Goal: Task Accomplishment & Management: Complete application form

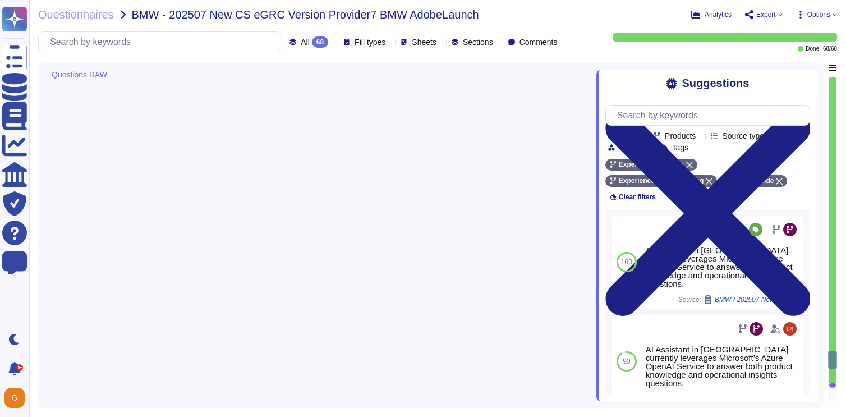
type textarea "Yes, unauthorized or improper access to IT systems is traceable. Systems that c…"
type textarea "Yes, privileged activities on specific IT systems can be traced in detail. Acce…"
type textarea "For any authentication and authorization purposes, the use of AWS IAM is highly…"
type textarea "The Adobe Zero-Trust Enterprise Network (ZEN) platform provides the foundation …"
type textarea "As this is a SaaS solution, Adobe cannot review each customer's own policies an…"
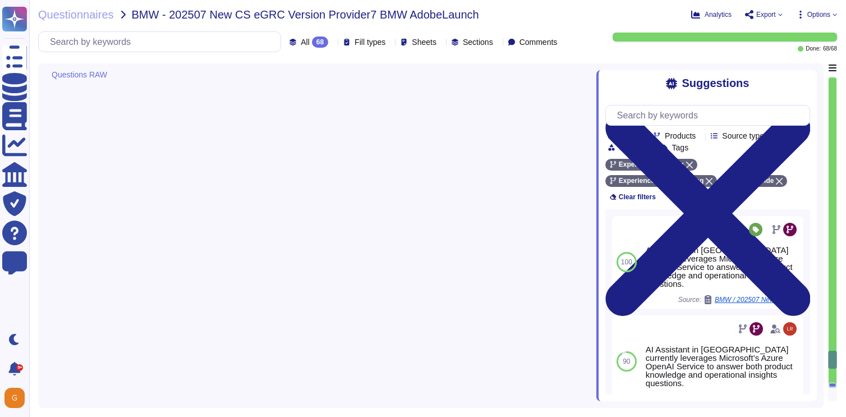
scroll to position [9800, 0]
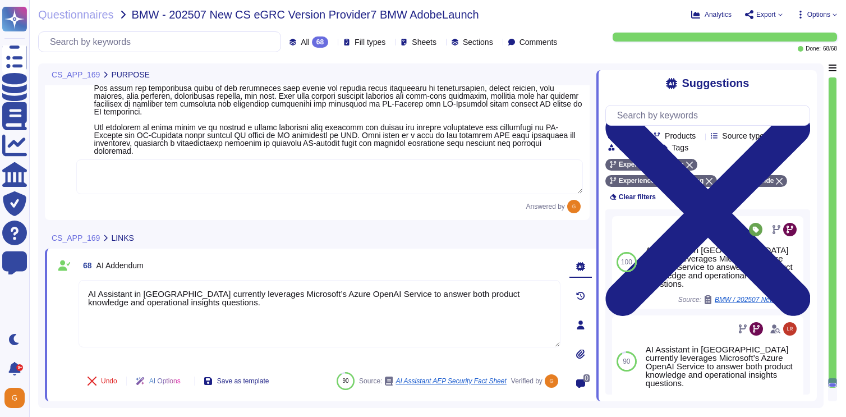
type textarea "AI Assistant in AEP currently leverages Microsoft’s Azure OpenAI Service to ans…"
click at [833, 14] on icon at bounding box center [835, 14] width 4 height 2
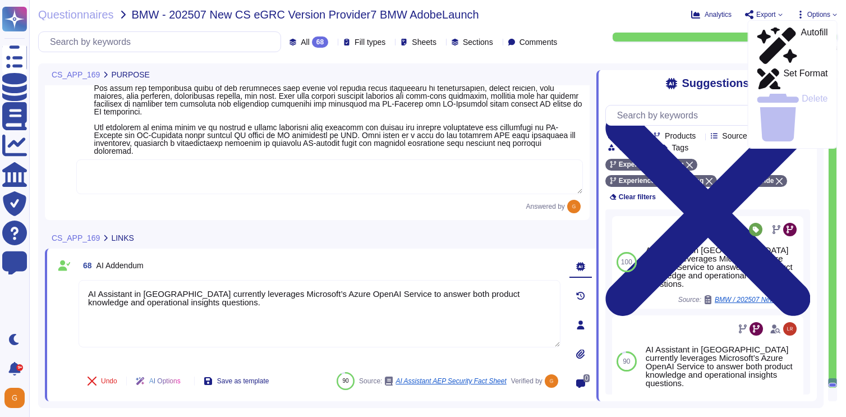
click at [832, 16] on icon at bounding box center [834, 14] width 4 height 4
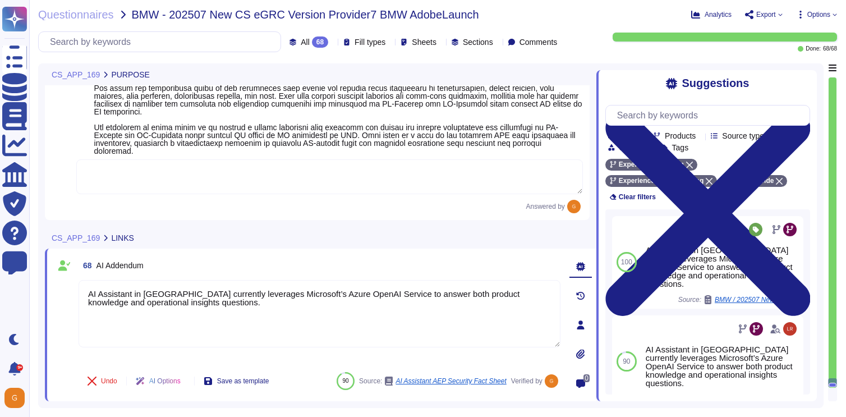
click at [832, 16] on icon at bounding box center [834, 14] width 4 height 4
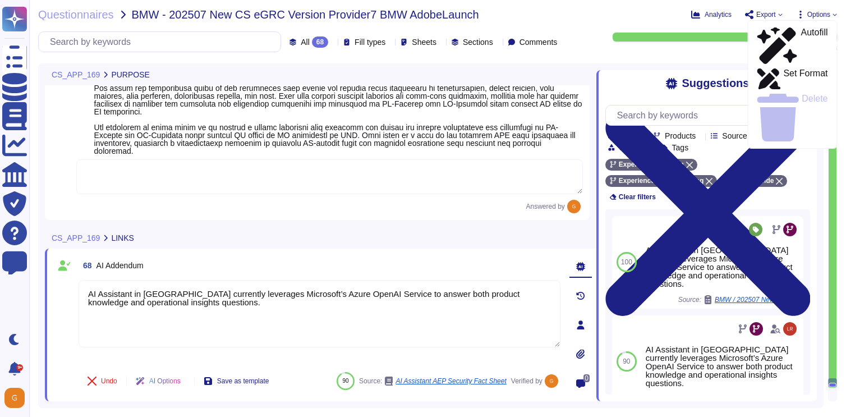
click at [797, 15] on icon at bounding box center [800, 14] width 9 height 9
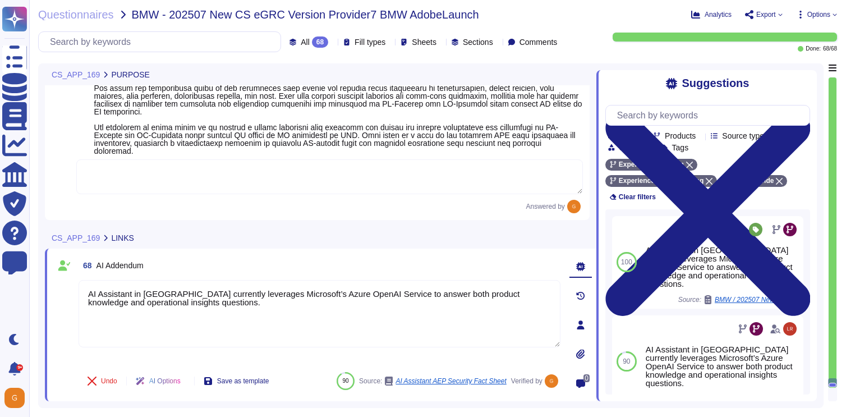
click at [797, 15] on icon at bounding box center [800, 14] width 9 height 9
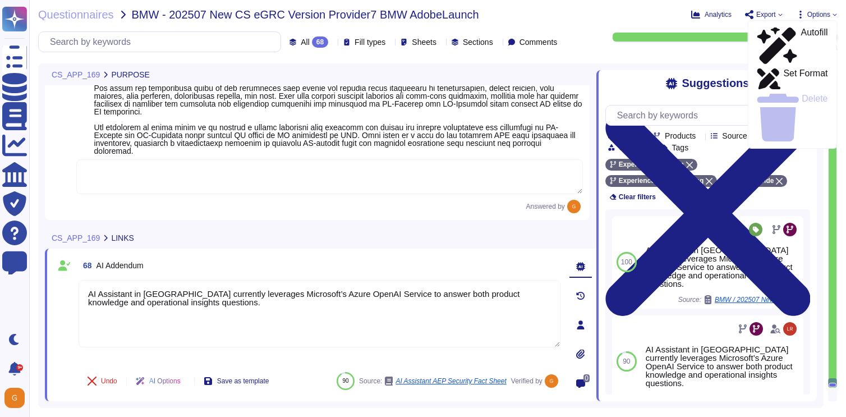
click at [775, 14] on span "Export" at bounding box center [764, 14] width 38 height 9
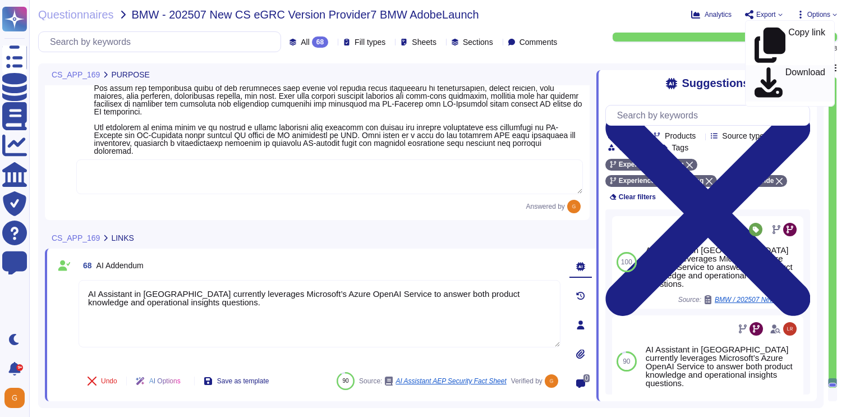
click at [785, 68] on p "Download" at bounding box center [805, 83] width 40 height 31
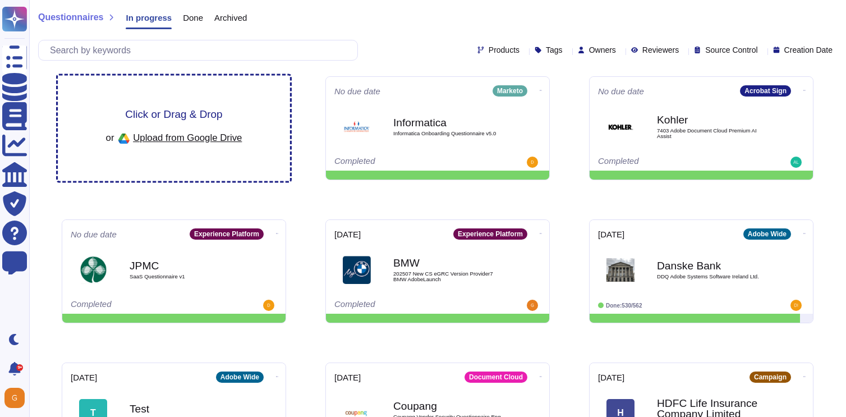
click at [186, 123] on div "Click or Drag & Drop or Upload from Google Drive" at bounding box center [174, 128] width 136 height 39
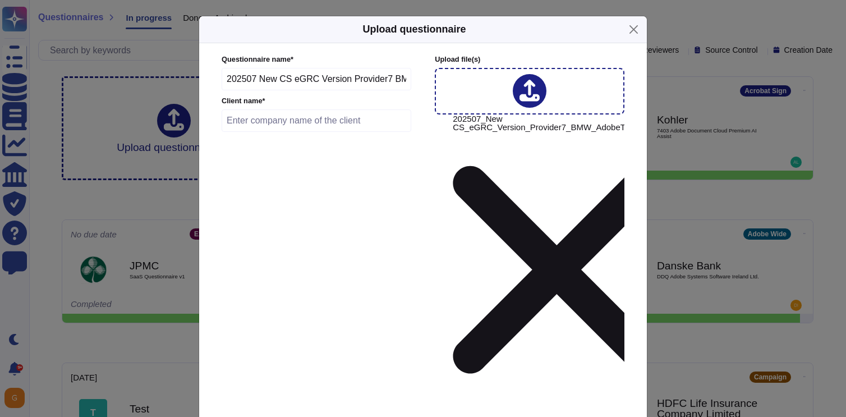
click at [395, 160] on div "Questionnaire name * 202507 New CS eGRC Version Provider7 BMW AdobeTarget Clien…" at bounding box center [317, 230] width 190 height 353
click at [365, 132] on input "text" at bounding box center [317, 120] width 190 height 22
type input "BMW"
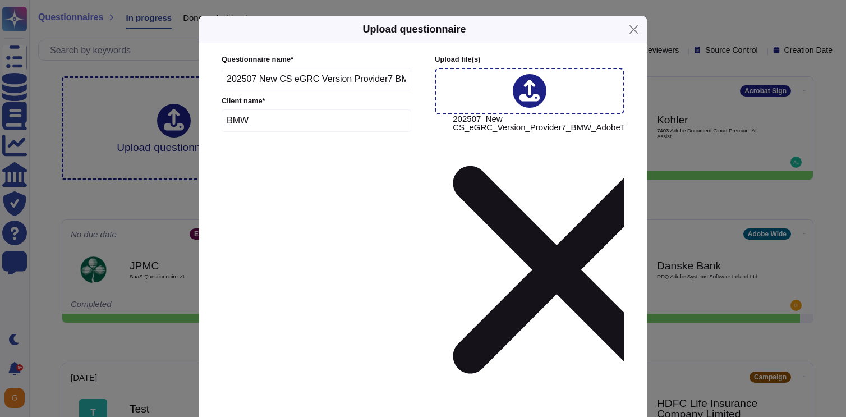
type input "[DATE]"
type input "ta"
click at [280, 303] on div "Target" at bounding box center [295, 303] width 117 height 10
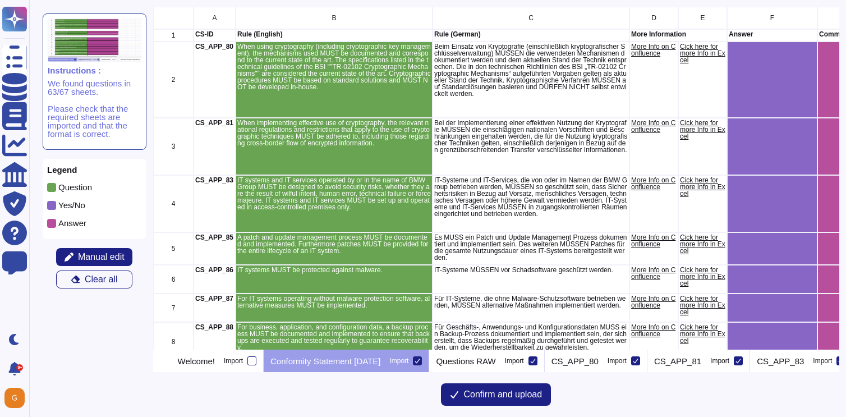
scroll to position [343, 686]
click at [420, 361] on icon at bounding box center [417, 360] width 5 height 4
click at [0, 0] on input "Import" at bounding box center [0, 0] width 0 height 0
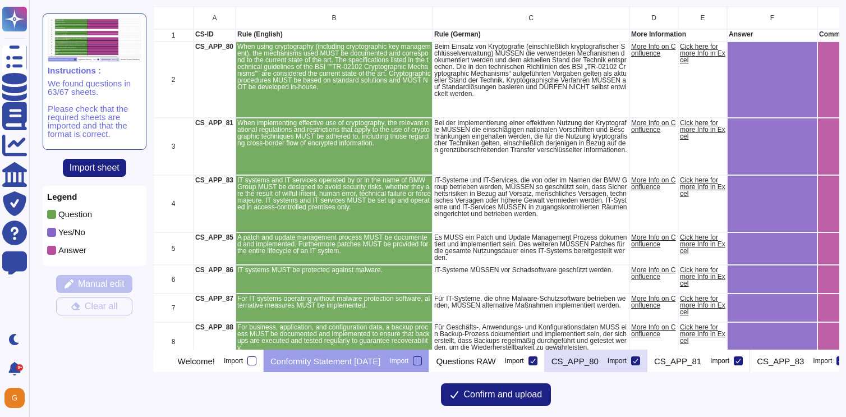
click at [599, 359] on p "CS_APP_80" at bounding box center [574, 361] width 47 height 8
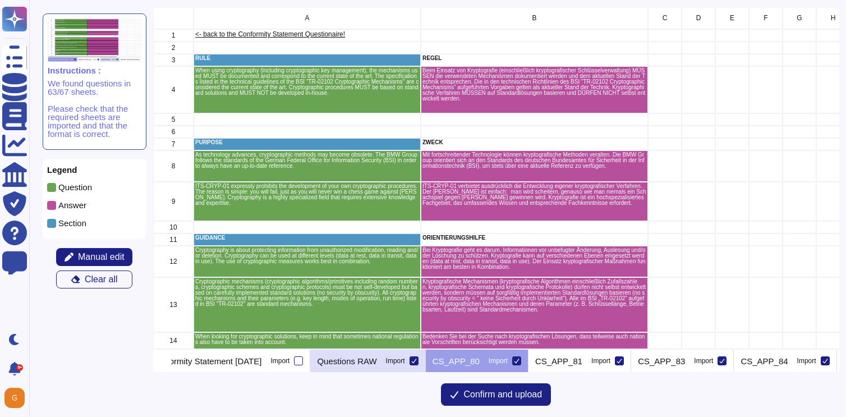
click at [376, 357] on p "Questions RAW" at bounding box center [346, 361] width 59 height 8
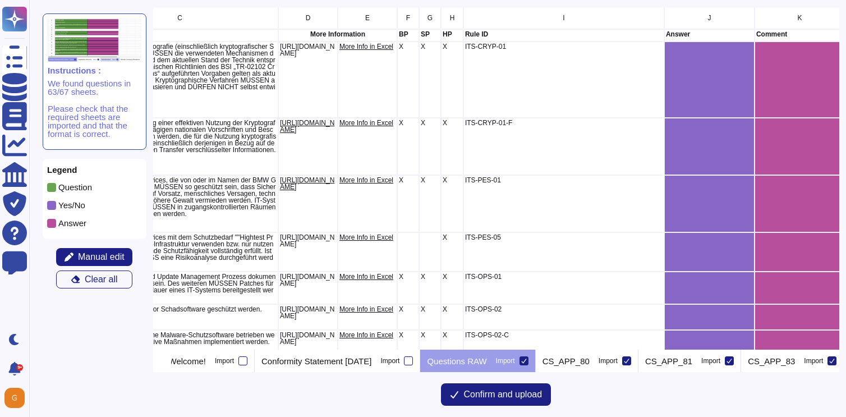
scroll to position [0, 357]
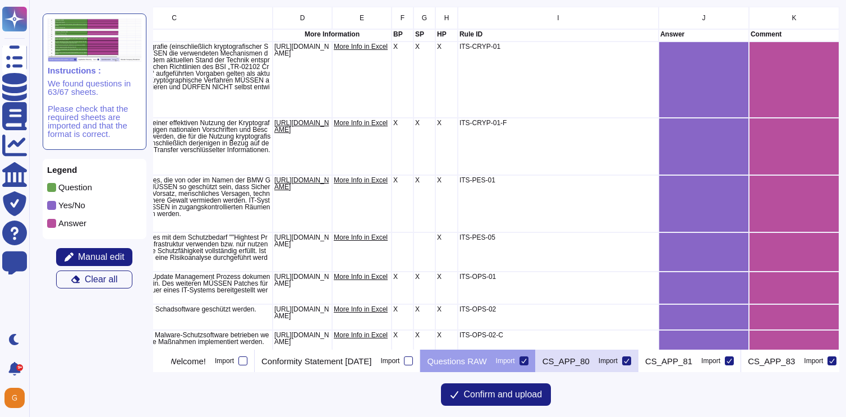
click at [629, 360] on icon at bounding box center [627, 361] width 6 height 6
click at [0, 0] on input "Import" at bounding box center [0, 0] width 0 height 0
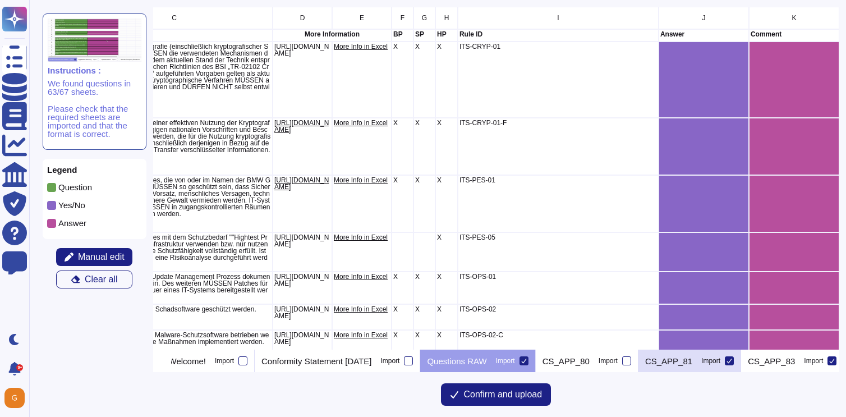
click at [732, 359] on icon at bounding box center [729, 361] width 6 height 6
click at [0, 0] on input "Import" at bounding box center [0, 0] width 0 height 0
click at [167, 362] on icon at bounding box center [167, 362] width 0 height 0
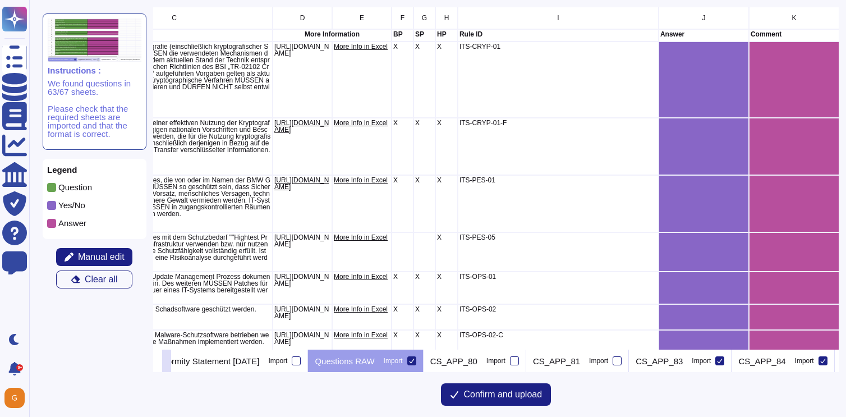
click at [167, 362] on icon at bounding box center [167, 362] width 0 height 0
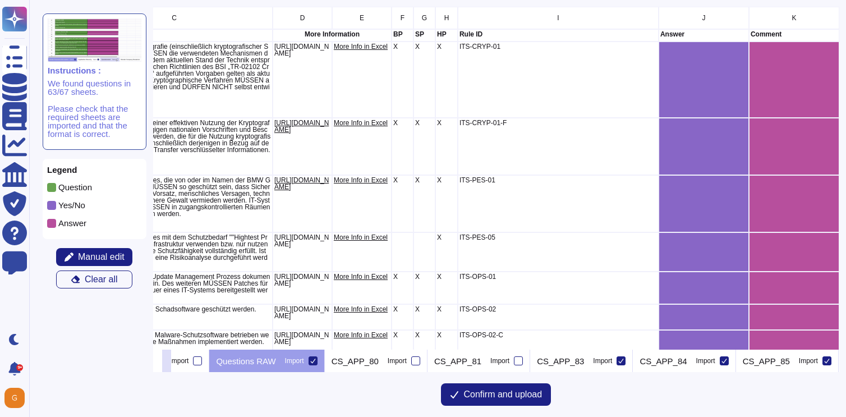
click at [167, 362] on icon at bounding box center [167, 362] width 0 height 0
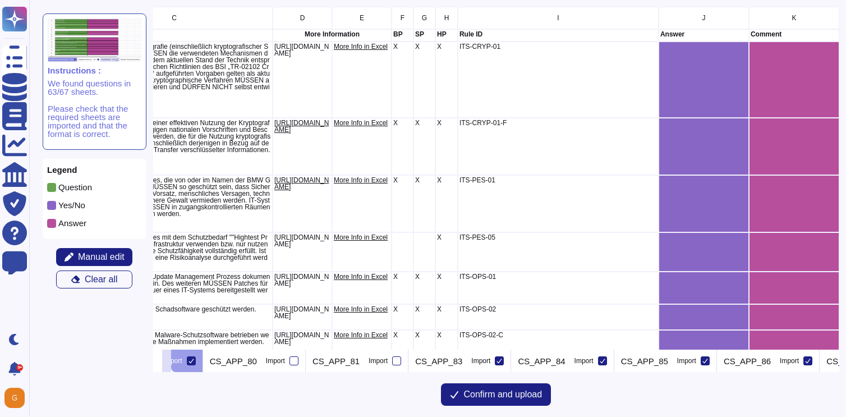
click at [167, 362] on icon at bounding box center [167, 362] width 0 height 0
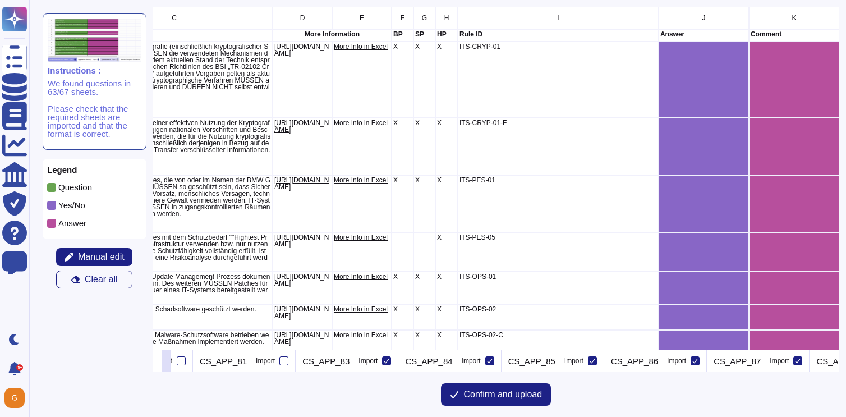
click at [167, 362] on icon at bounding box center [167, 362] width 0 height 0
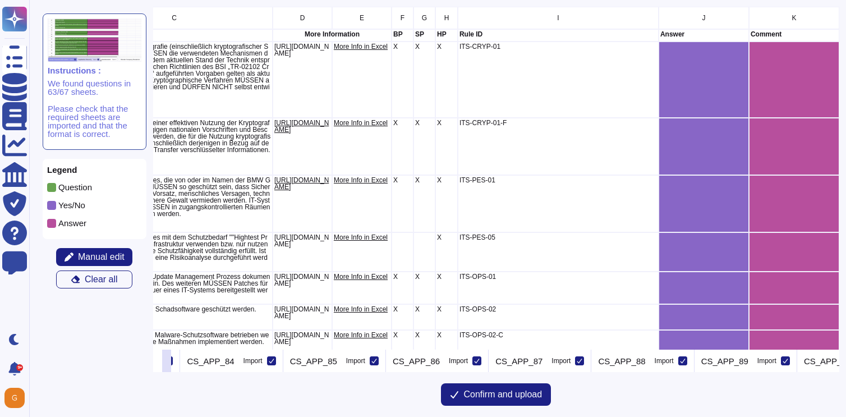
scroll to position [0, 679]
click at [165, 361] on icon at bounding box center [162, 361] width 6 height 6
click at [0, 0] on input "Import" at bounding box center [0, 0] width 0 height 0
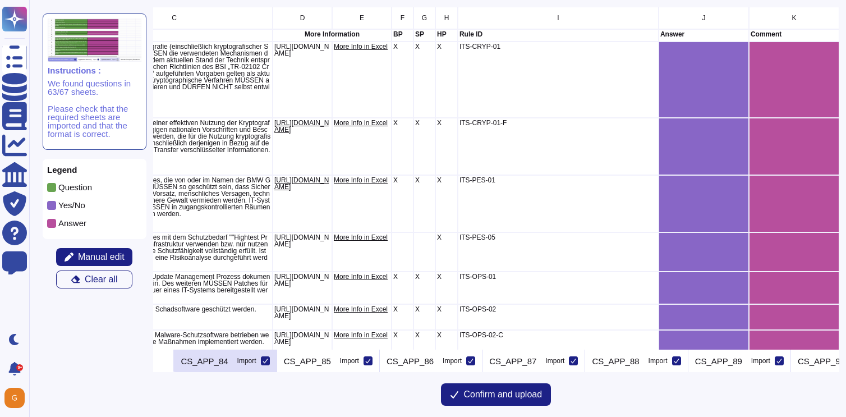
click at [268, 359] on icon at bounding box center [265, 360] width 5 height 4
click at [0, 0] on input "Import" at bounding box center [0, 0] width 0 height 0
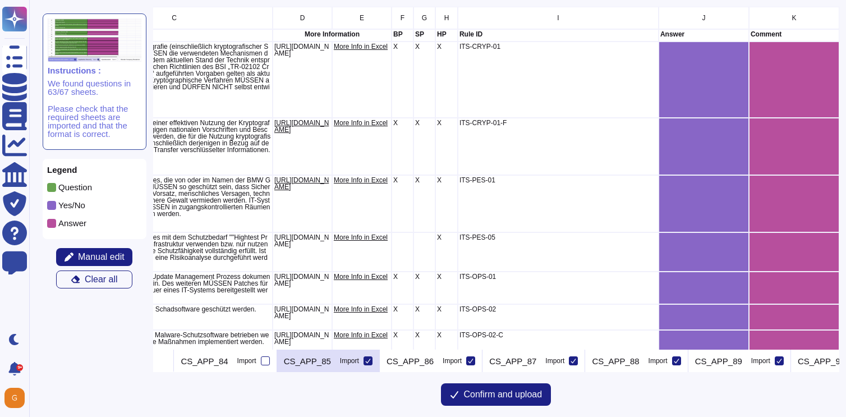
click at [371, 358] on icon at bounding box center [368, 361] width 6 height 6
click at [0, 0] on input "Import" at bounding box center [0, 0] width 0 height 0
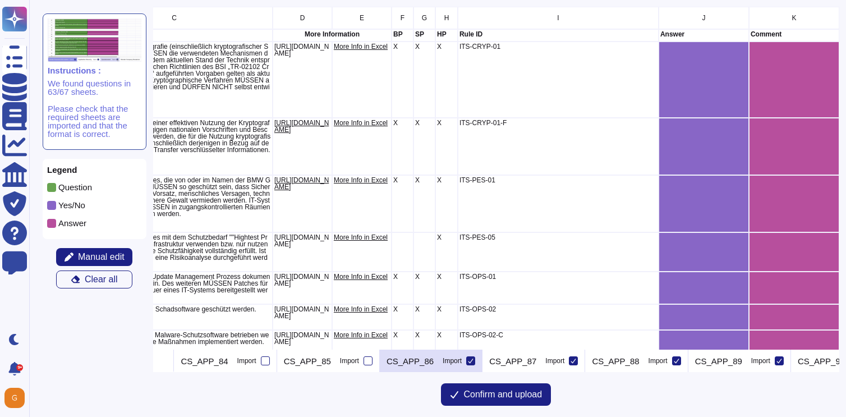
click at [475, 358] on div at bounding box center [470, 360] width 9 height 9
click at [0, 0] on input "Import" at bounding box center [0, 0] width 0 height 0
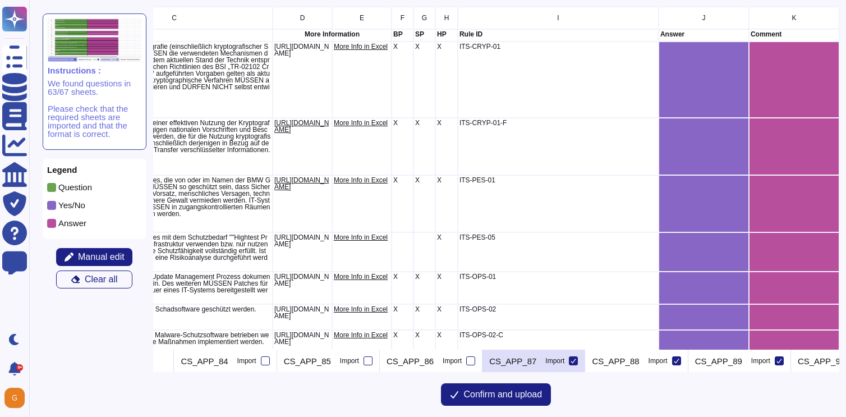
click at [578, 357] on div at bounding box center [573, 360] width 9 height 9
click at [0, 0] on input "Import" at bounding box center [0, 0] width 0 height 0
click at [679, 361] on icon at bounding box center [677, 361] width 6 height 6
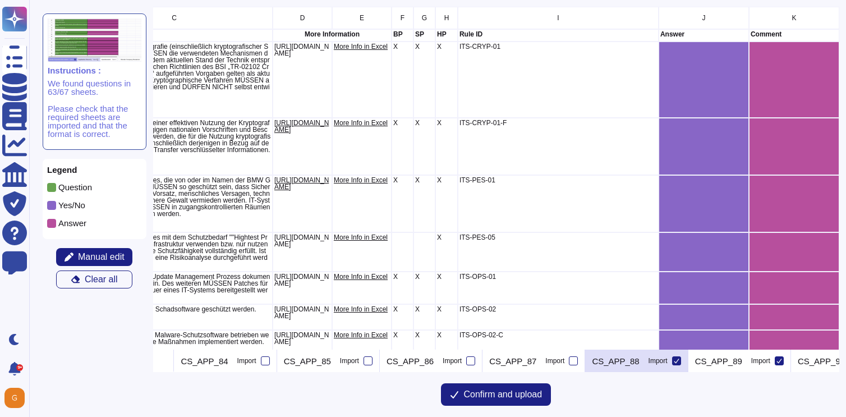
click at [0, 0] on input "Import" at bounding box center [0, 0] width 0 height 0
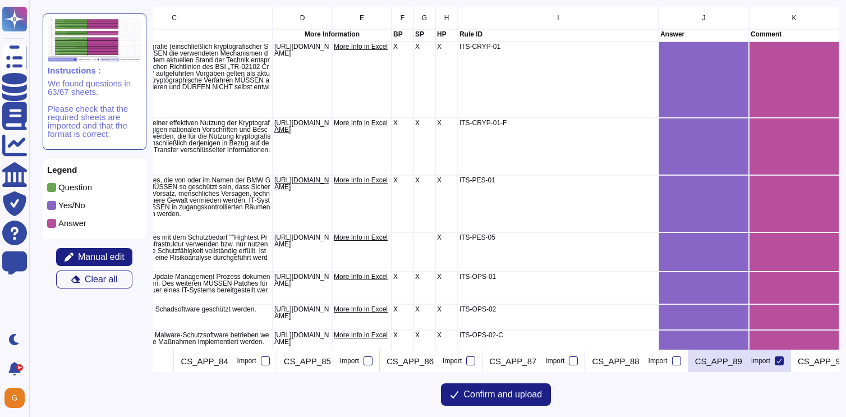
click at [784, 359] on div at bounding box center [779, 360] width 9 height 9
click at [0, 0] on input "Import" at bounding box center [0, 0] width 0 height 0
click at [167, 362] on icon at bounding box center [167, 362] width 0 height 0
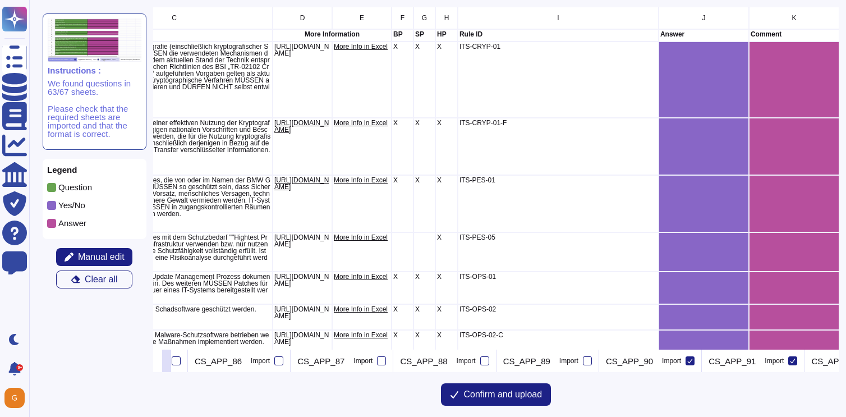
click at [167, 362] on icon at bounding box center [167, 362] width 0 height 0
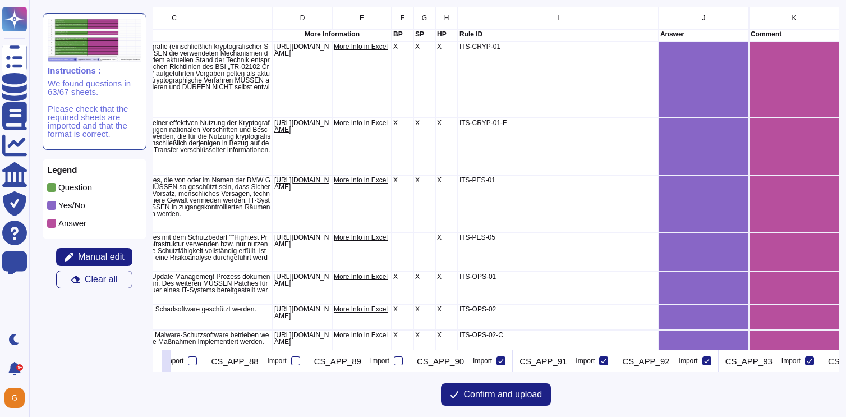
click at [167, 362] on icon at bounding box center [167, 362] width 0 height 0
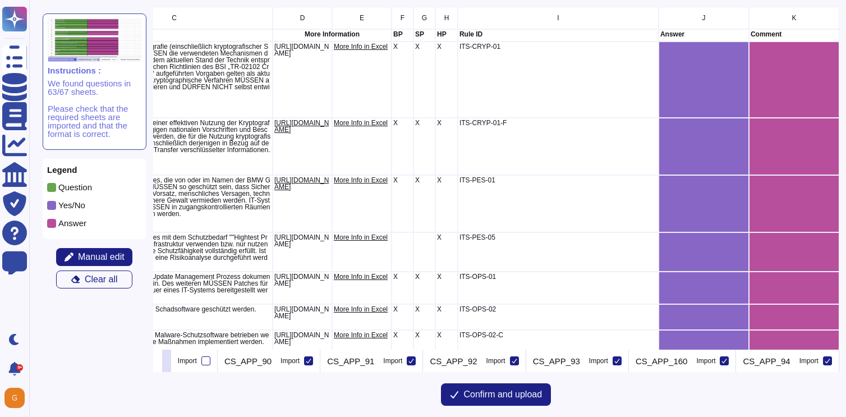
click at [167, 362] on icon at bounding box center [167, 362] width 0 height 0
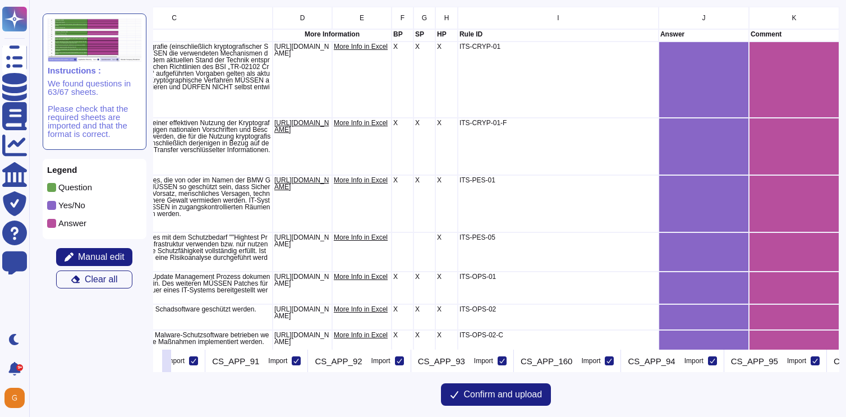
scroll to position [0, 1367]
click at [196, 361] on icon at bounding box center [194, 361] width 6 height 6
click at [0, 0] on input "Import" at bounding box center [0, 0] width 0 height 0
click at [299, 363] on icon at bounding box center [296, 361] width 6 height 6
click at [0, 0] on input "Import" at bounding box center [0, 0] width 0 height 0
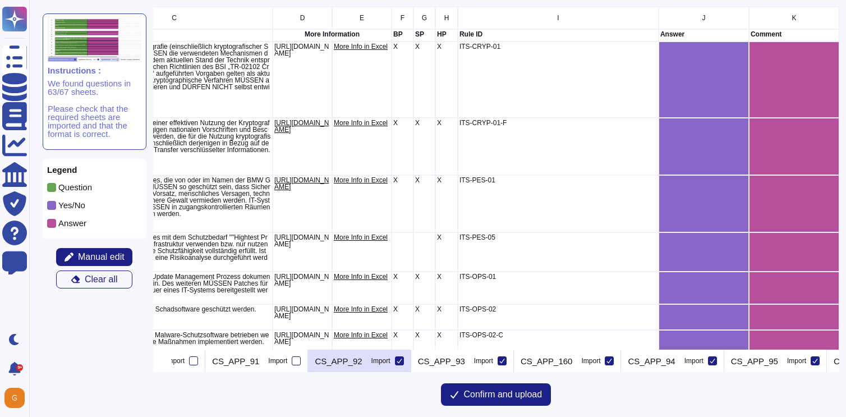
click at [402, 358] on icon at bounding box center [400, 361] width 6 height 6
click at [0, 0] on input "Import" at bounding box center [0, 0] width 0 height 0
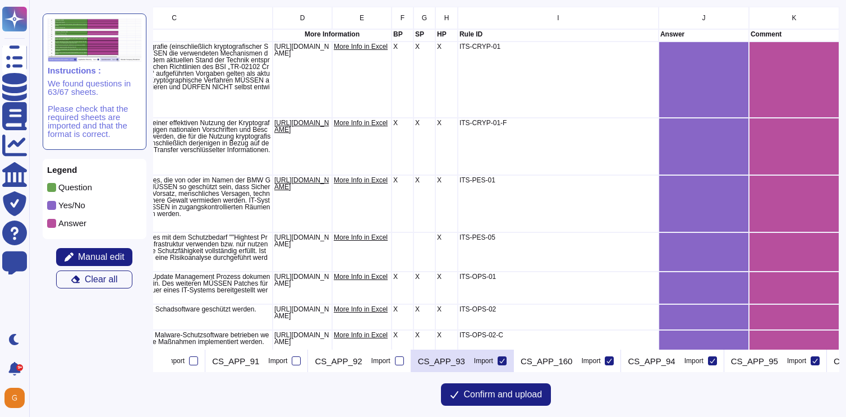
click at [505, 361] on icon at bounding box center [502, 361] width 6 height 6
click at [0, 0] on input "Import" at bounding box center [0, 0] width 0 height 0
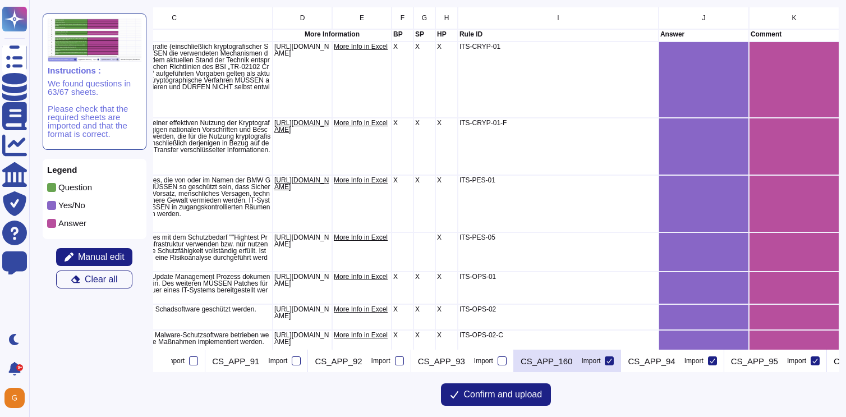
click at [614, 361] on label "Import" at bounding box center [597, 360] width 33 height 9
click at [0, 0] on input "Import" at bounding box center [0, 0] width 0 height 0
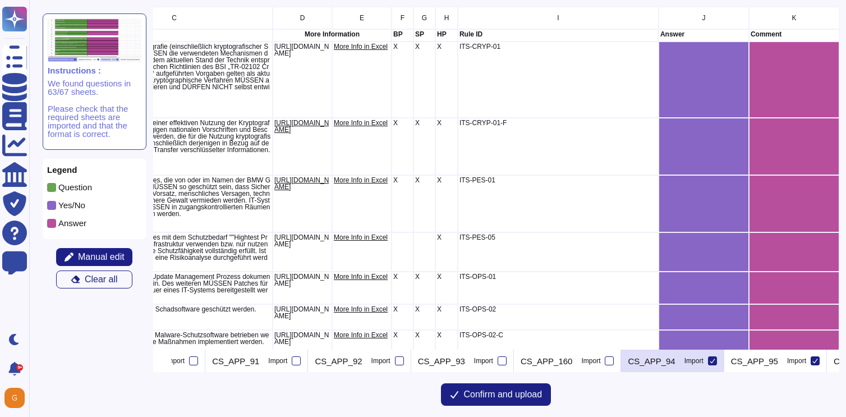
click at [715, 360] on icon at bounding box center [713, 361] width 6 height 6
click at [0, 0] on input "Import" at bounding box center [0, 0] width 0 height 0
click at [167, 362] on icon at bounding box center [167, 362] width 0 height 0
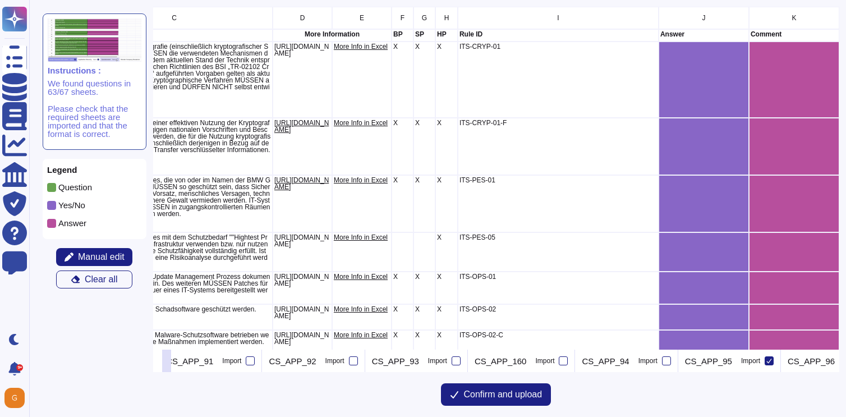
click at [167, 362] on icon at bounding box center [167, 362] width 0 height 0
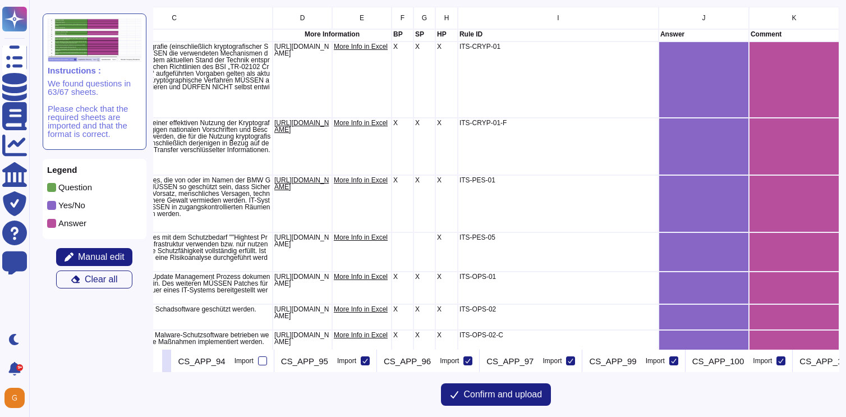
click at [167, 362] on icon at bounding box center [167, 362] width 0 height 0
click at [166, 361] on div "CS_APP_95 Import" at bounding box center [114, 360] width 103 height 22
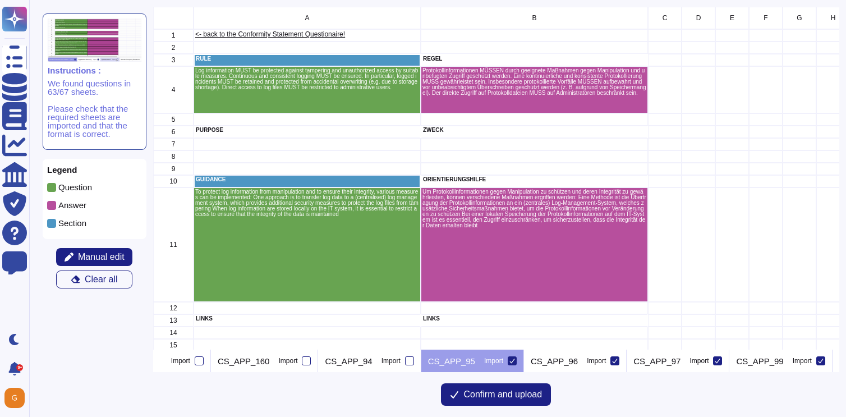
scroll to position [0, 1665]
click at [519, 361] on icon at bounding box center [517, 361] width 6 height 6
click at [0, 0] on input "Import" at bounding box center [0, 0] width 0 height 0
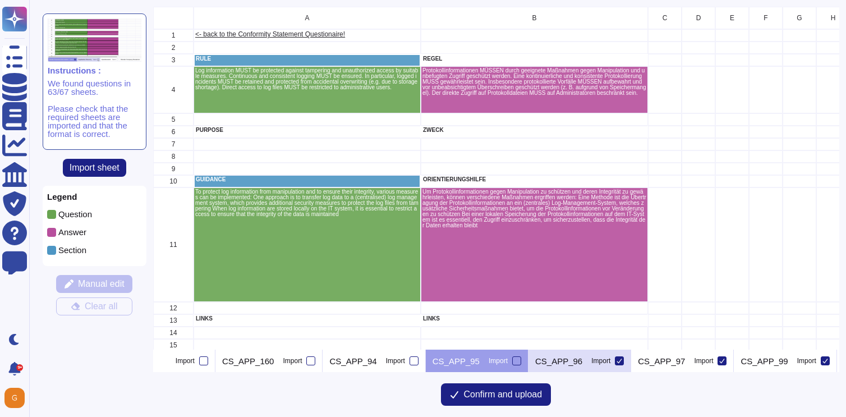
click at [622, 358] on icon at bounding box center [619, 361] width 6 height 6
click at [0, 0] on input "Import" at bounding box center [0, 0] width 0 height 0
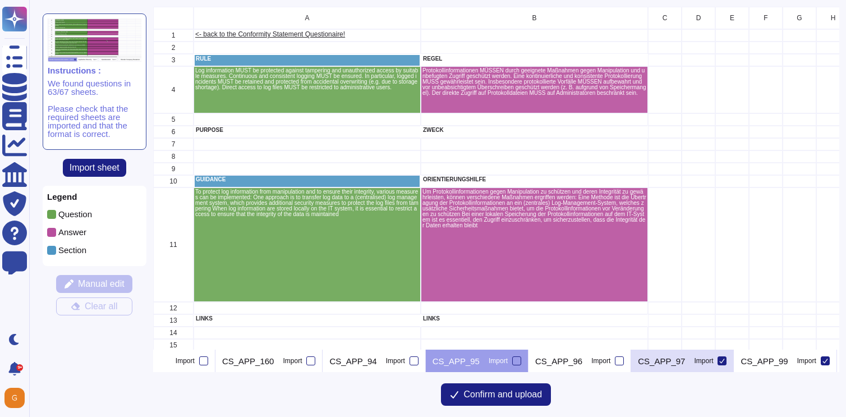
click at [725, 362] on icon at bounding box center [722, 360] width 5 height 4
click at [0, 0] on input "Import" at bounding box center [0, 0] width 0 height 0
click at [171, 367] on button at bounding box center [166, 360] width 9 height 22
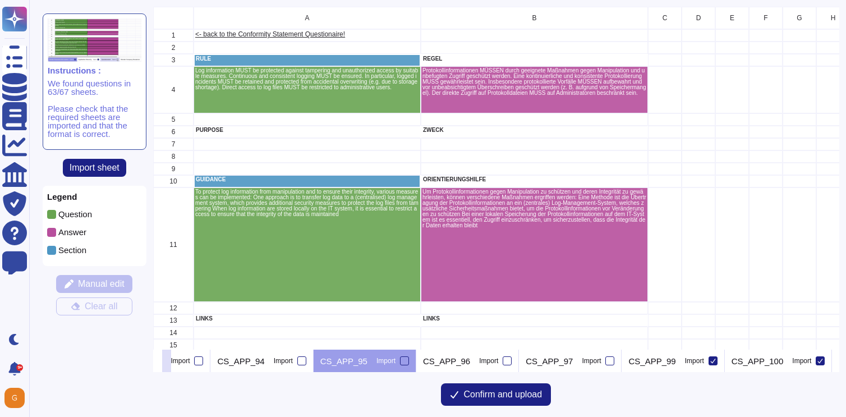
click at [171, 367] on button at bounding box center [166, 360] width 9 height 22
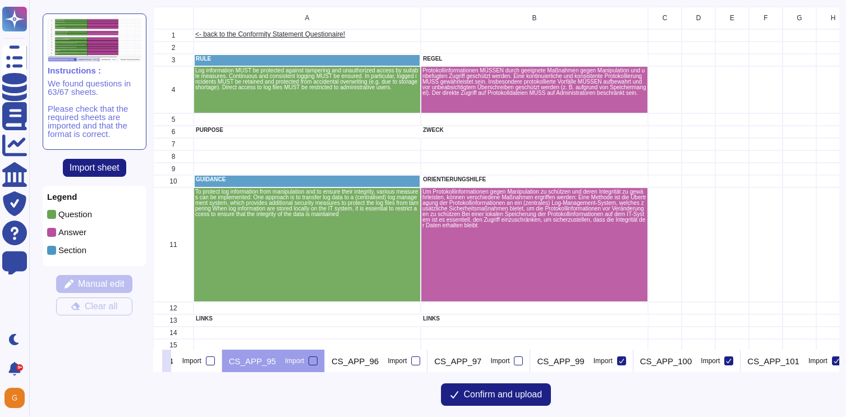
click at [171, 367] on button at bounding box center [166, 360] width 9 height 22
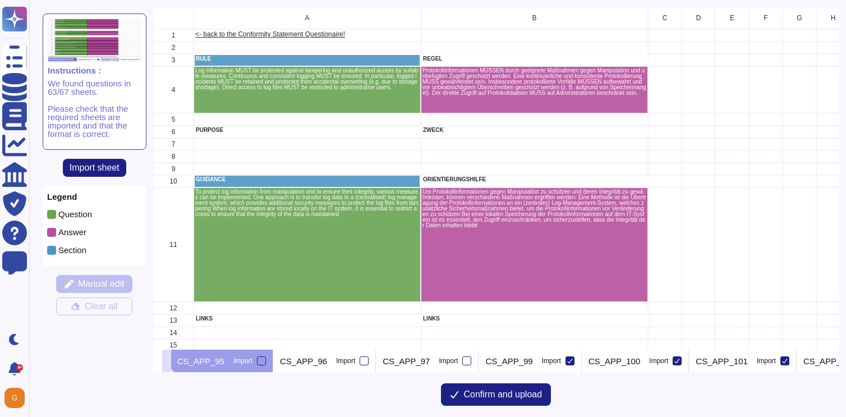
click at [171, 367] on button at bounding box center [166, 360] width 9 height 22
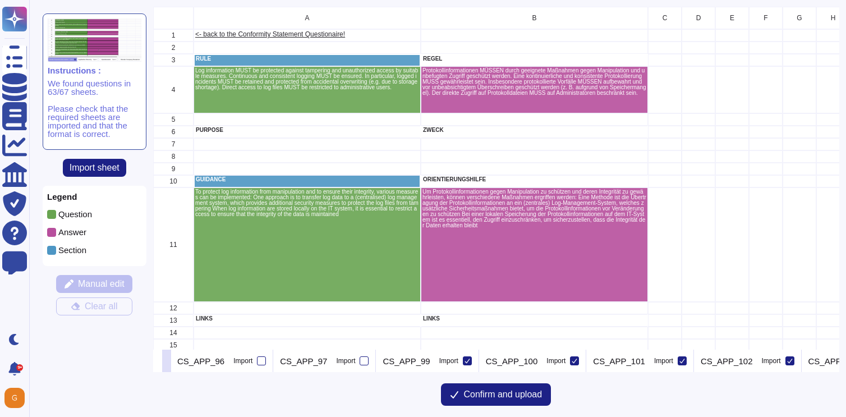
click at [171, 367] on button at bounding box center [166, 360] width 9 height 22
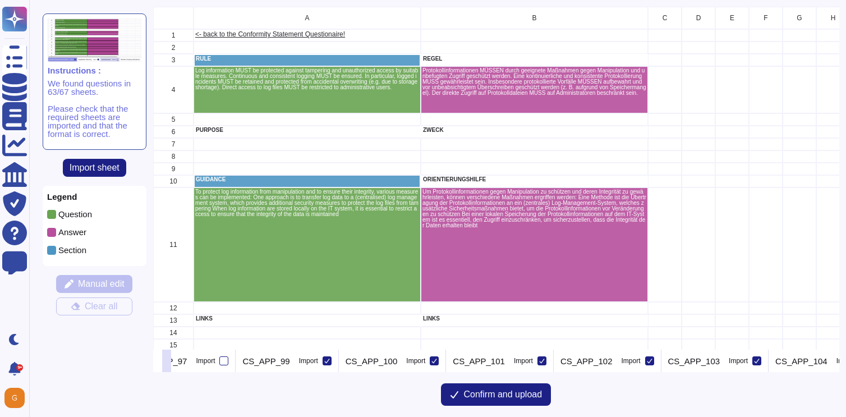
click at [171, 367] on button at bounding box center [166, 360] width 9 height 22
click at [219, 360] on icon at bounding box center [216, 361] width 6 height 6
click at [0, 0] on input "Import" at bounding box center [0, 0] width 0 height 0
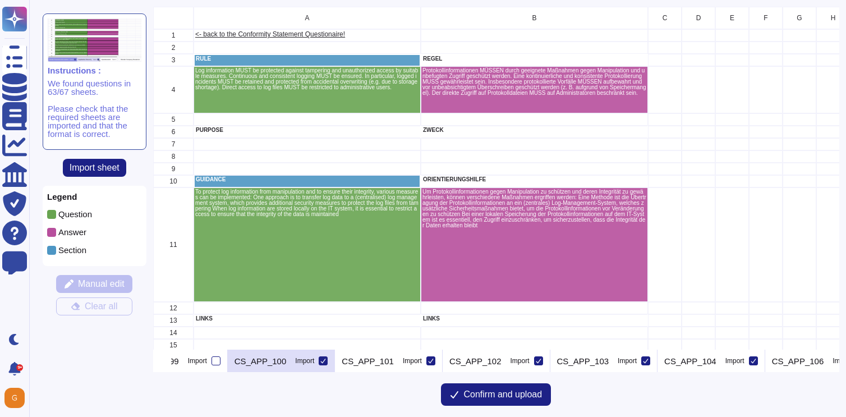
click at [326, 360] on icon at bounding box center [323, 361] width 6 height 6
click at [0, 0] on input "Import" at bounding box center [0, 0] width 0 height 0
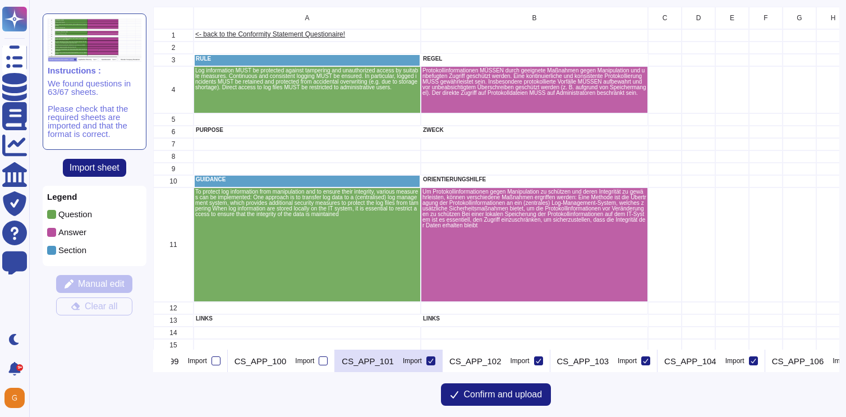
click at [434, 358] on icon at bounding box center [431, 361] width 6 height 6
click at [0, 0] on input "Import" at bounding box center [0, 0] width 0 height 0
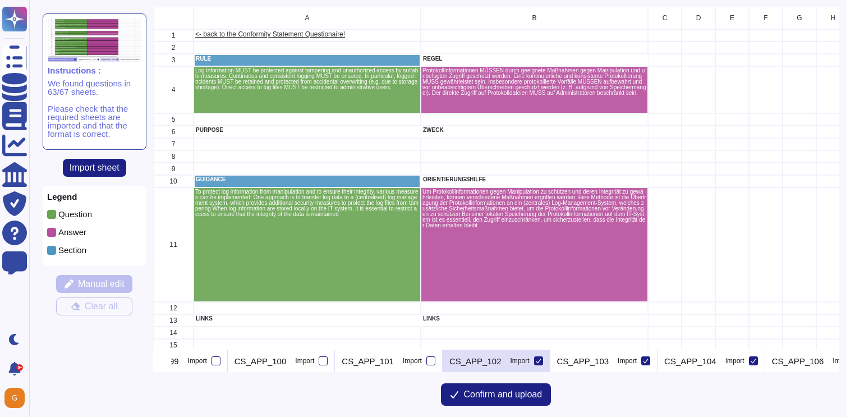
click at [543, 360] on div at bounding box center [538, 360] width 9 height 9
click at [0, 0] on input "Import" at bounding box center [0, 0] width 0 height 0
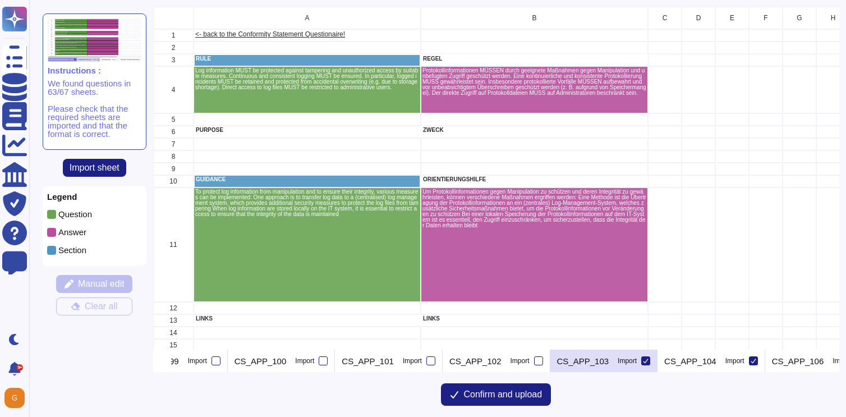
click at [648, 363] on icon at bounding box center [646, 361] width 6 height 6
click at [0, 0] on input "Import" at bounding box center [0, 0] width 0 height 0
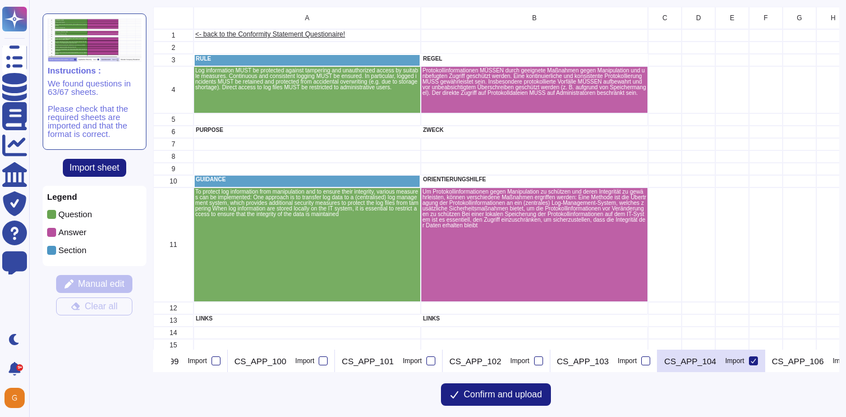
click at [756, 361] on icon at bounding box center [754, 361] width 6 height 6
click at [0, 0] on input "Import" at bounding box center [0, 0] width 0 height 0
click at [167, 362] on icon at bounding box center [167, 362] width 0 height 0
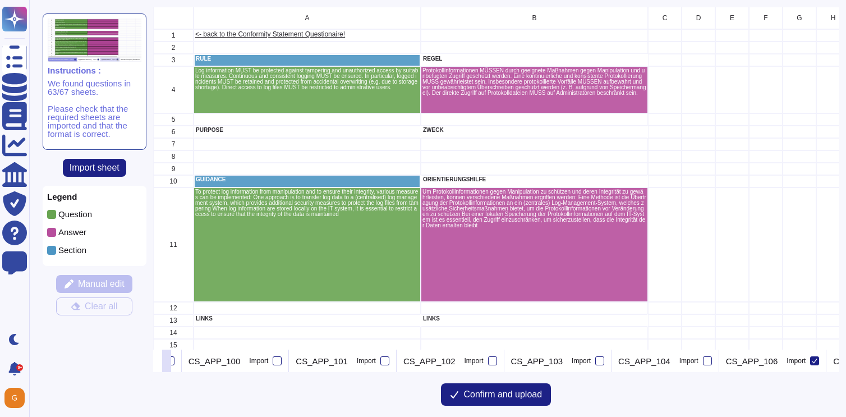
click at [167, 362] on icon at bounding box center [167, 362] width 0 height 0
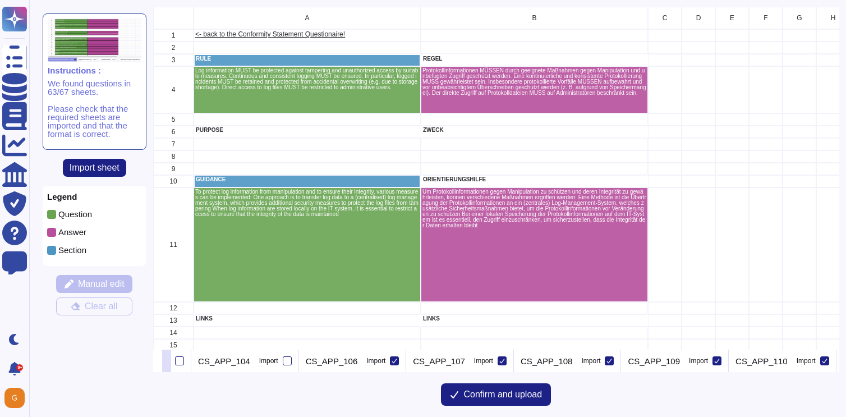
click at [167, 362] on icon at bounding box center [167, 362] width 0 height 0
click at [183, 360] on icon at bounding box center [181, 361] width 6 height 6
click at [0, 0] on input "Import" at bounding box center [0, 0] width 0 height 0
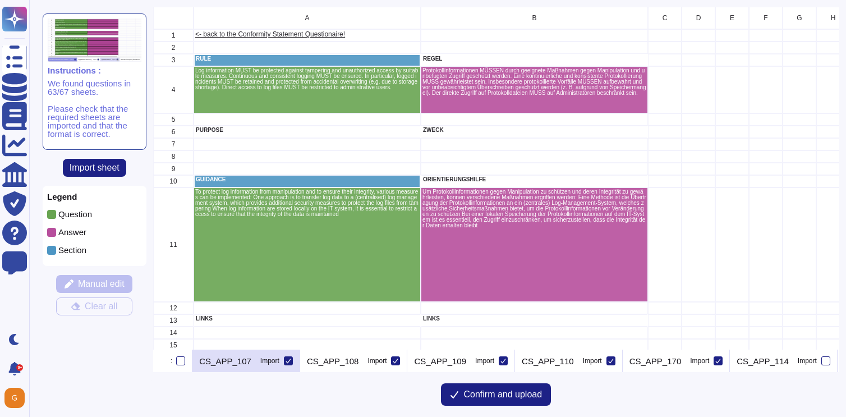
click at [291, 360] on icon at bounding box center [289, 361] width 6 height 6
click at [0, 0] on input "Import" at bounding box center [0, 0] width 0 height 0
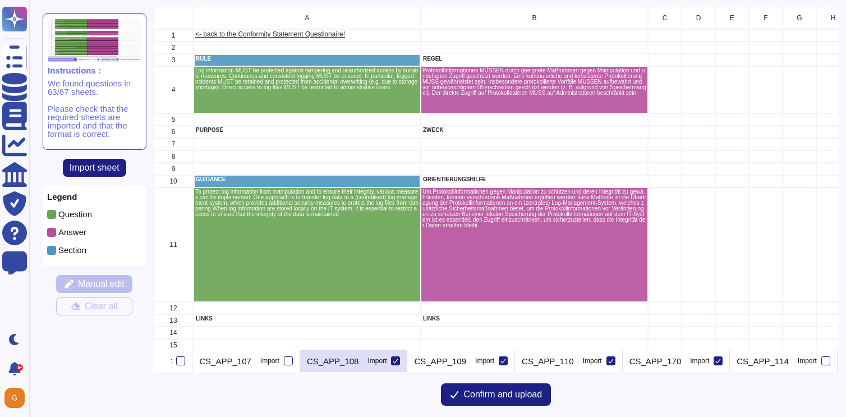
click at [398, 360] on icon at bounding box center [396, 361] width 6 height 6
click at [0, 0] on input "Import" at bounding box center [0, 0] width 0 height 0
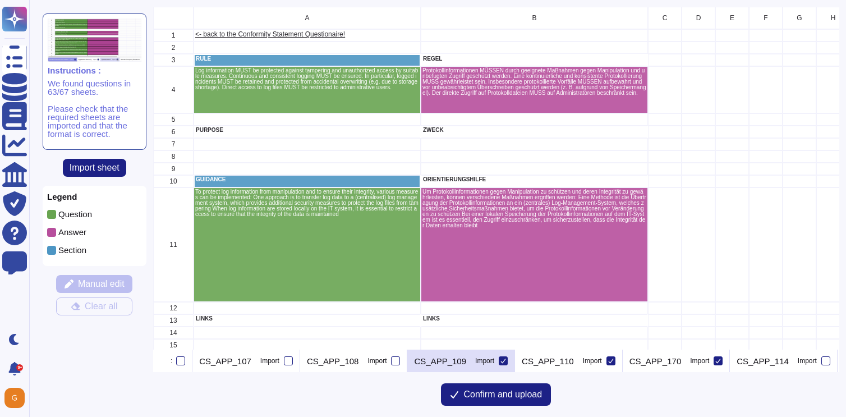
click at [506, 360] on icon at bounding box center [503, 361] width 6 height 6
click at [0, 0] on input "Import" at bounding box center [0, 0] width 0 height 0
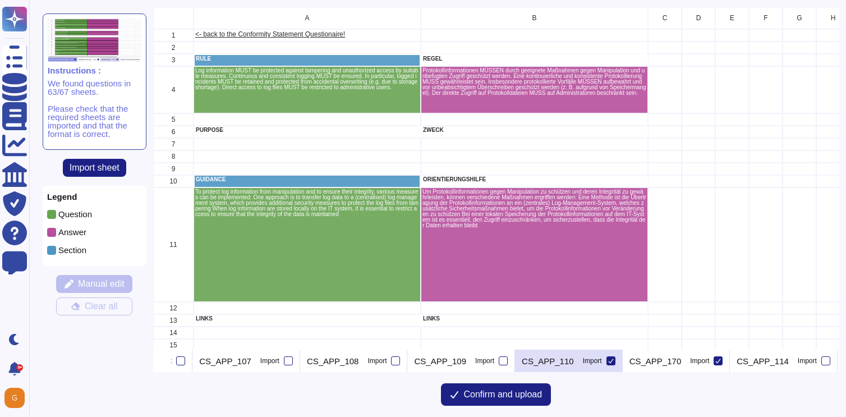
click at [614, 360] on icon at bounding box center [611, 361] width 6 height 6
click at [0, 0] on input "Import" at bounding box center [0, 0] width 0 height 0
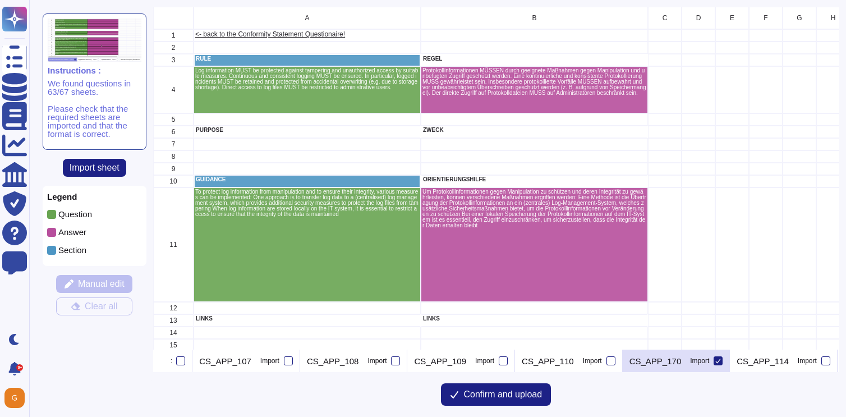
click at [721, 362] on icon at bounding box center [718, 361] width 6 height 6
click at [0, 0] on input "Import" at bounding box center [0, 0] width 0 height 0
click at [167, 362] on icon at bounding box center [167, 362] width 0 height 0
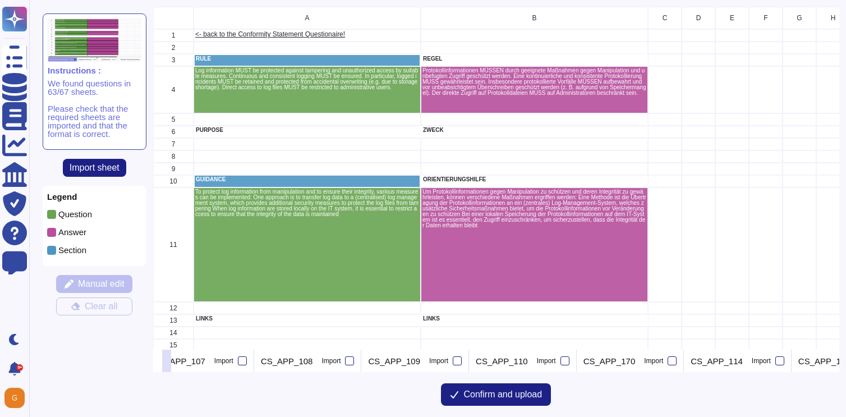
click at [167, 362] on icon at bounding box center [167, 362] width 0 height 0
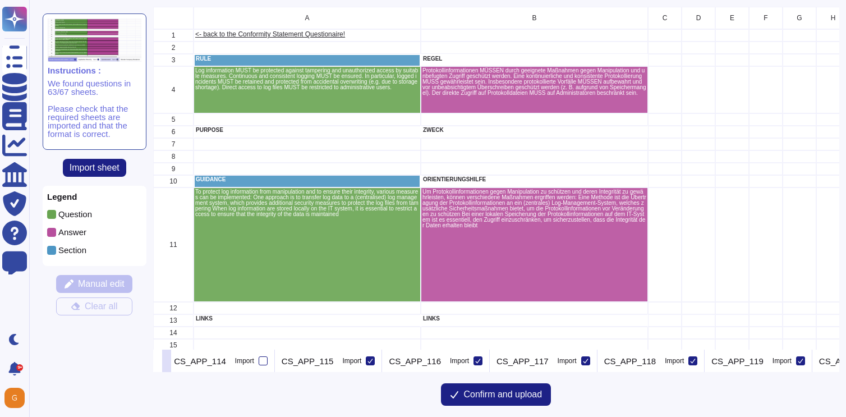
click at [167, 362] on icon at bounding box center [167, 362] width 0 height 0
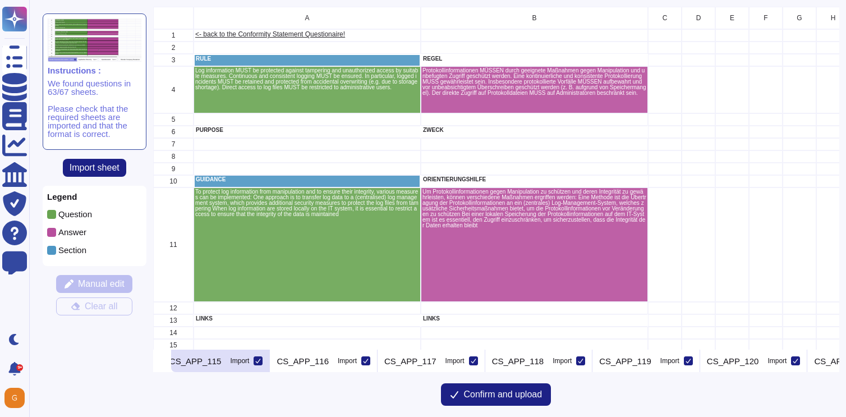
click at [263, 361] on div at bounding box center [258, 360] width 9 height 9
click at [0, 0] on input "Import" at bounding box center [0, 0] width 0 height 0
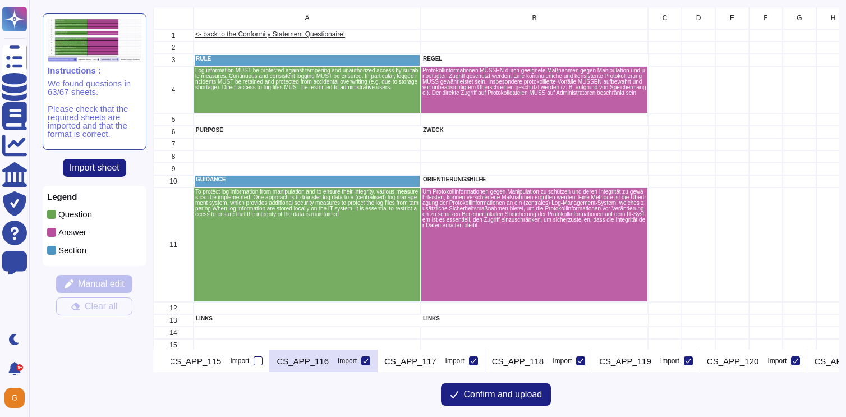
click at [370, 360] on div at bounding box center [365, 360] width 9 height 9
click at [0, 0] on input "Import" at bounding box center [0, 0] width 0 height 0
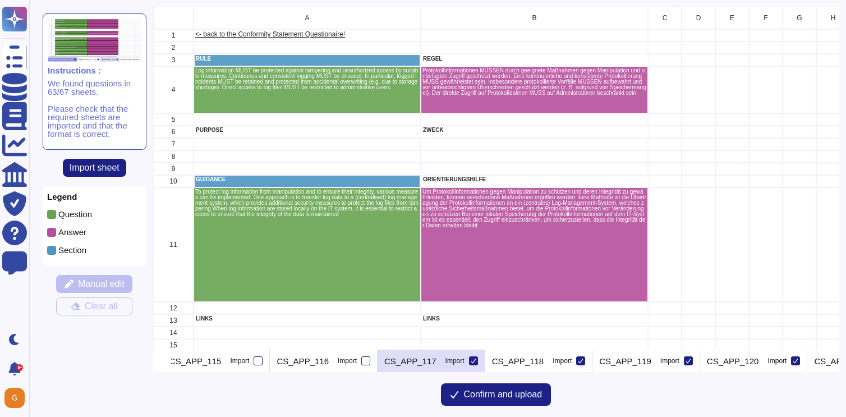
click at [476, 363] on icon at bounding box center [474, 361] width 6 height 6
click at [0, 0] on input "Import" at bounding box center [0, 0] width 0 height 0
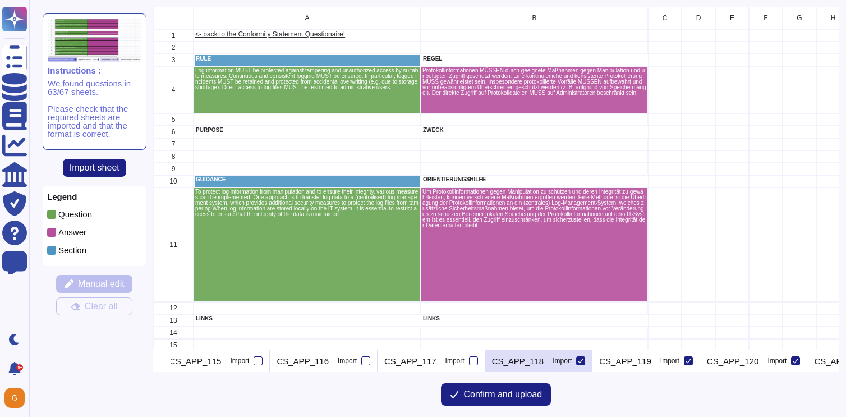
click at [583, 361] on icon at bounding box center [580, 360] width 5 height 4
click at [0, 0] on input "Import" at bounding box center [0, 0] width 0 height 0
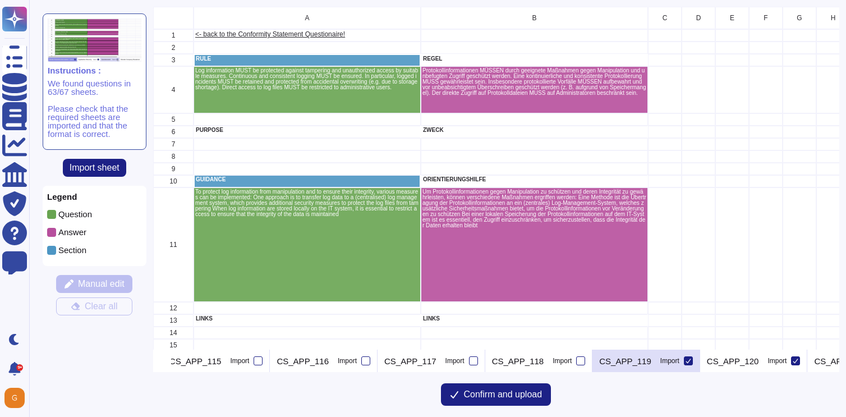
click at [693, 361] on div at bounding box center [688, 360] width 9 height 9
click at [0, 0] on input "Import" at bounding box center [0, 0] width 0 height 0
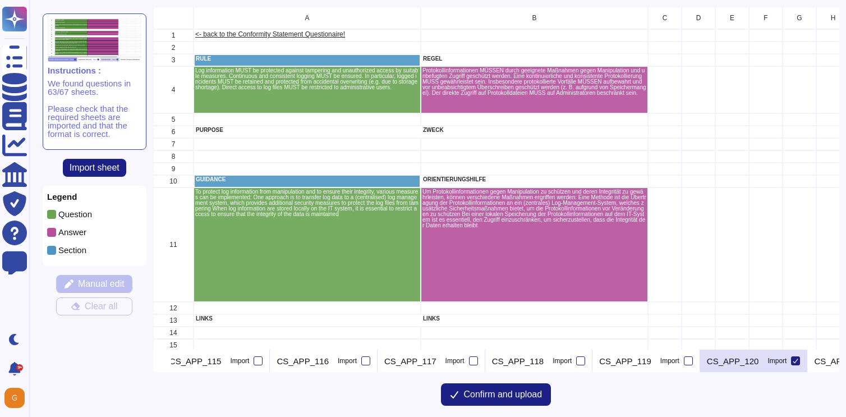
click at [798, 363] on icon at bounding box center [796, 361] width 6 height 6
click at [0, 0] on input "Import" at bounding box center [0, 0] width 0 height 0
click at [171, 359] on button at bounding box center [166, 360] width 9 height 22
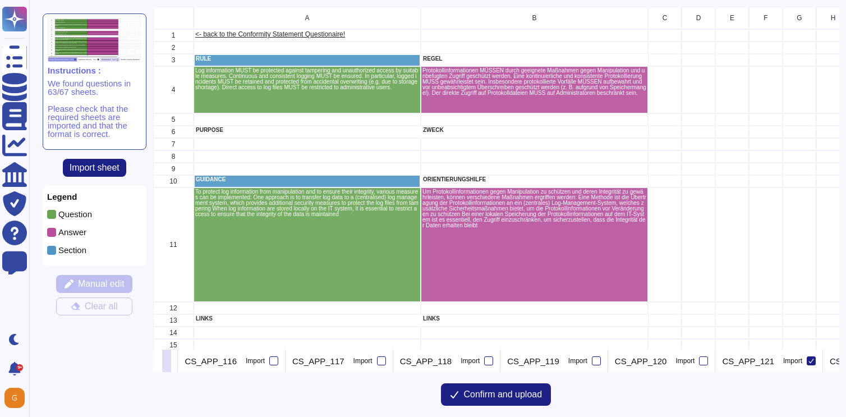
click at [171, 359] on button at bounding box center [166, 360] width 9 height 22
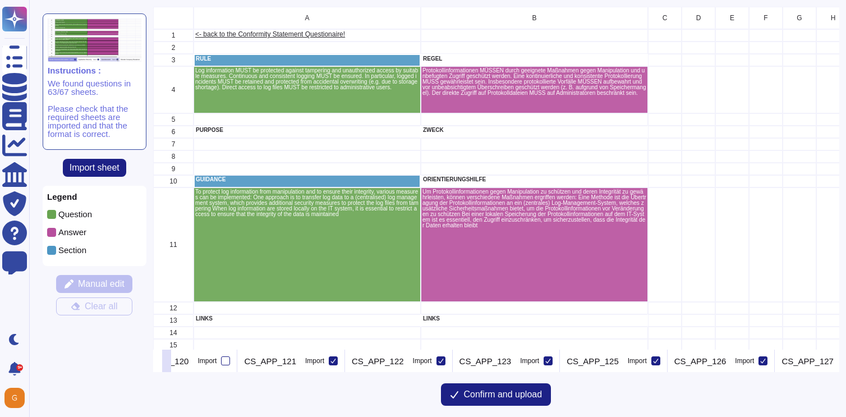
click at [171, 359] on button at bounding box center [166, 360] width 9 height 22
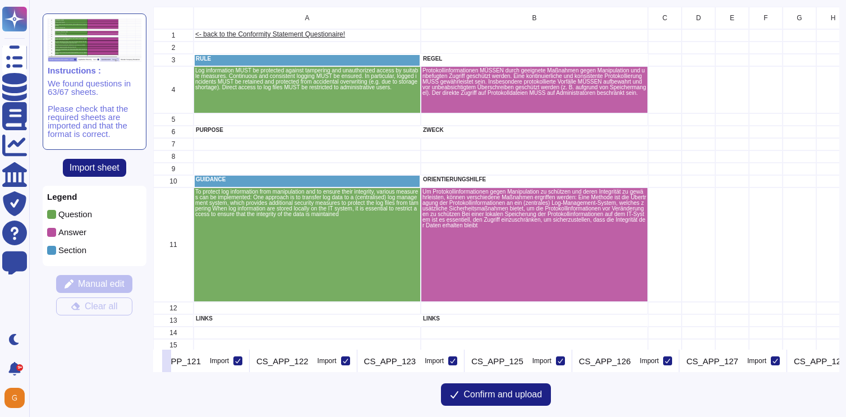
scroll to position [0, 4311]
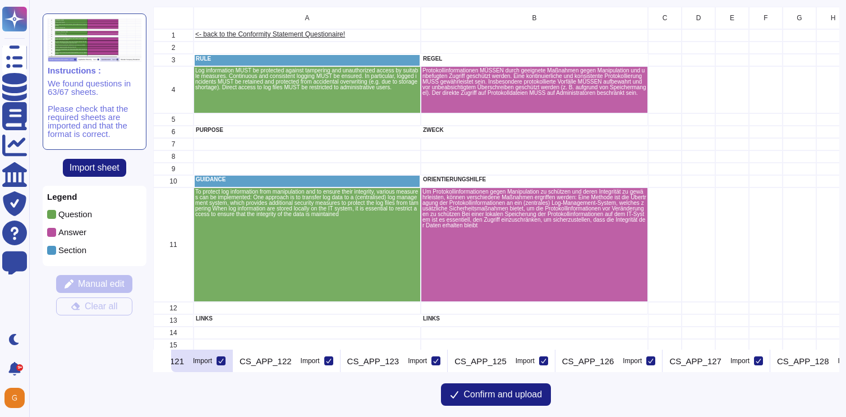
click at [224, 362] on icon at bounding box center [221, 360] width 5 height 4
click at [0, 0] on input "Import" at bounding box center [0, 0] width 0 height 0
click at [333, 359] on div at bounding box center [328, 360] width 9 height 9
click at [0, 0] on input "Import" at bounding box center [0, 0] width 0 height 0
click at [439, 359] on icon at bounding box center [436, 361] width 6 height 6
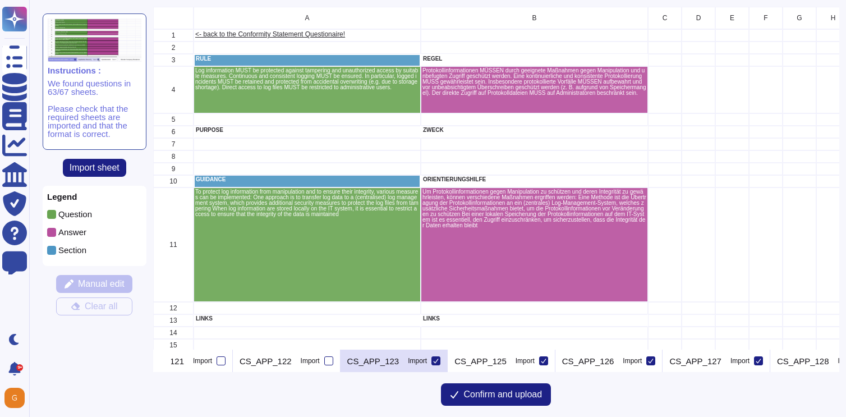
click at [0, 0] on input "Import" at bounding box center [0, 0] width 0 height 0
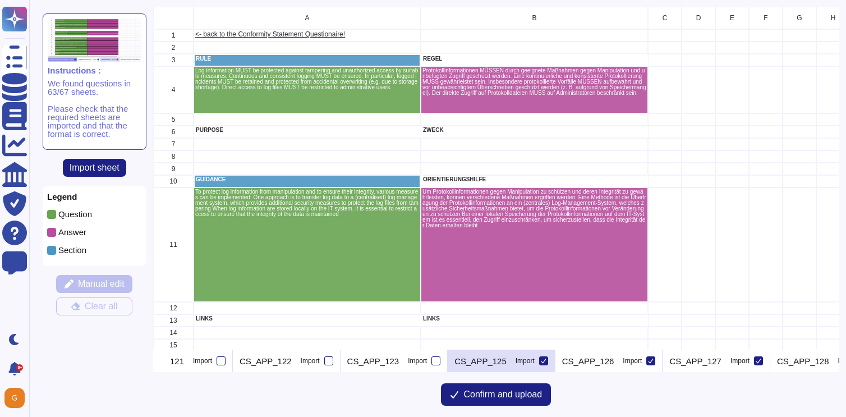
click at [544, 360] on icon at bounding box center [544, 361] width 6 height 6
click at [0, 0] on input "Import" at bounding box center [0, 0] width 0 height 0
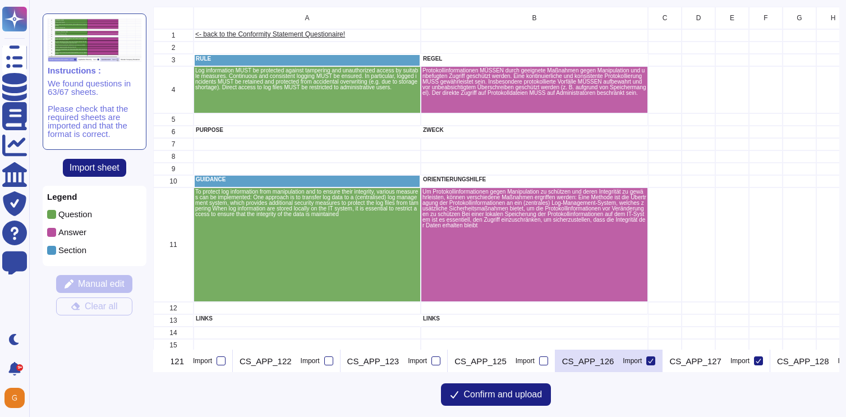
click at [651, 360] on icon at bounding box center [650, 360] width 5 height 4
click at [0, 0] on input "Import" at bounding box center [0, 0] width 0 height 0
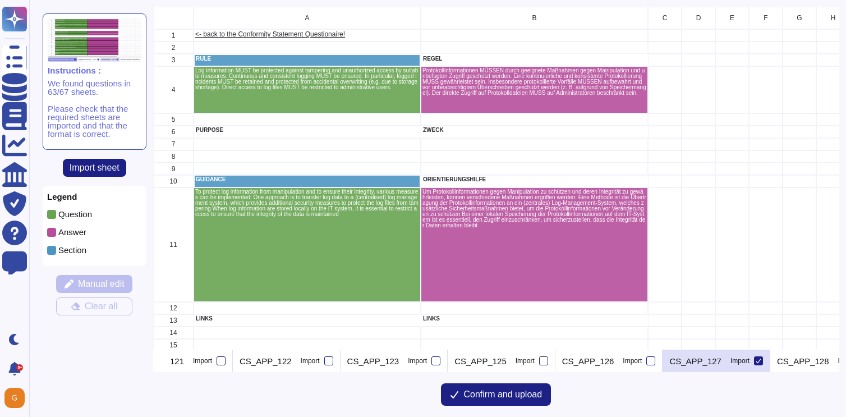
click at [756, 360] on icon at bounding box center [759, 361] width 6 height 6
click at [0, 0] on input "Import" at bounding box center [0, 0] width 0 height 0
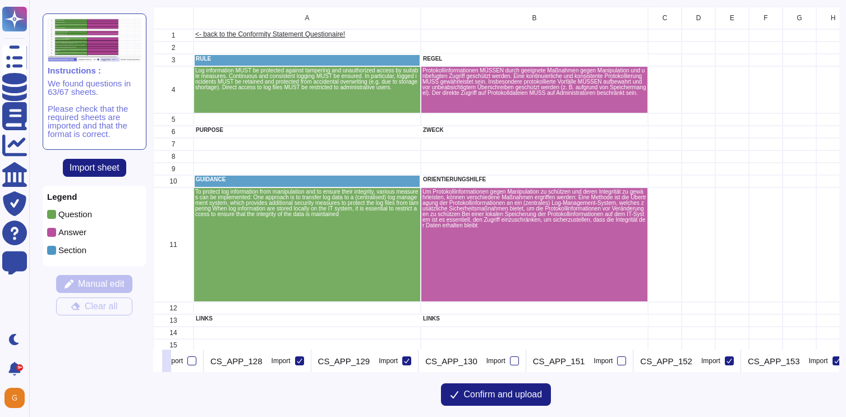
click at [158, 362] on icon at bounding box center [158, 362] width 0 height 0
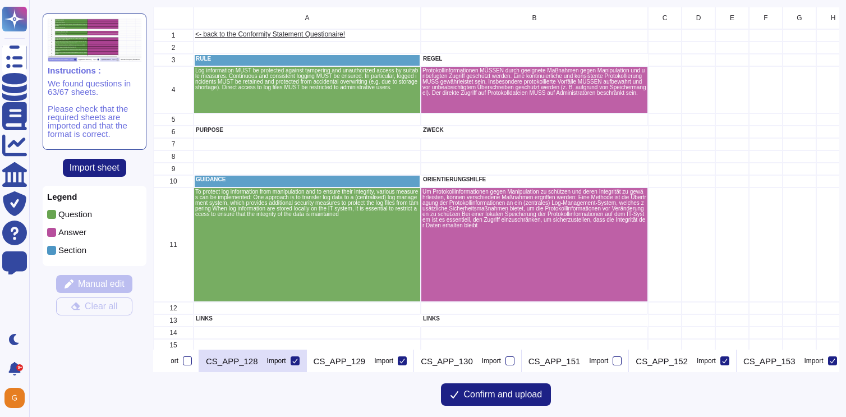
scroll to position [0, 4878]
click at [297, 360] on icon at bounding box center [300, 361] width 6 height 6
click at [0, 0] on input "Import" at bounding box center [0, 0] width 0 height 0
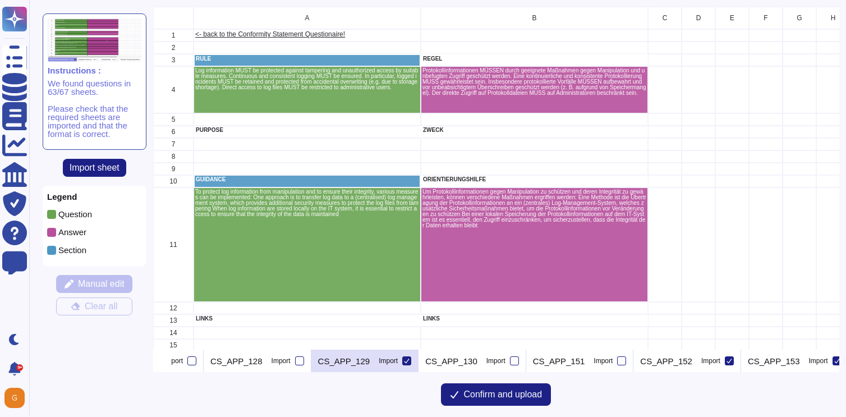
click at [404, 358] on icon at bounding box center [407, 361] width 6 height 6
click at [0, 0] on input "Import" at bounding box center [0, 0] width 0 height 0
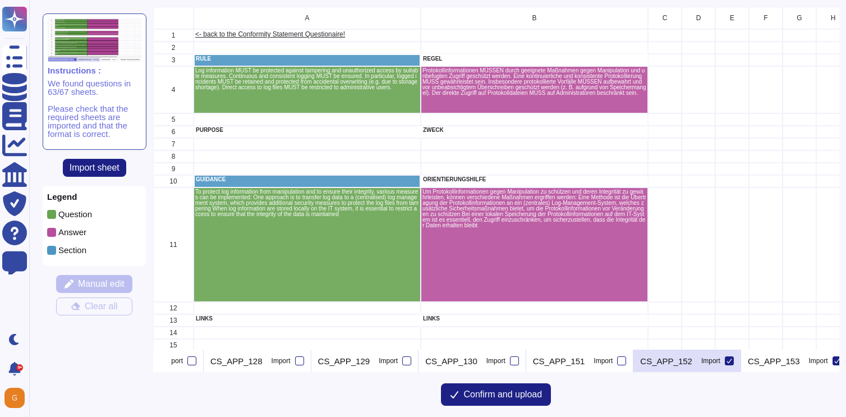
click at [725, 365] on div at bounding box center [729, 360] width 9 height 9
click at [0, 0] on input "Import" at bounding box center [0, 0] width 0 height 0
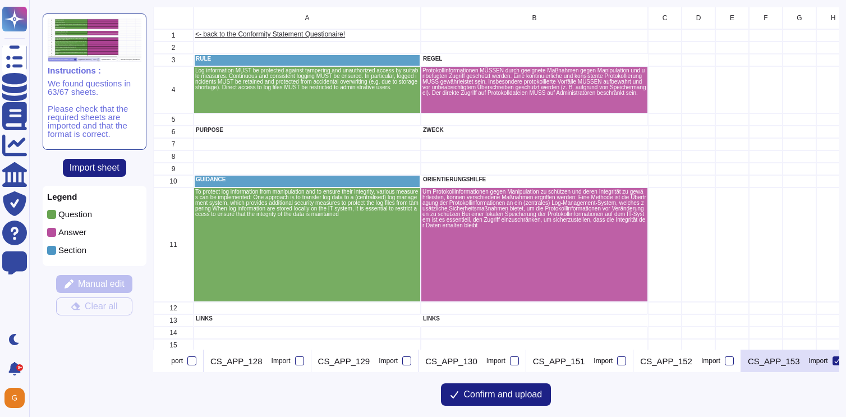
click at [834, 361] on icon at bounding box center [836, 360] width 5 height 4
click at [0, 0] on input "Import" at bounding box center [0, 0] width 0 height 0
click at [167, 362] on icon at bounding box center [167, 362] width 0 height 0
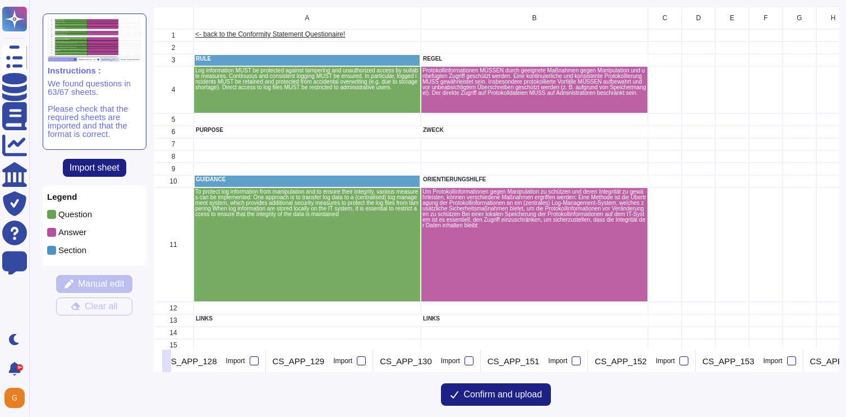
click at [167, 362] on icon at bounding box center [167, 362] width 0 height 0
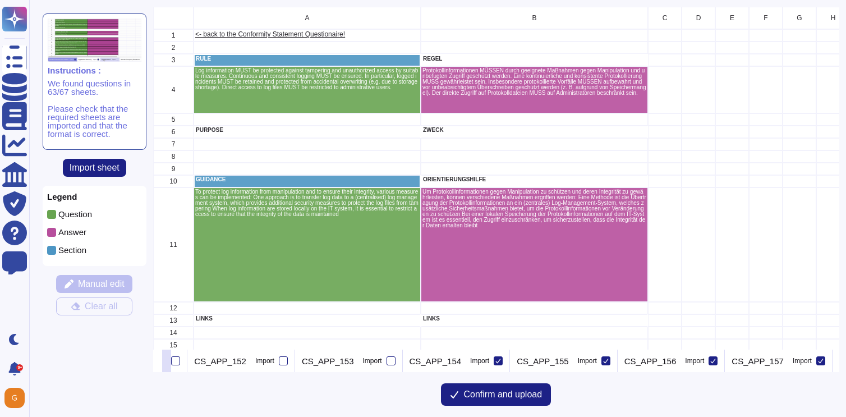
click at [167, 362] on icon at bounding box center [167, 362] width 0 height 0
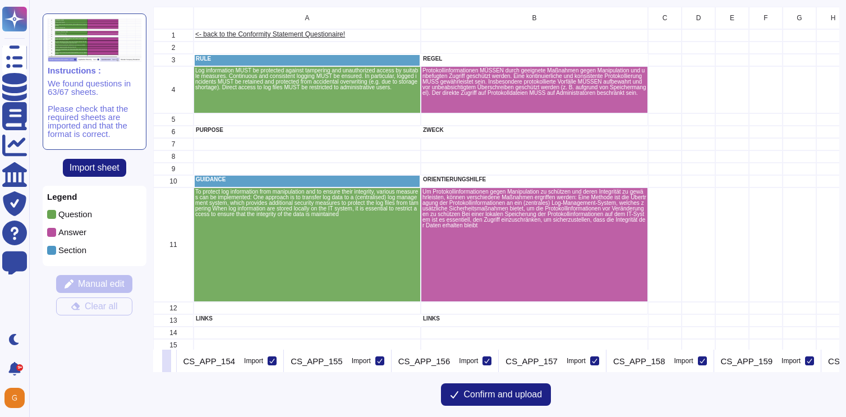
scroll to position [0, 5551]
click at [266, 363] on div at bounding box center [270, 360] width 9 height 9
click at [0, 0] on input "Import" at bounding box center [0, 0] width 0 height 0
click at [368, 360] on div "CS_APP_155 Import" at bounding box center [337, 360] width 108 height 22
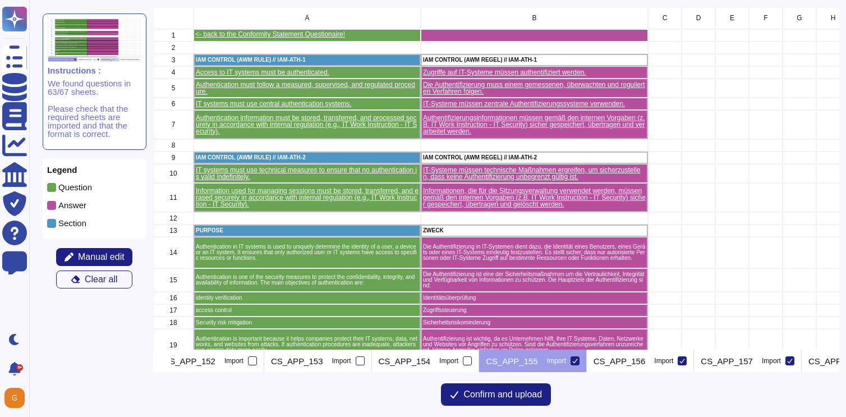
scroll to position [0, 5354]
click at [571, 357] on div at bounding box center [575, 360] width 9 height 9
click at [0, 0] on input "Import" at bounding box center [0, 0] width 0 height 0
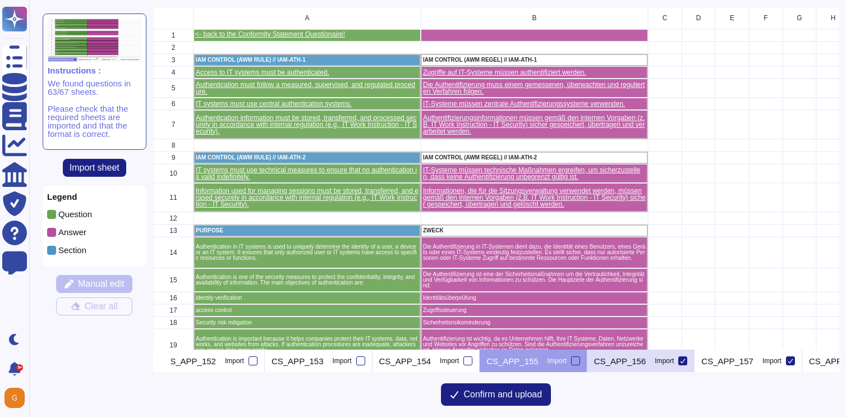
click at [680, 358] on icon at bounding box center [682, 360] width 5 height 4
click at [0, 0] on input "Import" at bounding box center [0, 0] width 0 height 0
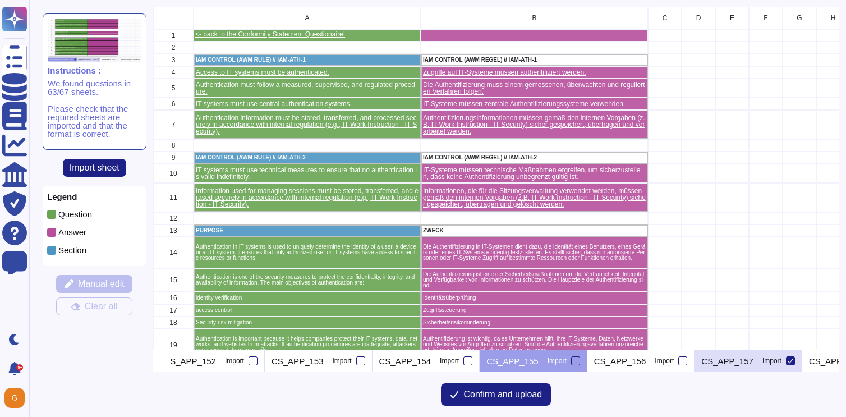
click at [788, 361] on icon at bounding box center [791, 361] width 6 height 6
click at [0, 0] on input "Import" at bounding box center [0, 0] width 0 height 0
click at [167, 362] on icon at bounding box center [167, 362] width 0 height 0
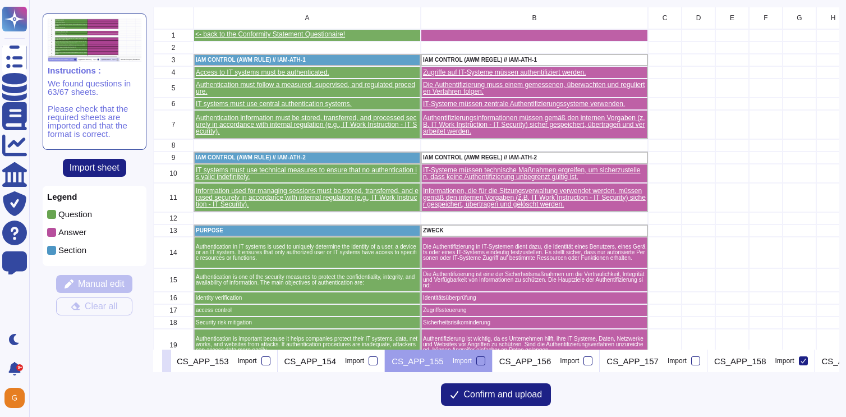
click at [167, 362] on icon at bounding box center [167, 362] width 0 height 0
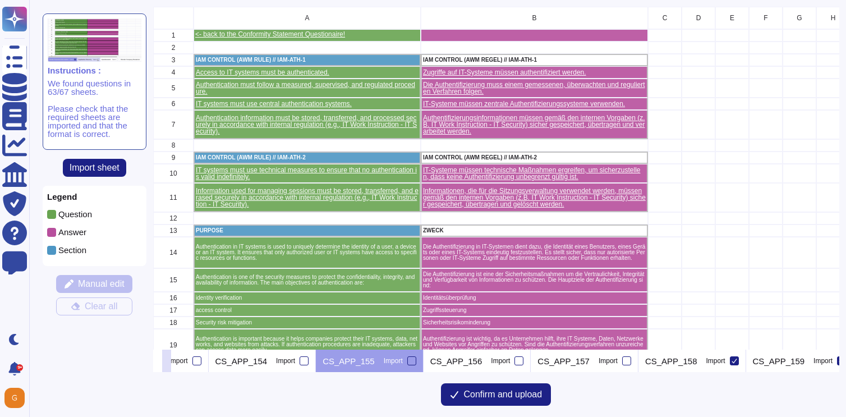
click at [167, 362] on icon at bounding box center [167, 362] width 0 height 0
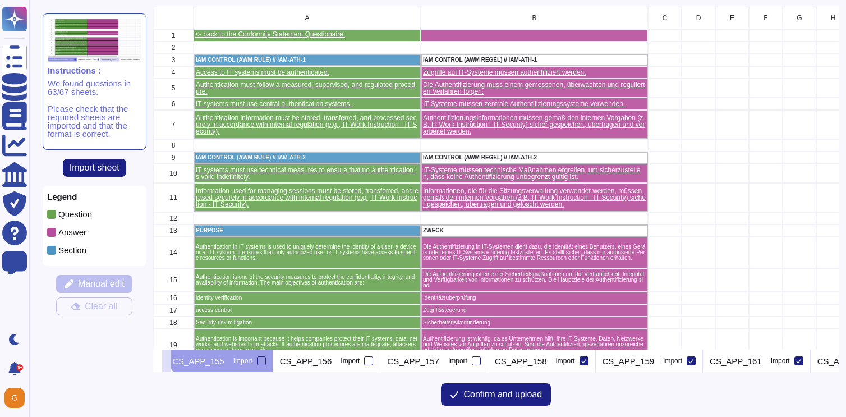
click at [167, 362] on icon at bounding box center [167, 362] width 0 height 0
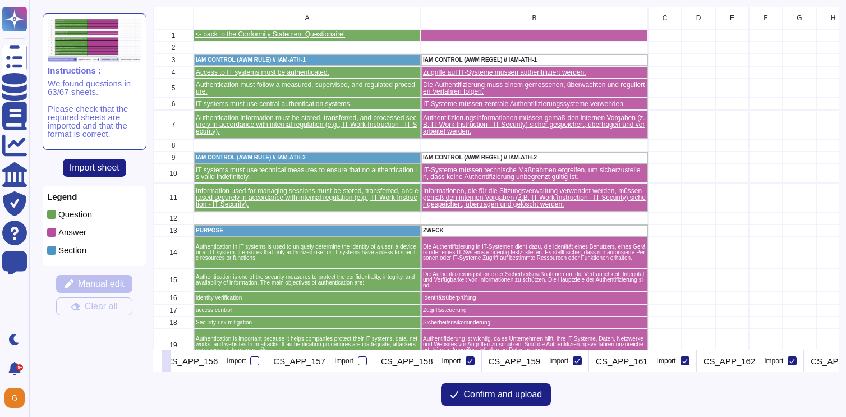
click at [167, 362] on icon at bounding box center [167, 362] width 0 height 0
click at [357, 363] on div at bounding box center [361, 360] width 9 height 9
click at [0, 0] on input "Import" at bounding box center [0, 0] width 0 height 0
click at [466, 362] on icon at bounding box center [469, 361] width 6 height 6
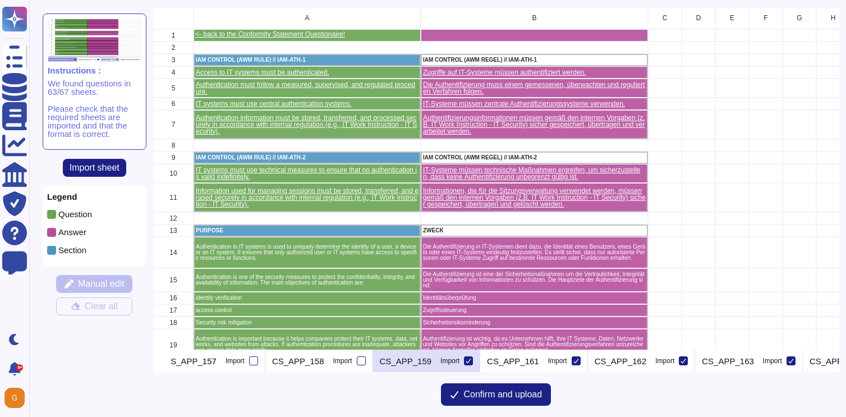
click at [0, 0] on input "Import" at bounding box center [0, 0] width 0 height 0
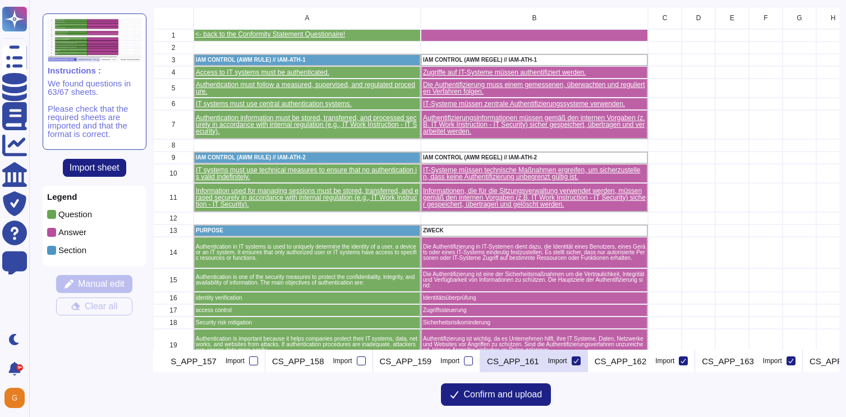
click at [573, 359] on icon at bounding box center [576, 361] width 6 height 6
click at [0, 0] on input "Import" at bounding box center [0, 0] width 0 height 0
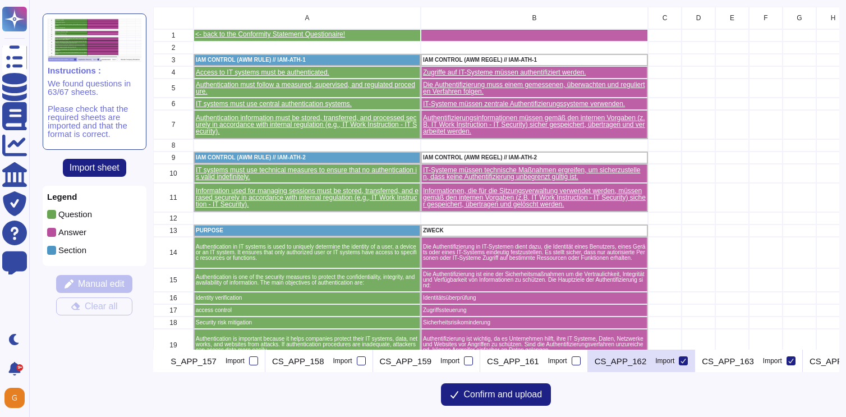
click at [680, 363] on icon at bounding box center [683, 361] width 6 height 6
click at [0, 0] on input "Import" at bounding box center [0, 0] width 0 height 0
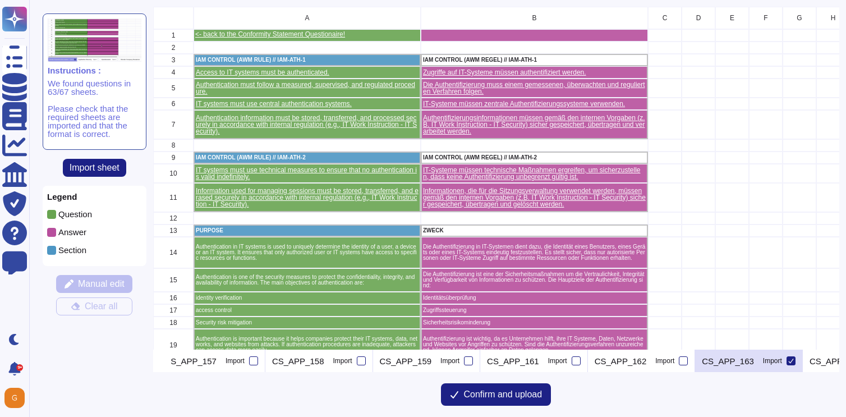
click at [788, 361] on icon at bounding box center [791, 361] width 6 height 6
click at [0, 0] on input "Import" at bounding box center [0, 0] width 0 height 0
click at [167, 362] on icon at bounding box center [167, 362] width 0 height 0
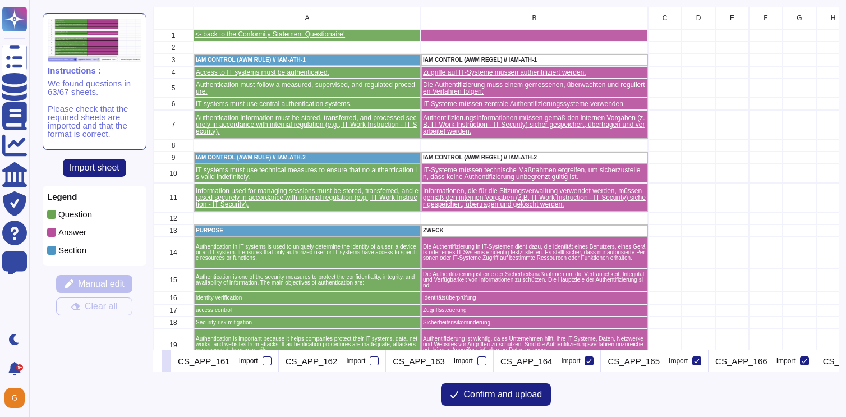
click at [167, 362] on icon at bounding box center [167, 362] width 0 height 0
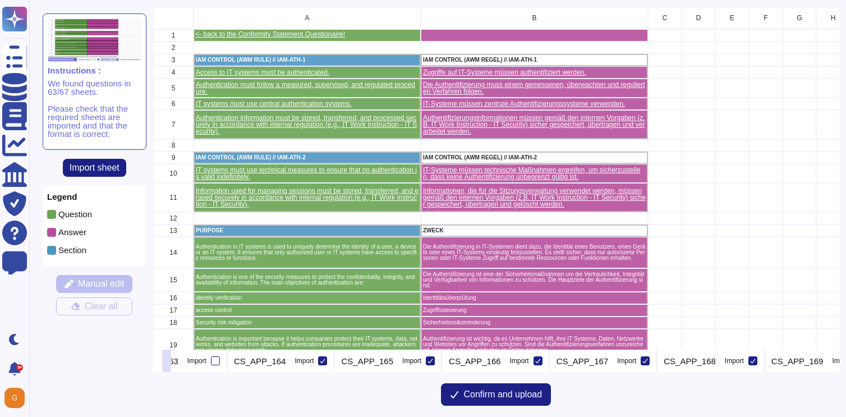
click at [167, 362] on icon at bounding box center [167, 362] width 0 height 0
click at [320, 361] on icon at bounding box center [323, 361] width 6 height 6
click at [0, 0] on input "Import" at bounding box center [0, 0] width 0 height 0
click at [427, 362] on icon at bounding box center [430, 361] width 6 height 6
click at [0, 0] on input "Import" at bounding box center [0, 0] width 0 height 0
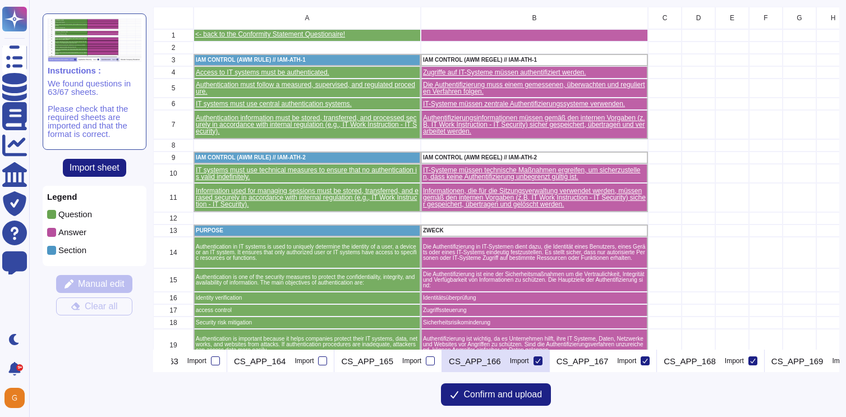
click at [514, 360] on div "CS_APP_166 Import" at bounding box center [496, 360] width 108 height 22
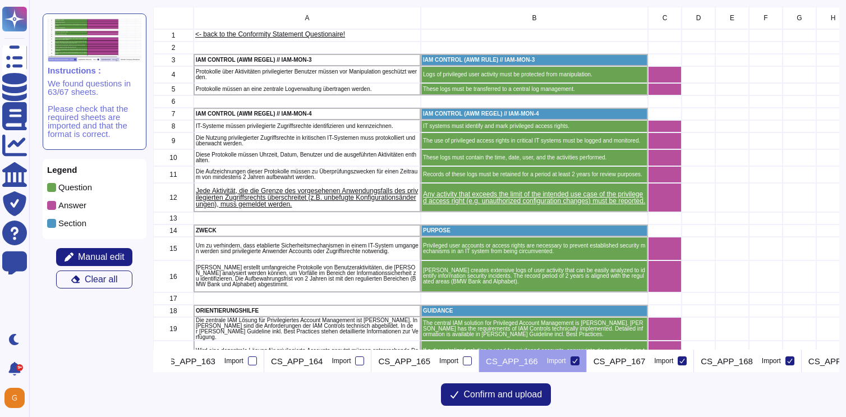
scroll to position [0, 6415]
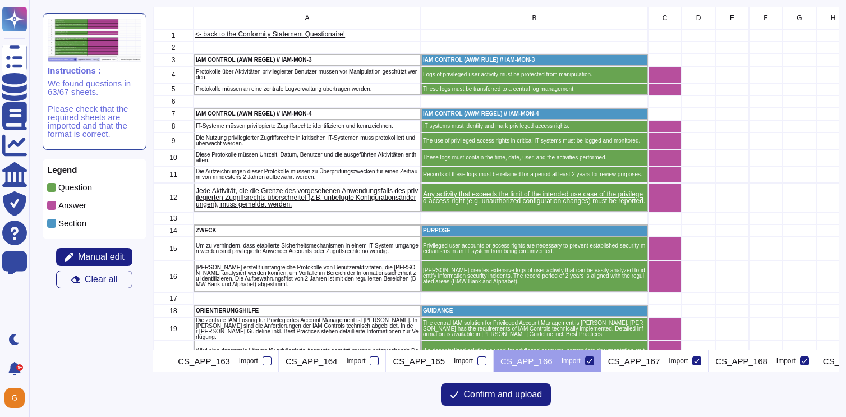
click at [587, 362] on icon at bounding box center [590, 361] width 6 height 6
click at [0, 0] on input "Import" at bounding box center [0, 0] width 0 height 0
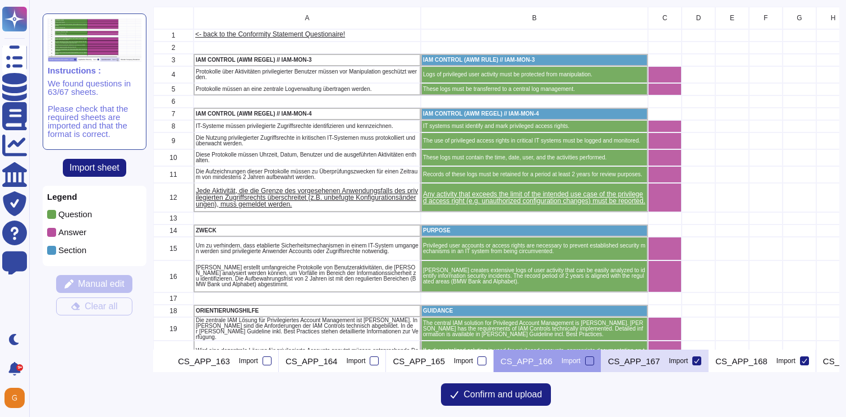
click at [694, 360] on icon at bounding box center [697, 361] width 6 height 6
click at [0, 0] on input "Import" at bounding box center [0, 0] width 0 height 0
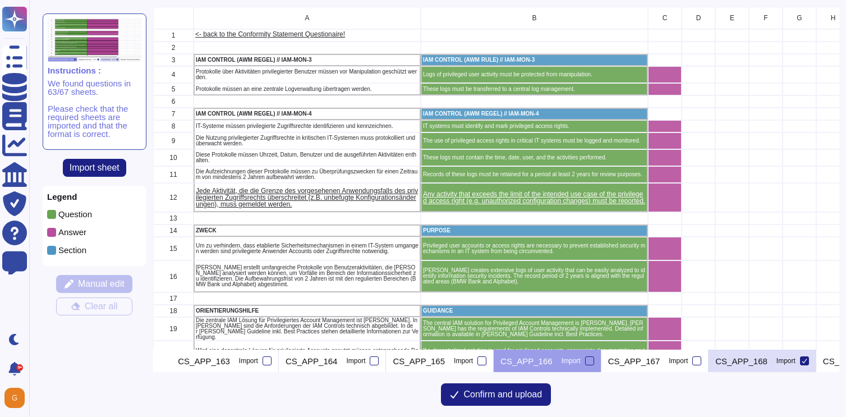
click at [802, 361] on icon at bounding box center [805, 361] width 6 height 6
click at [0, 0] on input "Import" at bounding box center [0, 0] width 0 height 0
click at [167, 362] on icon at bounding box center [167, 362] width 0 height 0
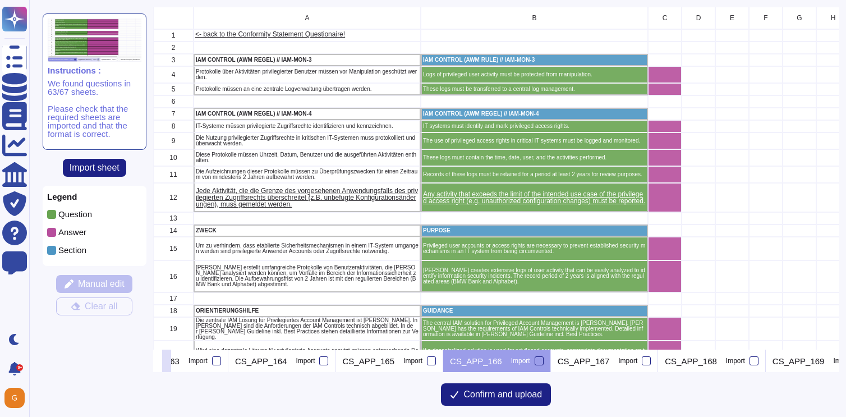
scroll to position [0, 6466]
click at [845, 361] on icon at bounding box center [860, 361] width 6 height 6
click at [0, 0] on input "Import" at bounding box center [0, 0] width 0 height 0
click at [171, 354] on button at bounding box center [166, 360] width 9 height 22
click at [167, 362] on icon at bounding box center [167, 362] width 0 height 0
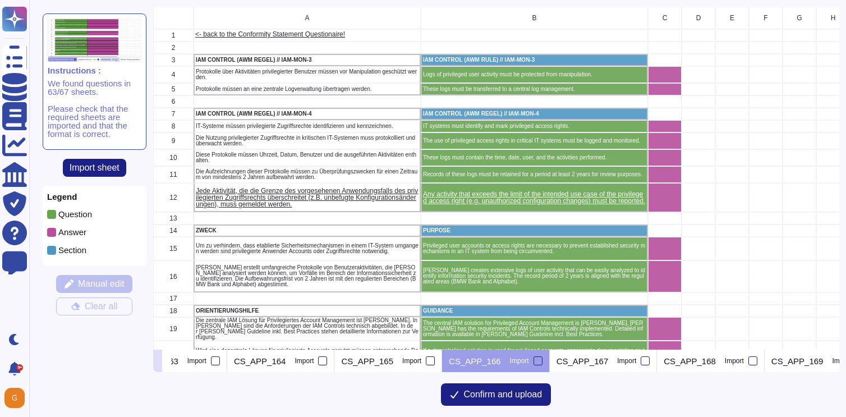
click at [158, 362] on icon at bounding box center [158, 362] width 0 height 0
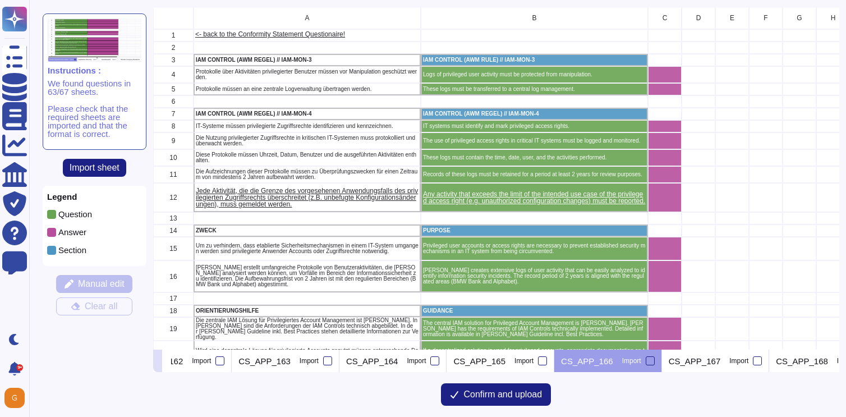
click at [158, 362] on icon at bounding box center [158, 362] width 0 height 0
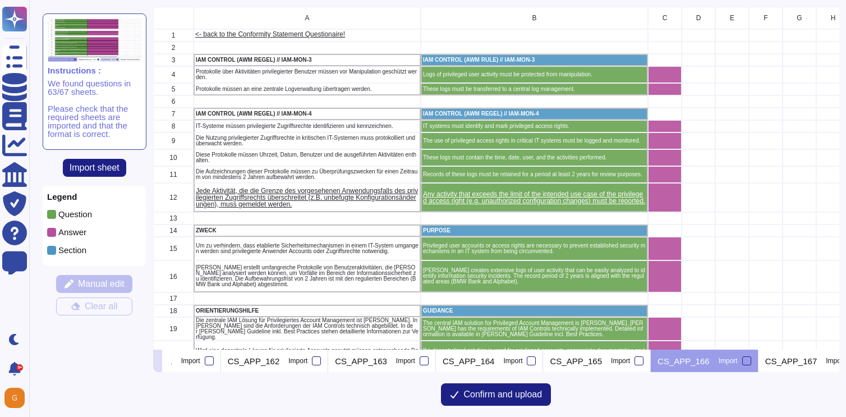
click at [158, 362] on icon at bounding box center [158, 362] width 0 height 0
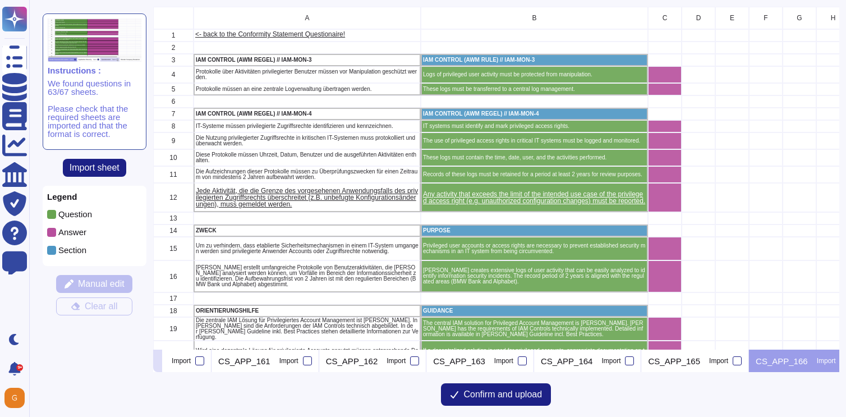
click at [158, 362] on icon at bounding box center [158, 362] width 0 height 0
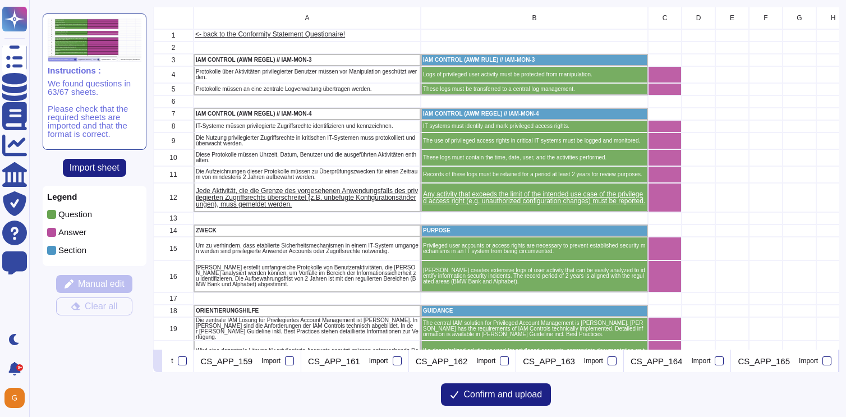
click at [158, 362] on icon at bounding box center [158, 362] width 0 height 0
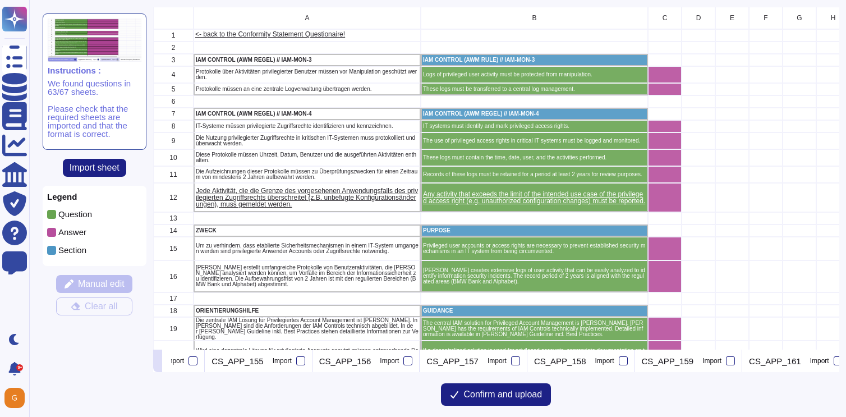
click at [158, 362] on icon at bounding box center [158, 362] width 0 height 0
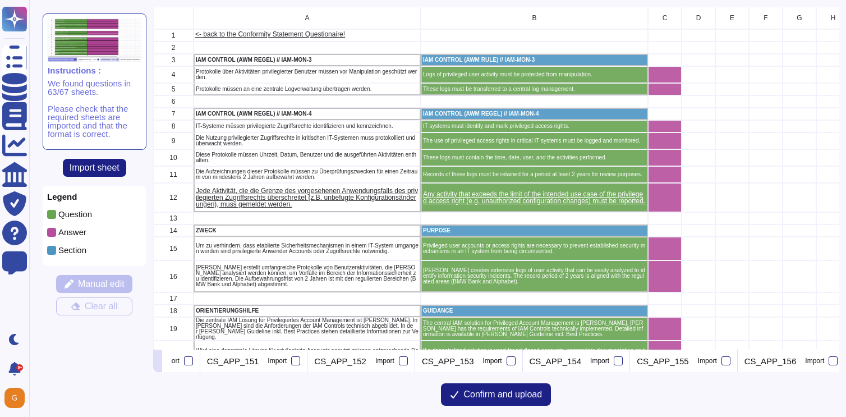
click at [158, 362] on icon at bounding box center [158, 362] width 0 height 0
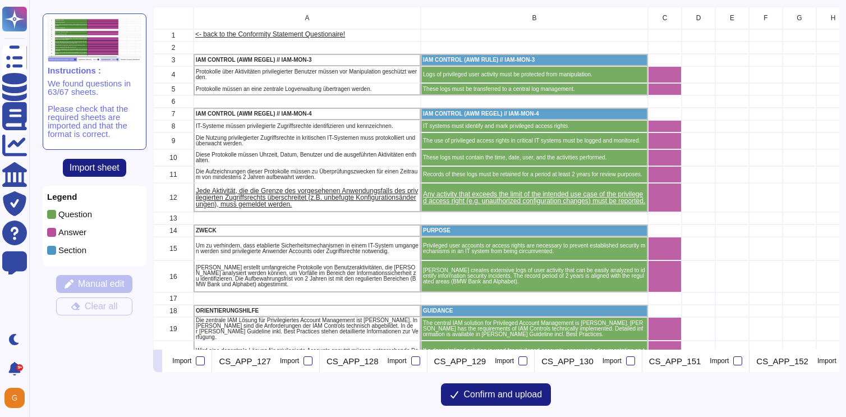
click at [158, 362] on icon at bounding box center [158, 362] width 0 height 0
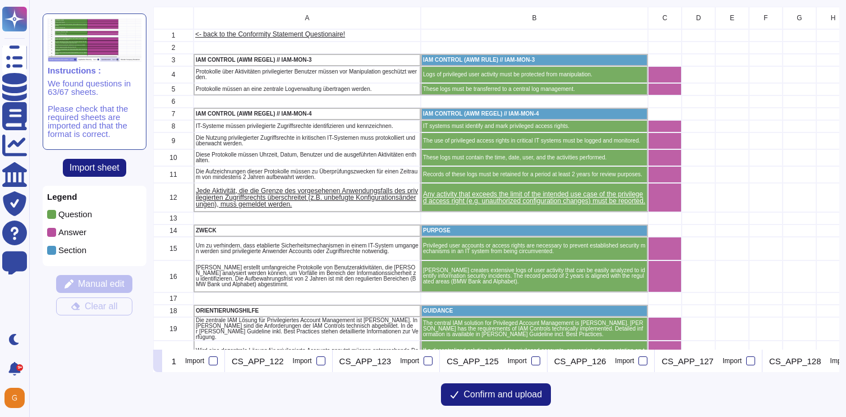
click at [158, 362] on icon at bounding box center [158, 362] width 0 height 0
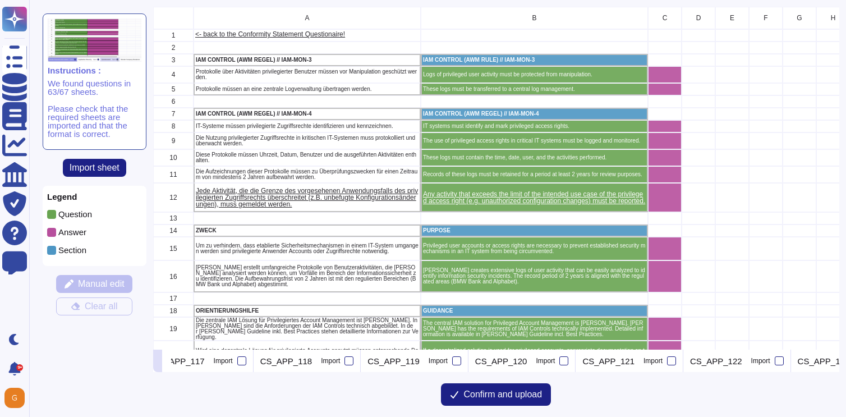
click at [158, 362] on icon at bounding box center [158, 362] width 0 height 0
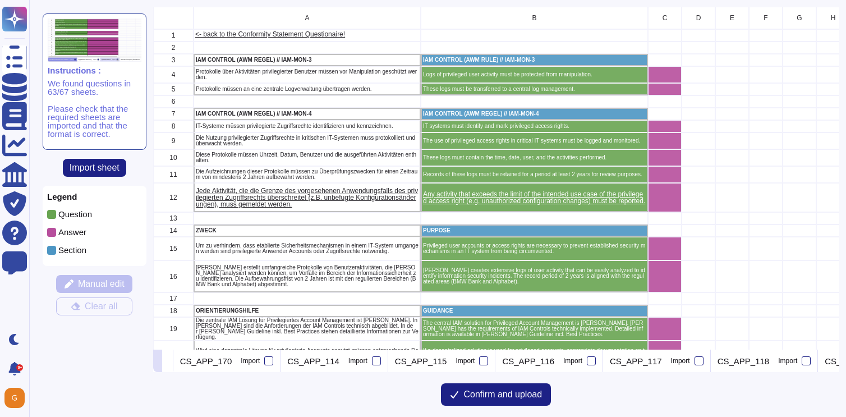
click at [158, 362] on icon at bounding box center [158, 362] width 0 height 0
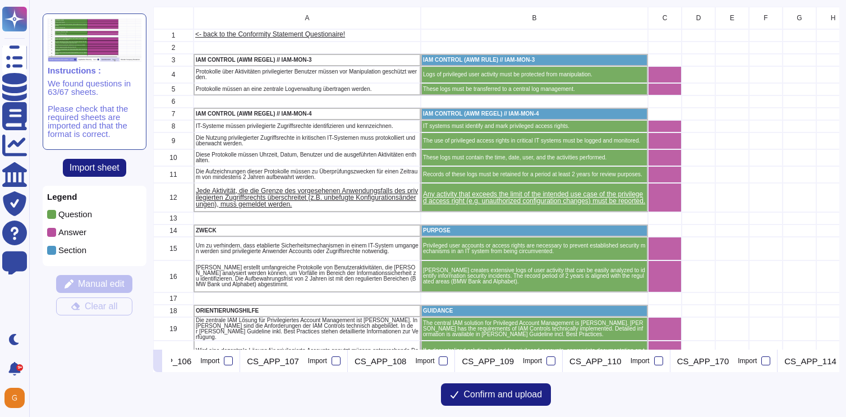
click at [158, 362] on icon at bounding box center [158, 362] width 0 height 0
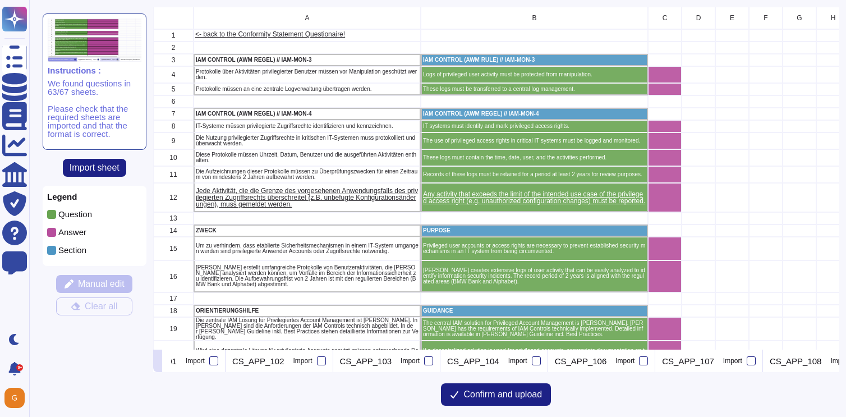
click at [158, 362] on icon at bounding box center [158, 362] width 0 height 0
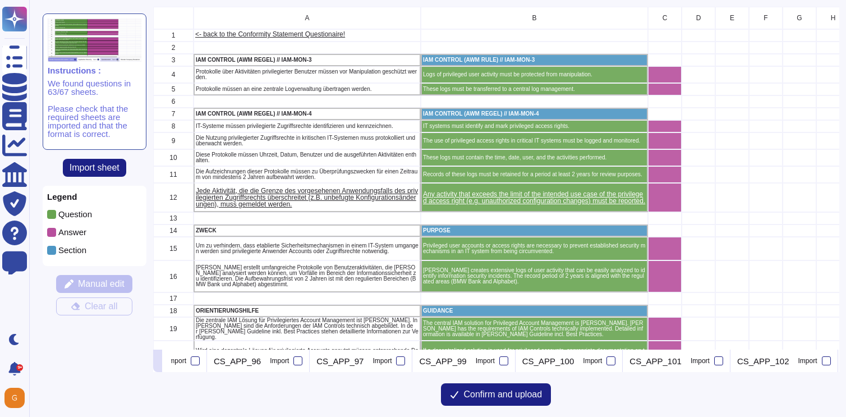
click at [158, 362] on icon at bounding box center [158, 362] width 0 height 0
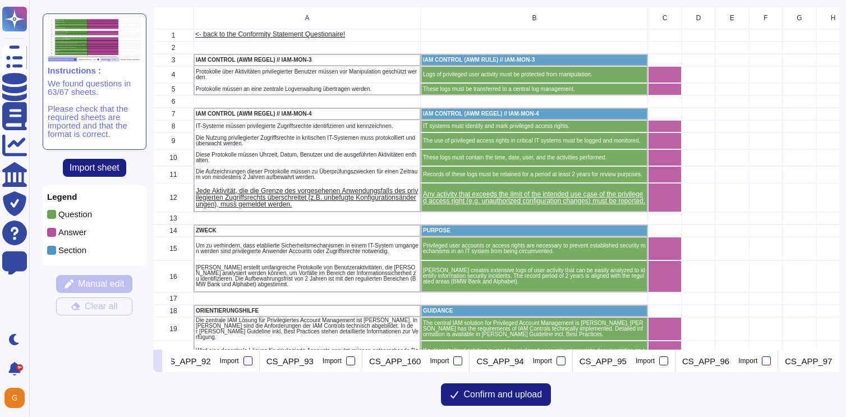
click at [158, 362] on icon at bounding box center [158, 362] width 0 height 0
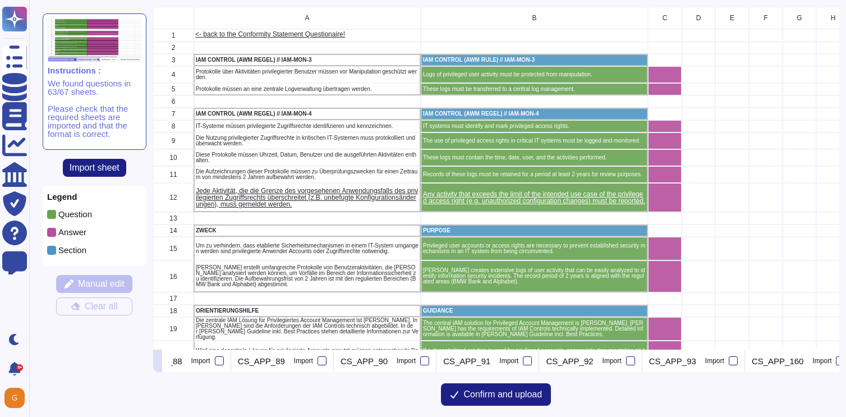
click at [158, 362] on icon at bounding box center [158, 362] width 0 height 0
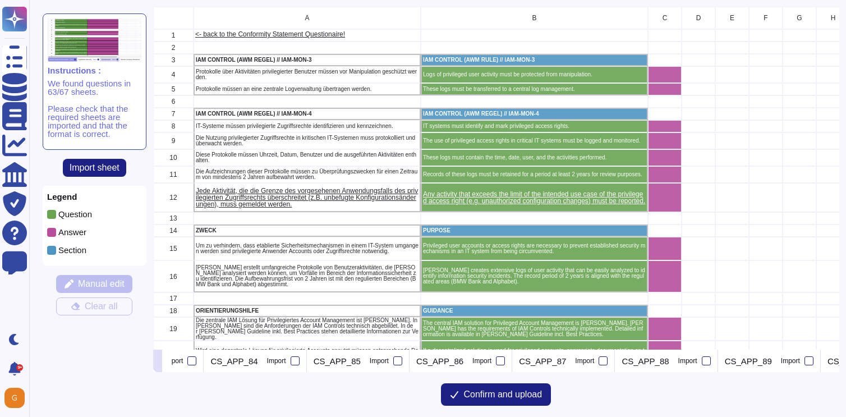
click at [158, 362] on icon at bounding box center [158, 362] width 0 height 0
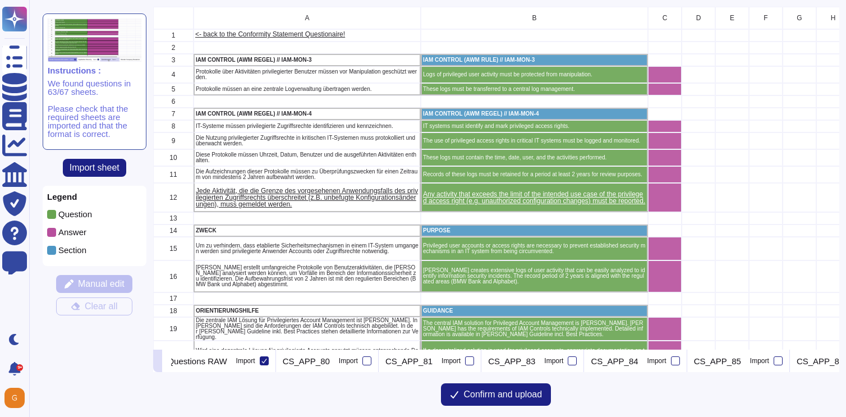
click at [158, 362] on icon at bounding box center [158, 362] width 0 height 0
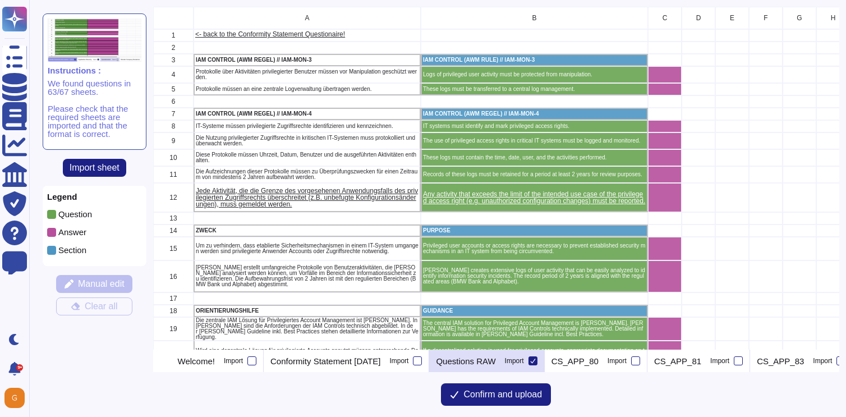
click at [495, 365] on p "Questions RAW" at bounding box center [465, 361] width 59 height 8
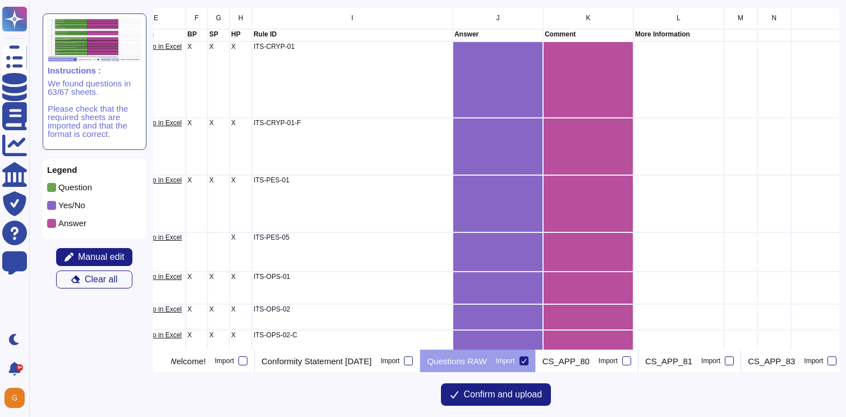
scroll to position [0, 564]
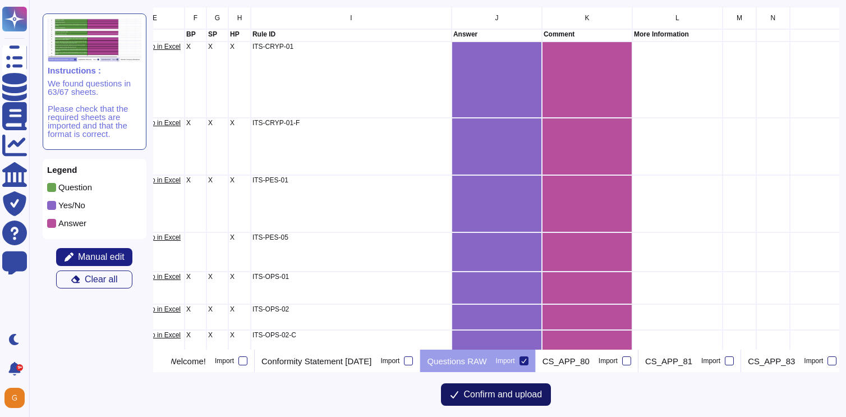
click at [505, 397] on span "Confirm and upload" at bounding box center [502, 394] width 79 height 9
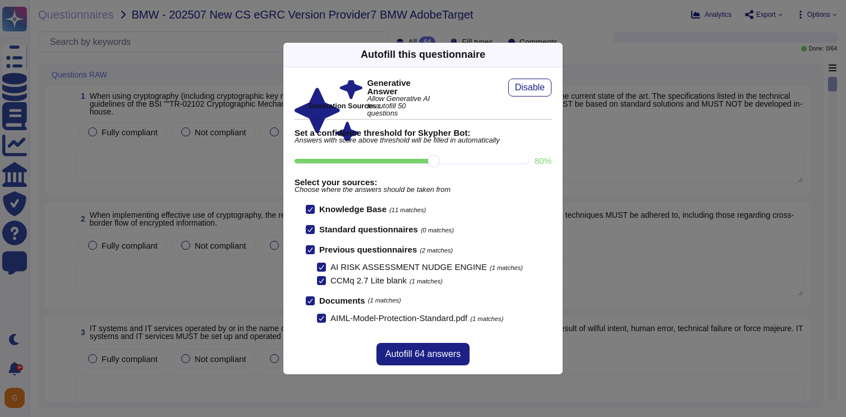
click at [485, 163] on input "80 %" at bounding box center [410, 161] width 233 height 4
click at [523, 159] on input "90 %" at bounding box center [410, 161] width 233 height 4
click at [433, 163] on input "100 %" at bounding box center [408, 161] width 229 height 4
type input "80"
click at [425, 357] on span "Autofill 64 answers" at bounding box center [422, 353] width 75 height 9
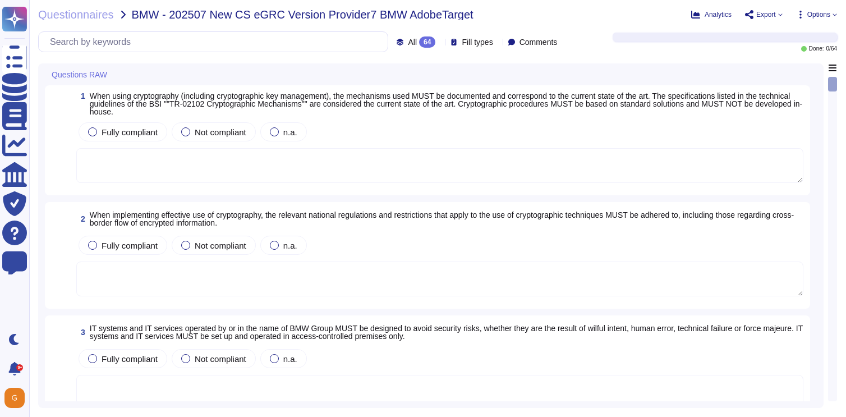
type textarea "For more details, please refer to the Cryptography Standard and Key Management …"
type textarea "Adobe complies with applicable laws regarding cross-border data transfers and c…"
type textarea "Adobe conducts comprehensive risk assessments annually, which include evaluatin…"
type textarea "A documented patch and update management process is in place at Adobe, which is…"
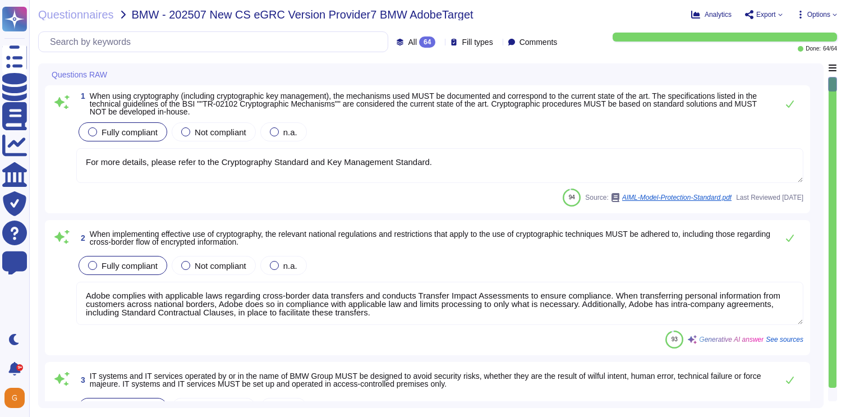
click at [464, 167] on textarea "For more details, please refer to the Cryptography Standard and Key Management …" at bounding box center [439, 165] width 727 height 35
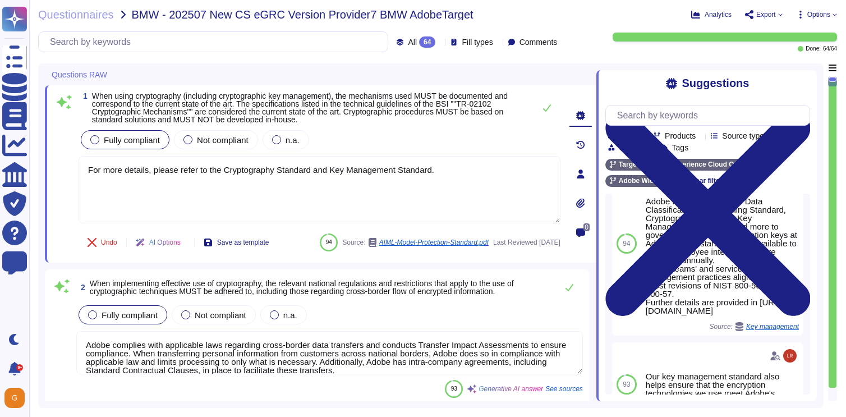
scroll to position [210, 0]
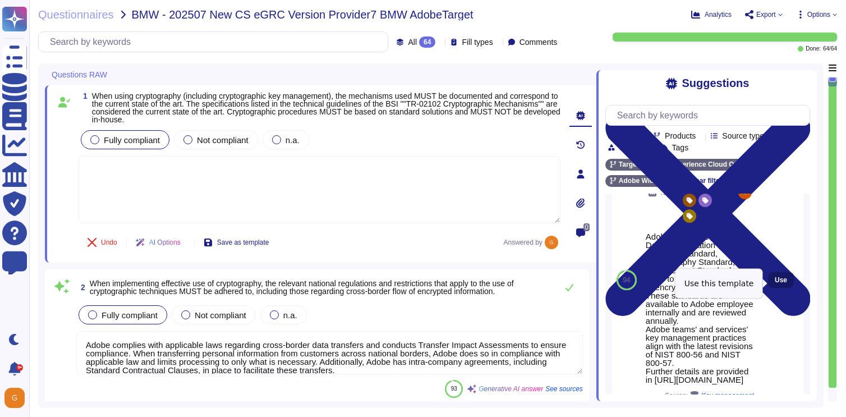
click at [782, 283] on span "Use" at bounding box center [781, 280] width 12 height 7
type textarea "Adobe has an established Data Classification and Handling Standard, Cryptograph…"
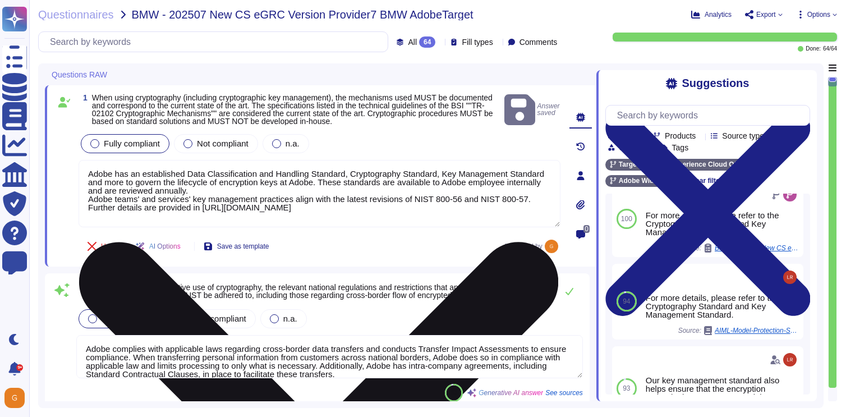
click at [459, 176] on textarea "Adobe has an established Data Classification and Handling Standard, Cryptograph…" at bounding box center [320, 193] width 482 height 67
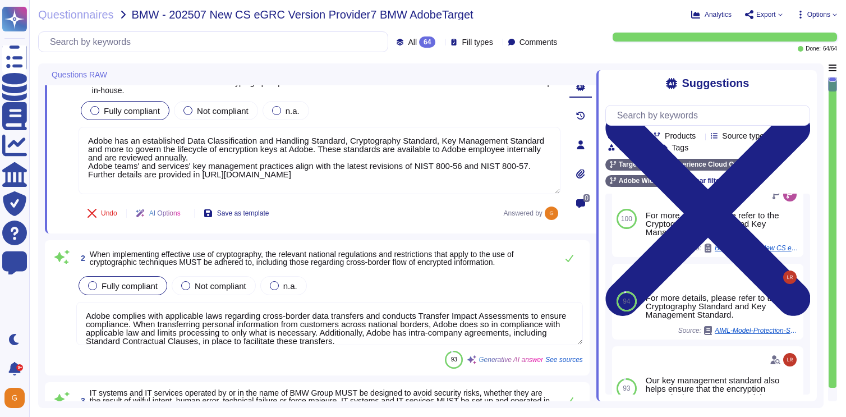
type textarea "A documented patch and update management process is in place at Adobe, which is…"
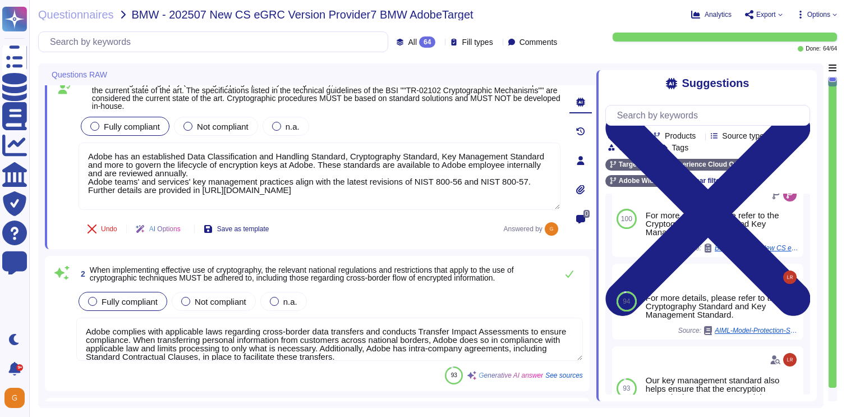
scroll to position [0, 0]
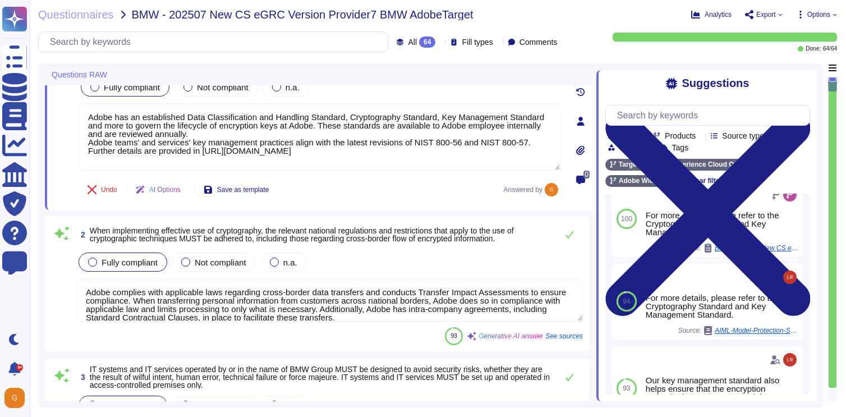
type textarea "A documented patch and update management process is in place at Adobe, which is…"
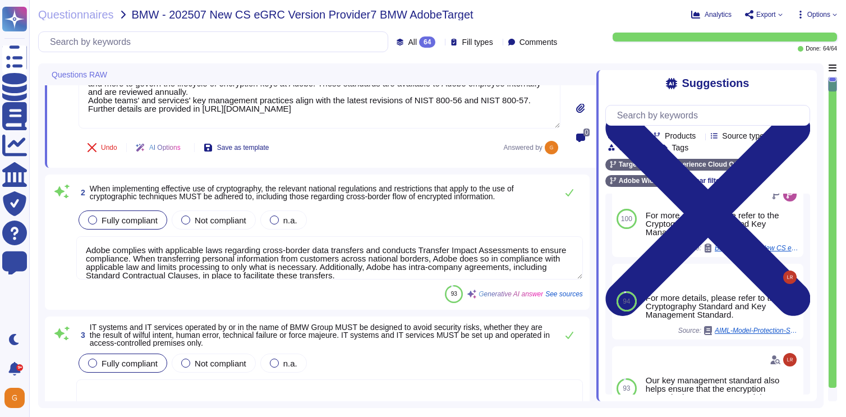
scroll to position [10, 0]
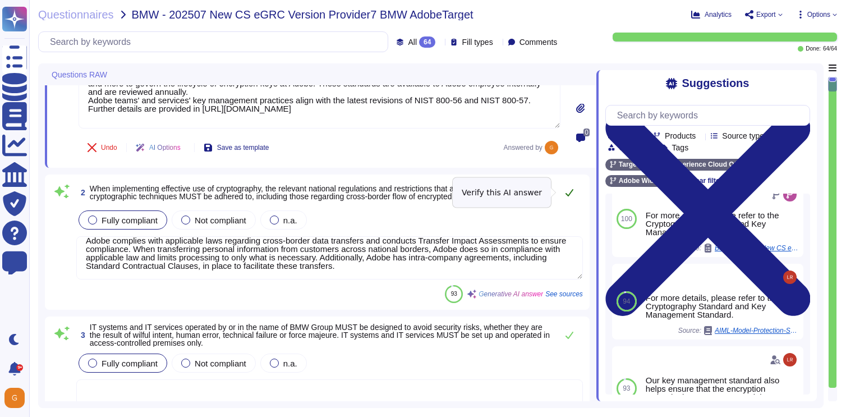
click at [567, 191] on icon at bounding box center [569, 192] width 9 height 9
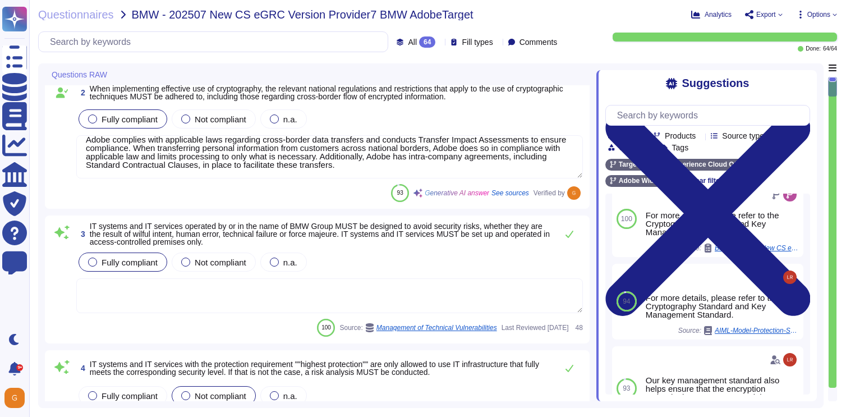
scroll to position [196, 0]
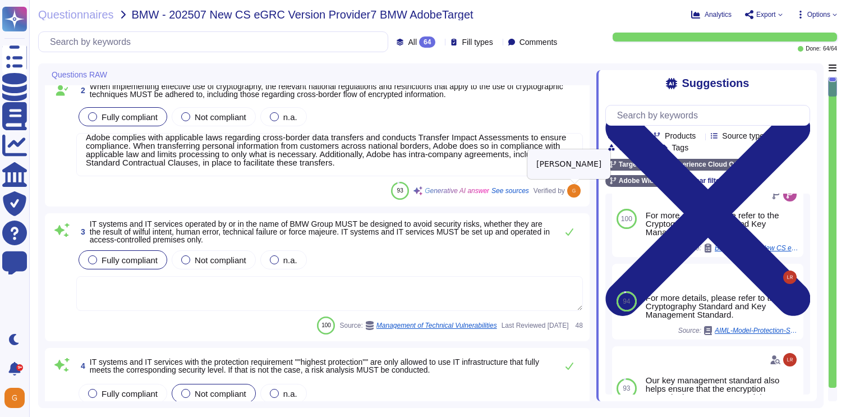
type textarea "Adobe implements a comprehensive anti-malware strategy to protect its IT system…"
click at [328, 294] on textarea at bounding box center [329, 293] width 507 height 35
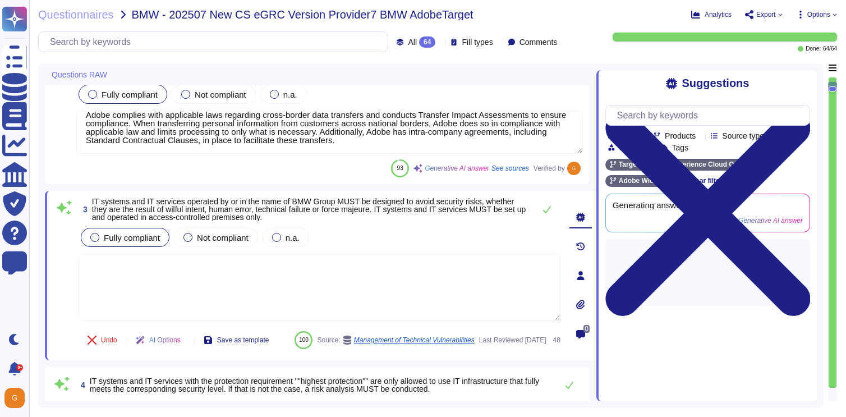
scroll to position [0, 0]
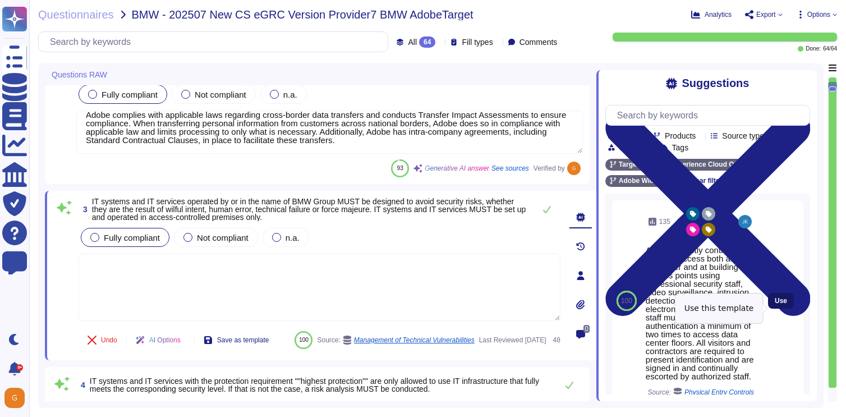
click at [785, 304] on span "Use" at bounding box center [781, 300] width 12 height 7
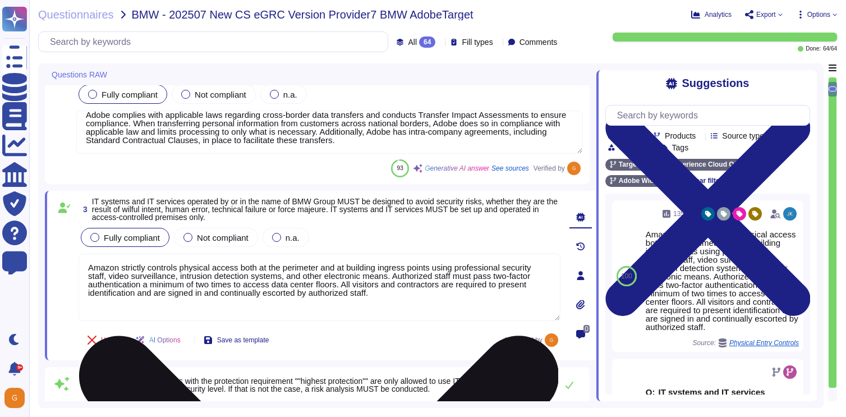
drag, startPoint x: 117, startPoint y: 275, endPoint x: 85, endPoint y: 273, distance: 32.1
click at [85, 273] on textarea "Amazon strictly controls physical access both at the perimeter and at building …" at bounding box center [320, 287] width 482 height 67
type textarea "The cloud service provider strictly controls physical access both at the perime…"
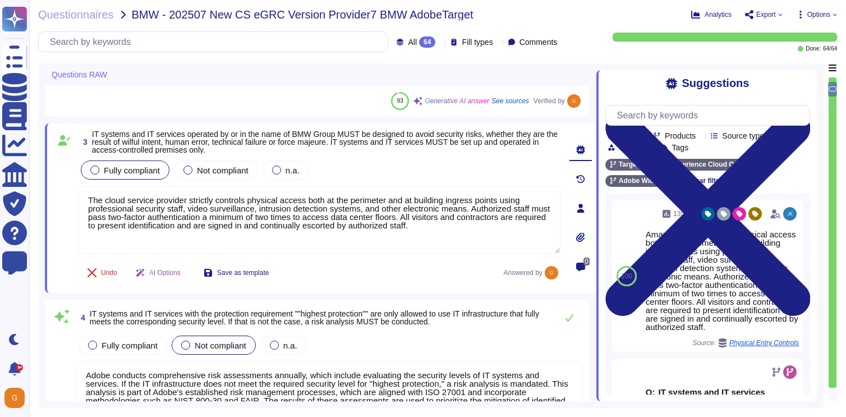
type textarea "Adobe implements a comprehensive anti-malware strategy to protect its IT system…"
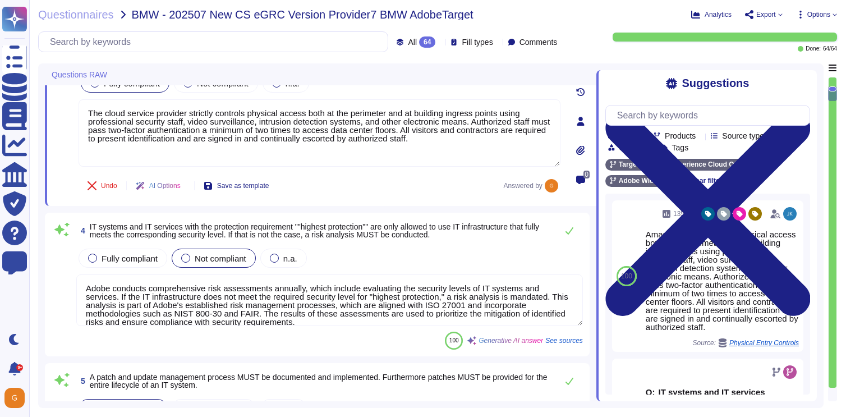
scroll to position [349, 0]
type textarea "The cloud service provider strictly controls physical access both at the perime…"
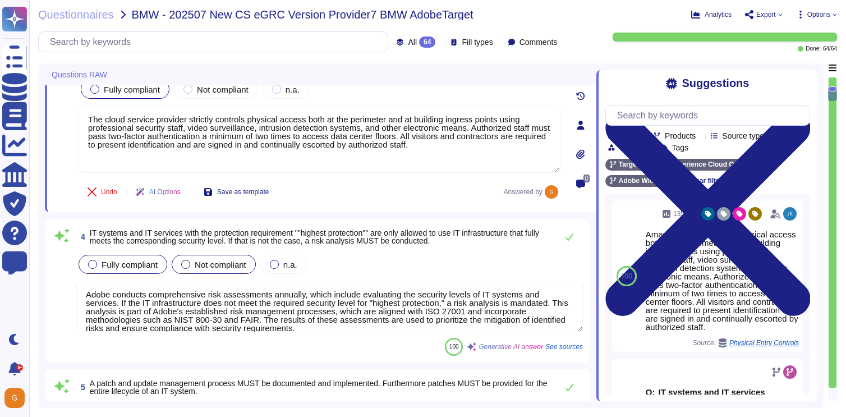
click at [132, 266] on span "Fully compliant" at bounding box center [130, 265] width 56 height 10
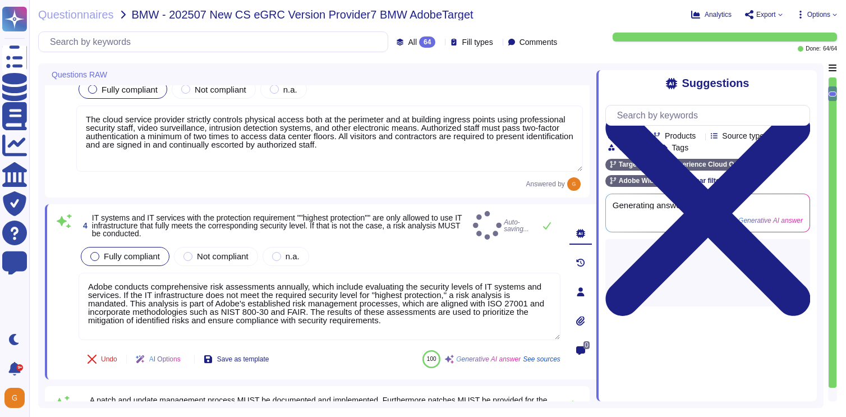
type textarea "Adobe implements a comprehensive anti-malware strategy to protect its IT system…"
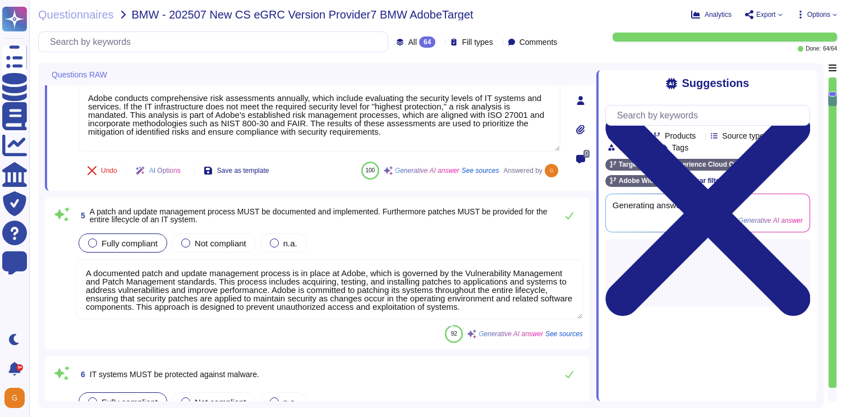
scroll to position [544, 0]
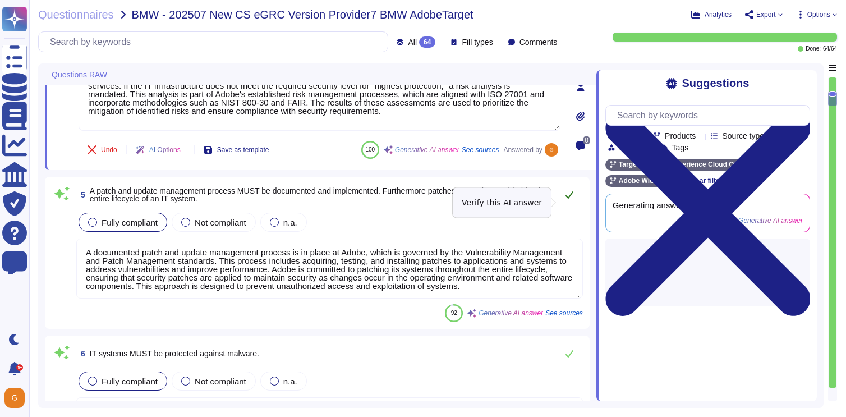
click at [571, 199] on icon at bounding box center [569, 194] width 8 height 7
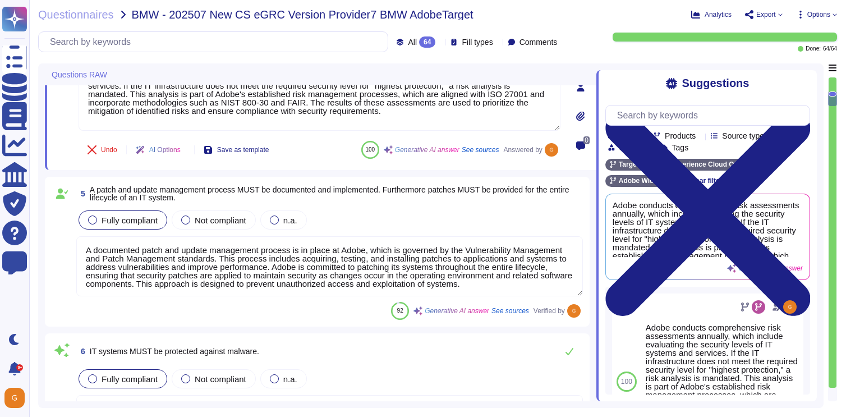
scroll to position [1, 0]
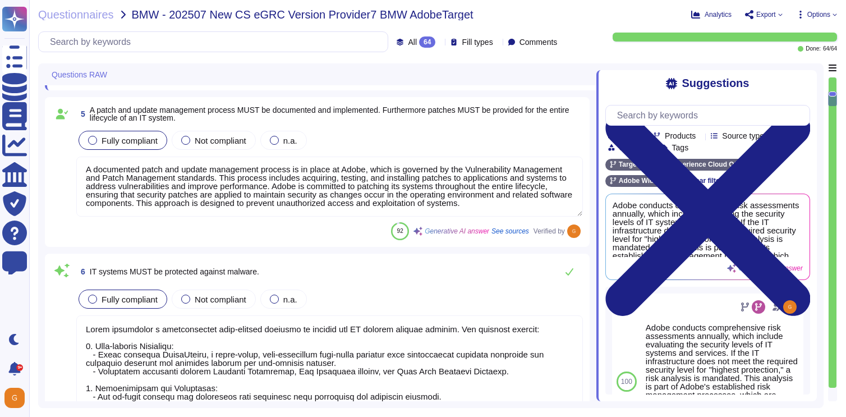
type textarea "For systems where anti-malware cannot be deployed, Adobe has documented policie…"
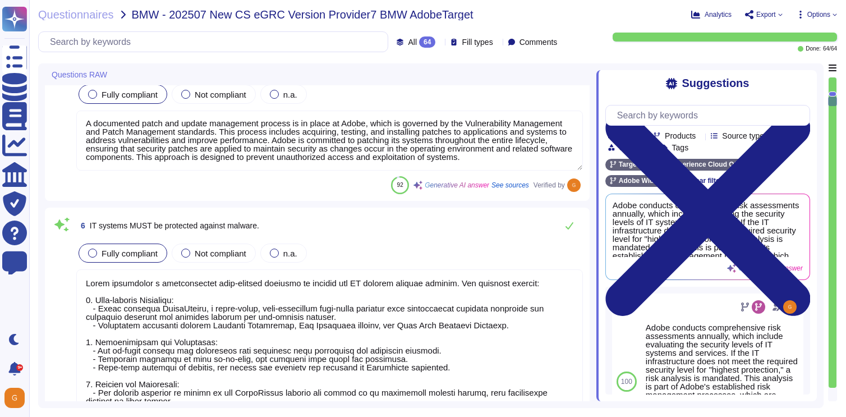
scroll to position [668, 0]
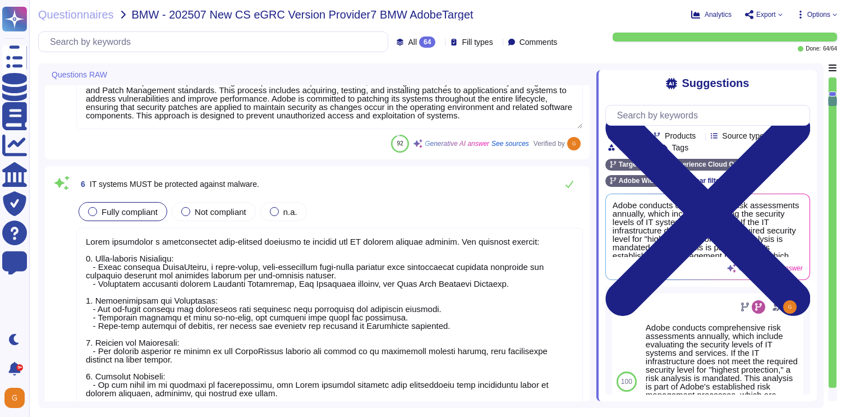
type textarea "For business, application, and configuration data, Adobe has established a docu…"
click at [569, 185] on icon at bounding box center [569, 185] width 9 height 9
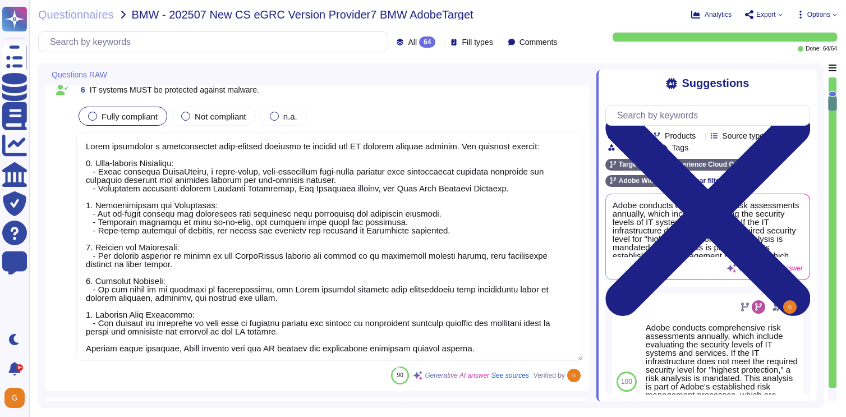
scroll to position [1, 0]
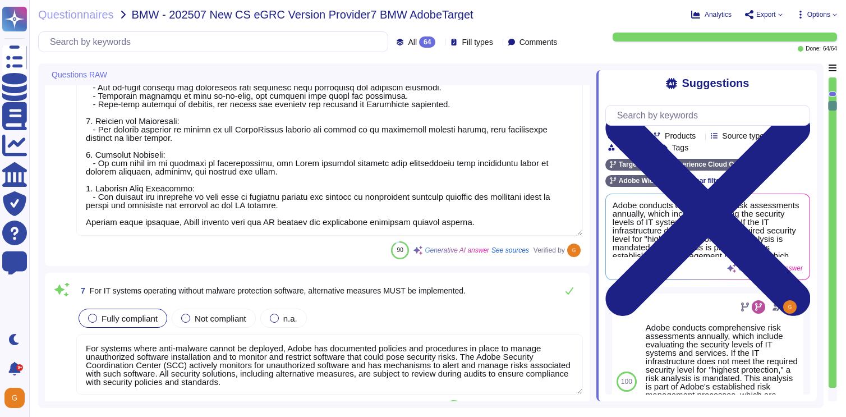
type textarea "Backup procedures are defined and documented to meet business-related and secur…"
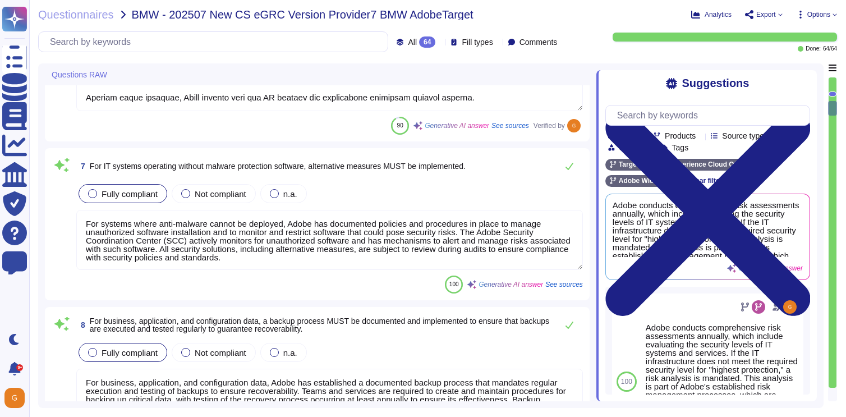
scroll to position [1029, 0]
type textarea "Restoration of backups is tested annually by individual teams, who either resto…"
click at [570, 168] on icon at bounding box center [569, 165] width 9 height 9
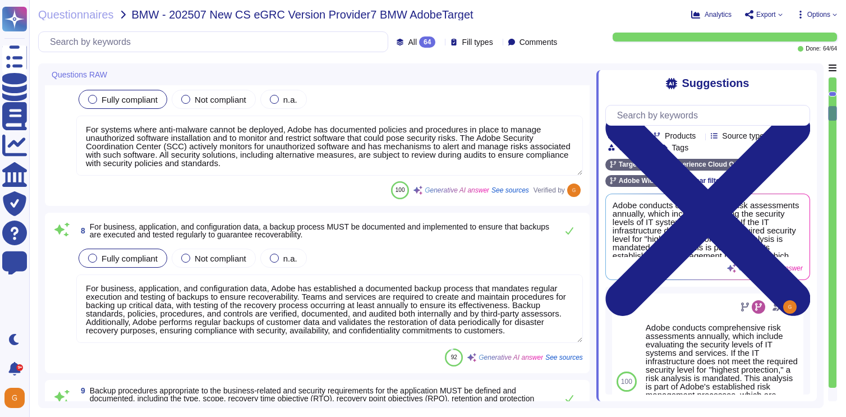
scroll to position [1, 0]
click at [573, 231] on icon at bounding box center [569, 230] width 9 height 9
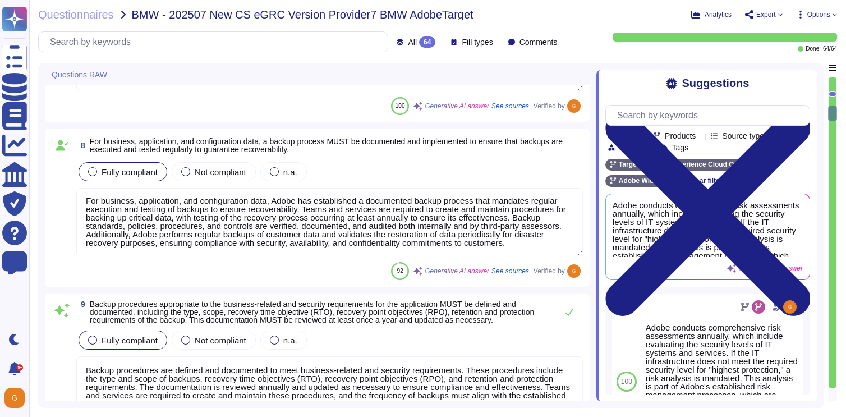
type textarea "Security alerts are recorded, evaluated, and stored as log information in accor…"
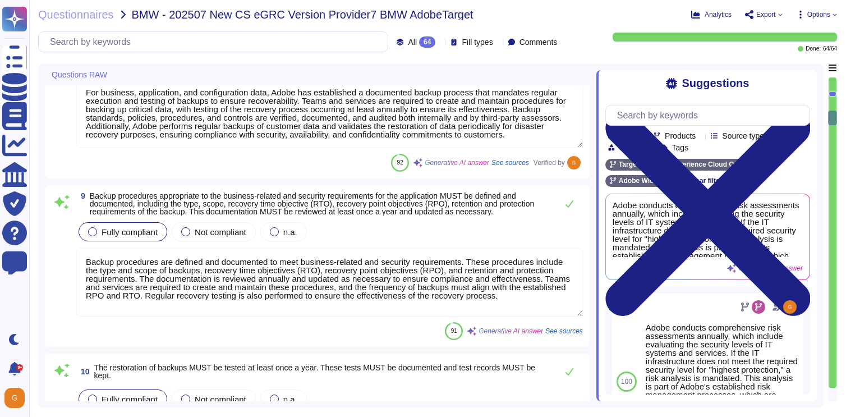
scroll to position [1314, 0]
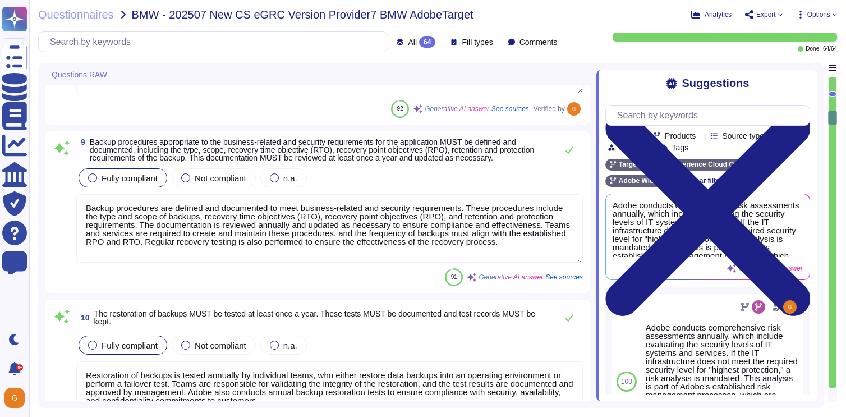
type textarea "A Security Incident and Event Management (SIEM) solution is used to perform his…"
click at [569, 152] on icon at bounding box center [569, 148] width 9 height 9
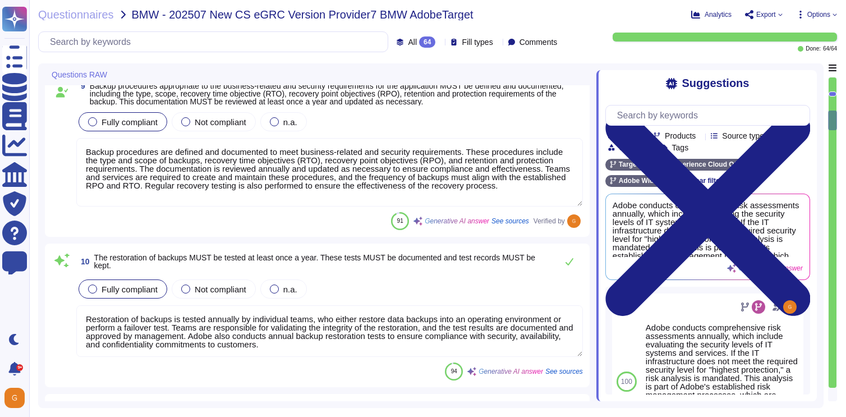
scroll to position [1, 0]
click at [569, 260] on icon at bounding box center [569, 261] width 9 height 9
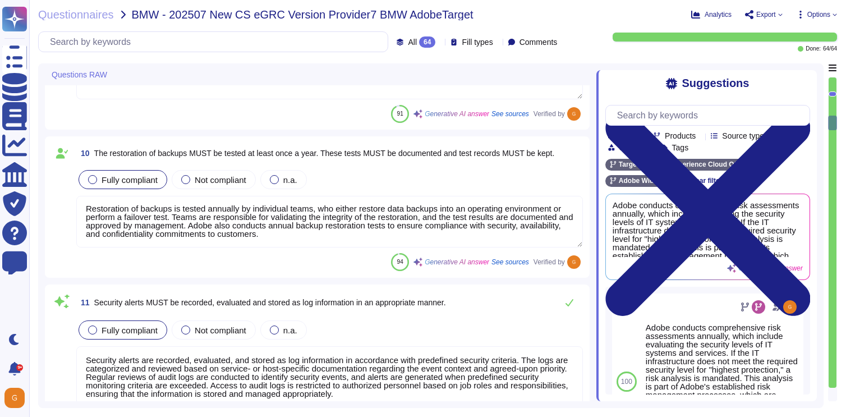
type textarea "All changes to user access rights are logged, and the use of system utilities i…"
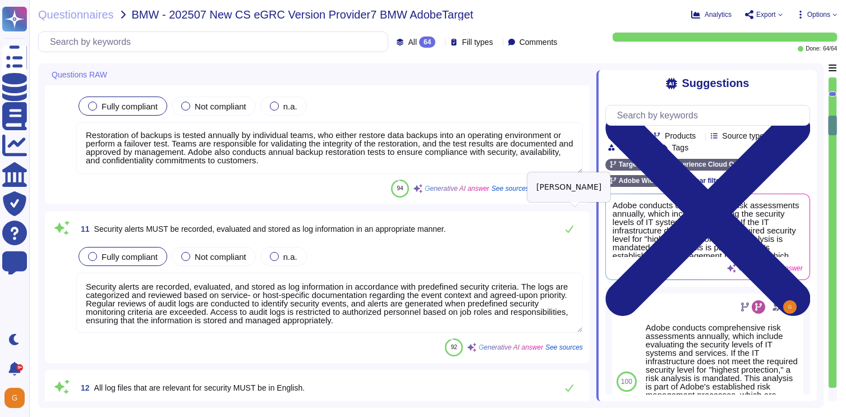
scroll to position [1603, 0]
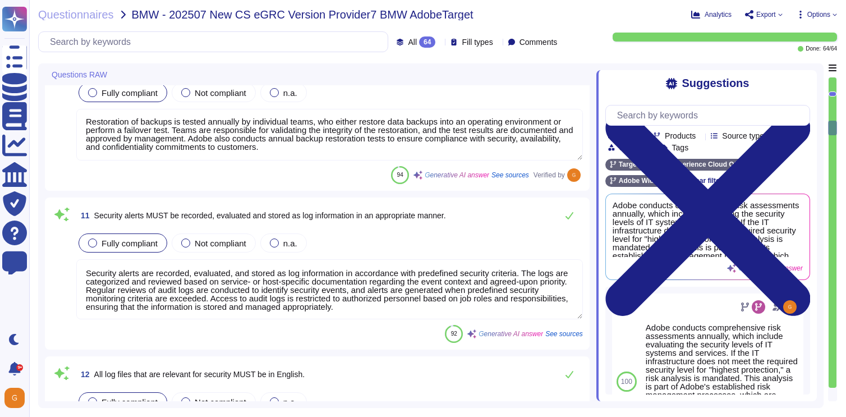
type textarea "Audit logs are reviewed on a regular basis for security events, and the respons…"
click at [572, 216] on icon at bounding box center [569, 215] width 9 height 9
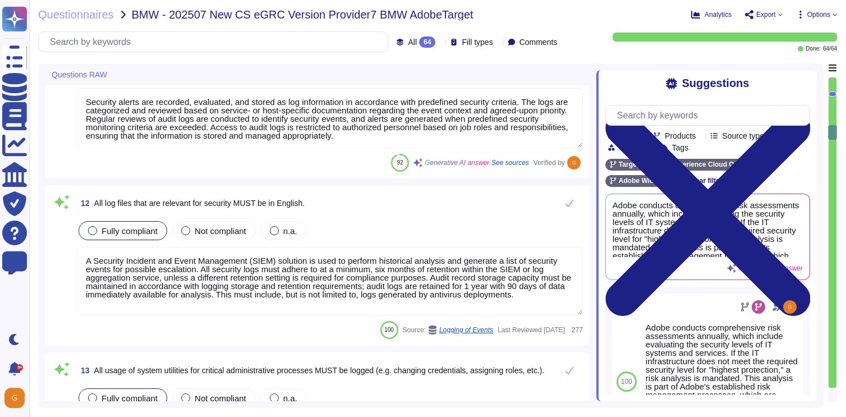
type textarea "All changes to IT systems and IT services are documented, including the change …"
click at [572, 201] on icon at bounding box center [569, 202] width 9 height 9
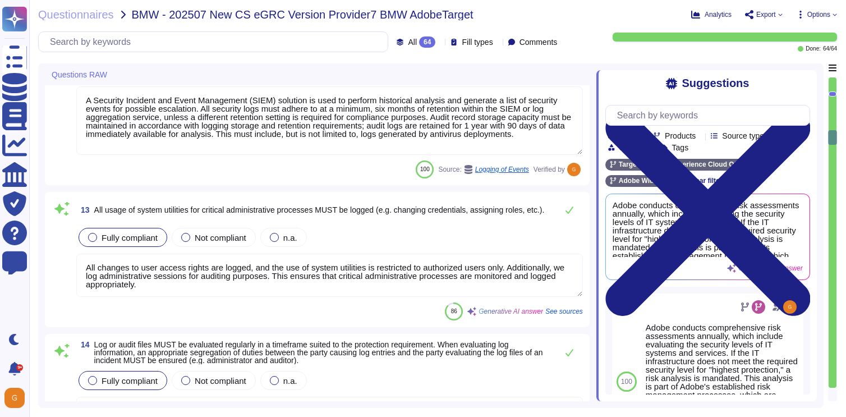
type textarea "- Access to audit logs is governed by Adobe's access management processes, rest…"
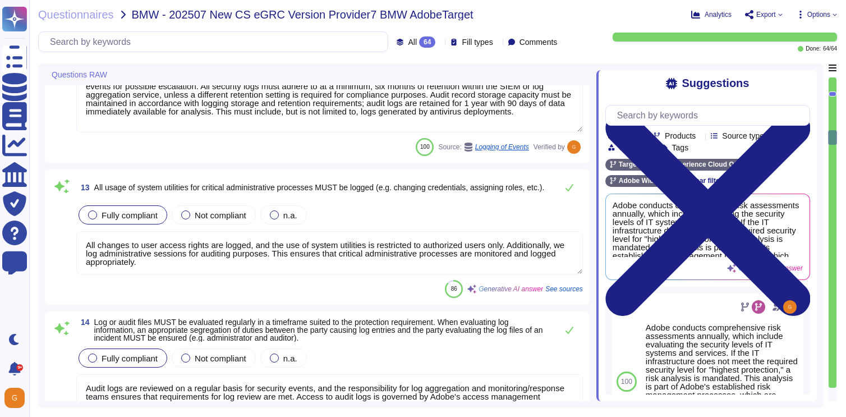
scroll to position [1942, 0]
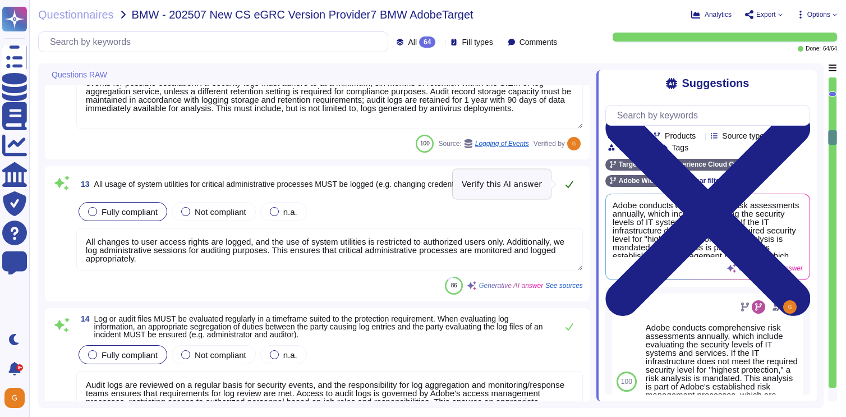
click at [567, 186] on icon at bounding box center [569, 184] width 8 height 7
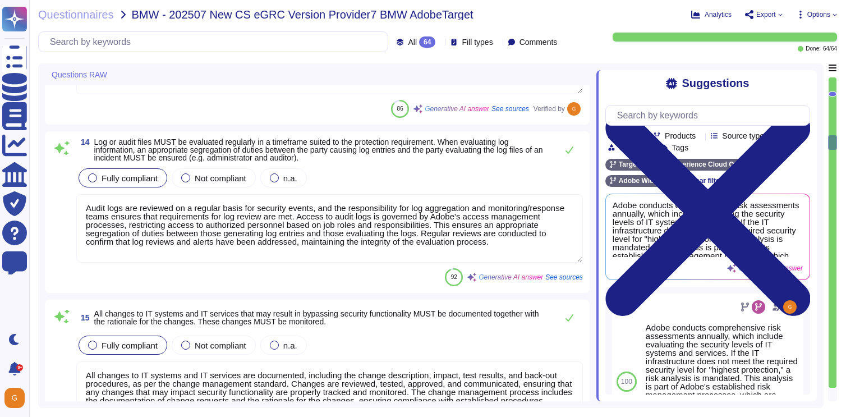
scroll to position [2119, 0]
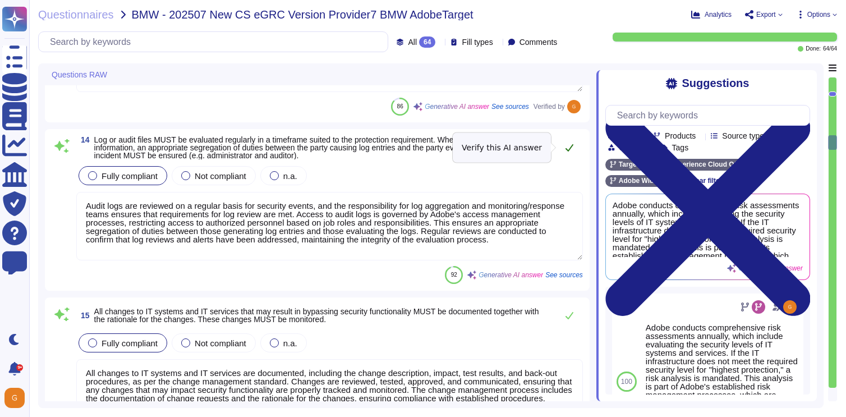
click at [570, 148] on icon at bounding box center [569, 147] width 9 height 9
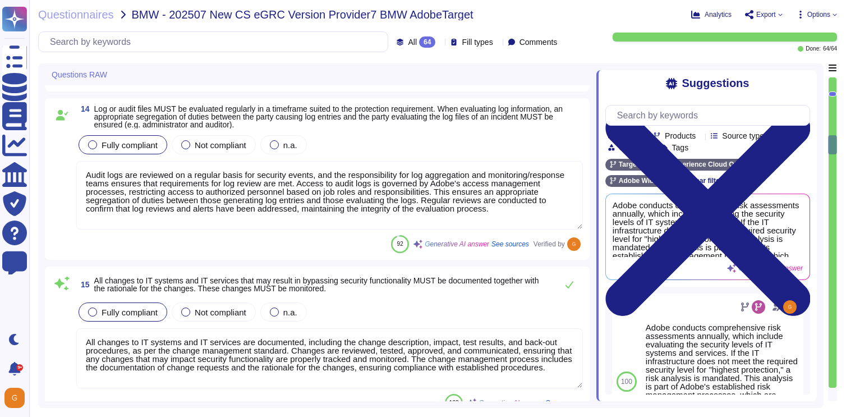
type textarea "Production systems are configured to sync with NTP servers. (See SOC 2 Control …"
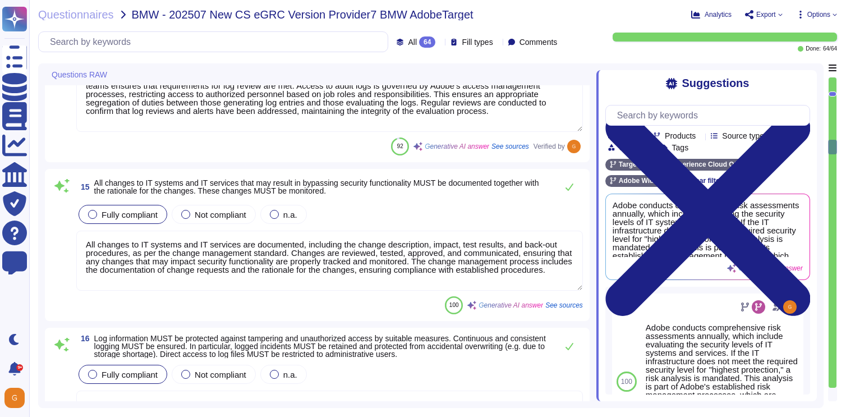
scroll to position [2235, 0]
click at [568, 192] on button at bounding box center [569, 186] width 27 height 22
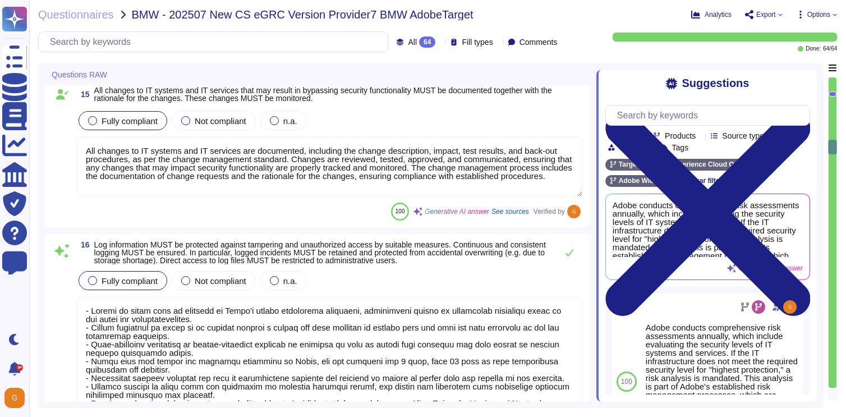
type textarea "Access to data with the protection requirement "Highest Protection" is governed…"
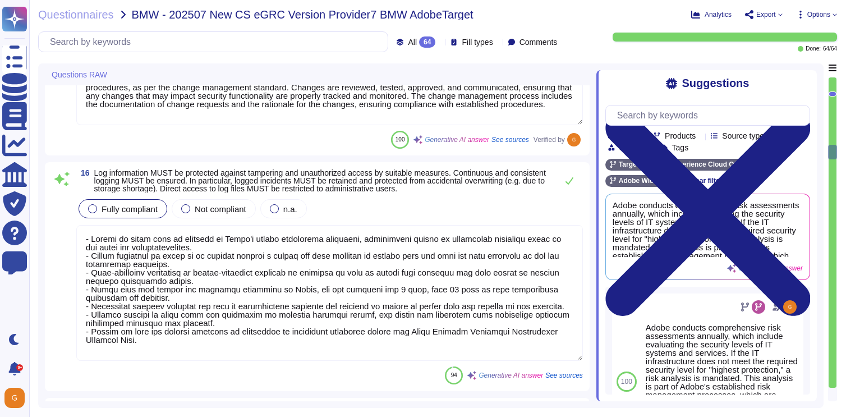
scroll to position [2390, 0]
click at [570, 182] on icon at bounding box center [569, 181] width 8 height 7
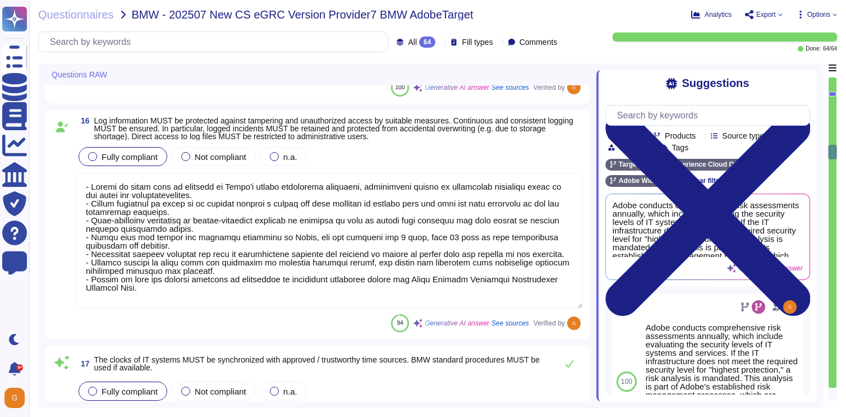
type textarea "Identified vulnerabilities are documented, assessed, prioritized, and assigned …"
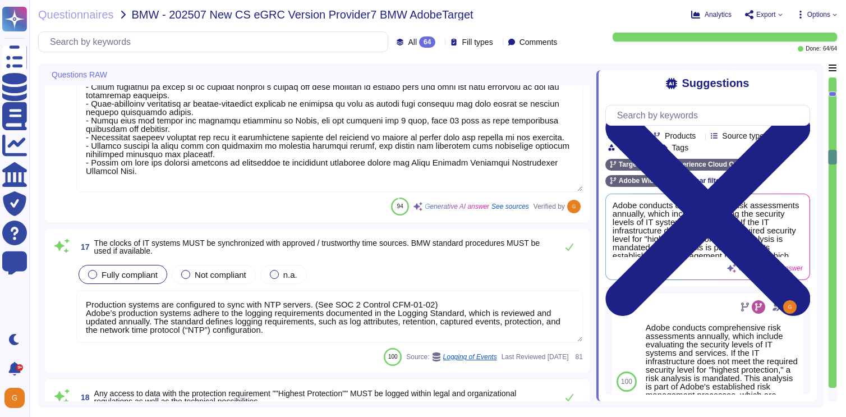
scroll to position [2603, 0]
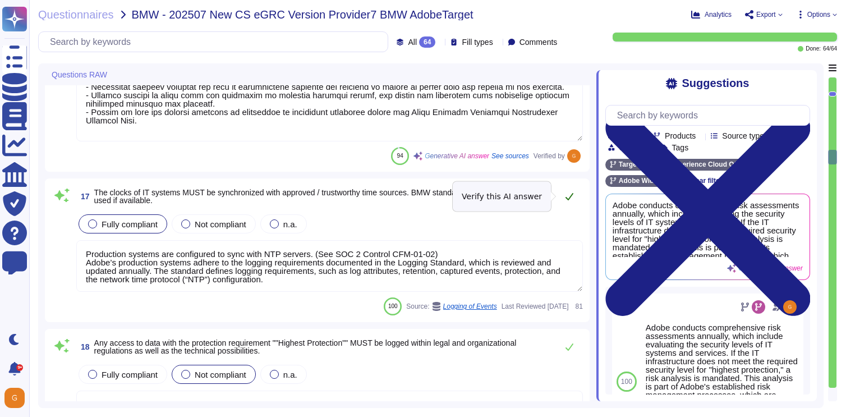
click at [570, 197] on icon at bounding box center [569, 196] width 9 height 9
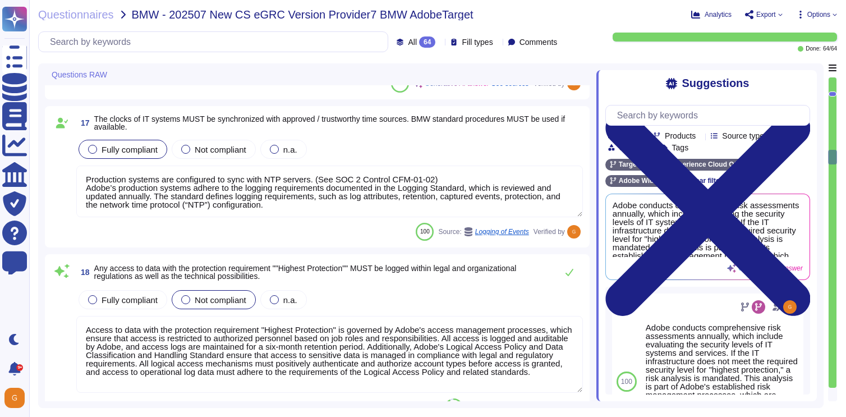
type textarea "Our IT systems and services are hardened according to industry-accepted securit…"
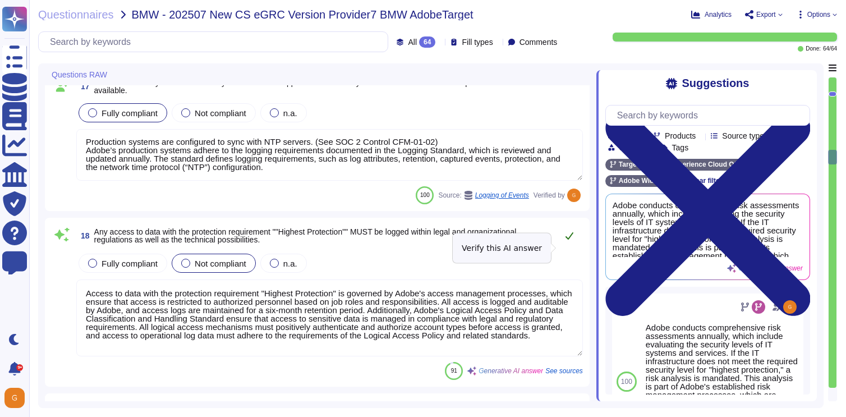
scroll to position [2732, 0]
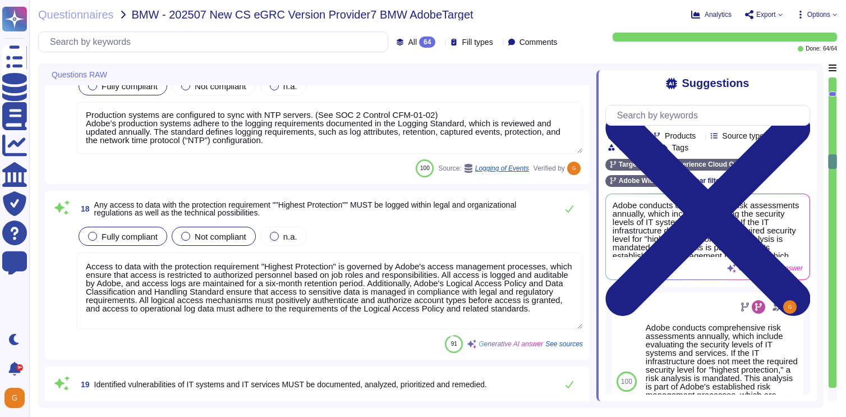
click at [122, 240] on span "Fully compliant" at bounding box center [130, 237] width 56 height 10
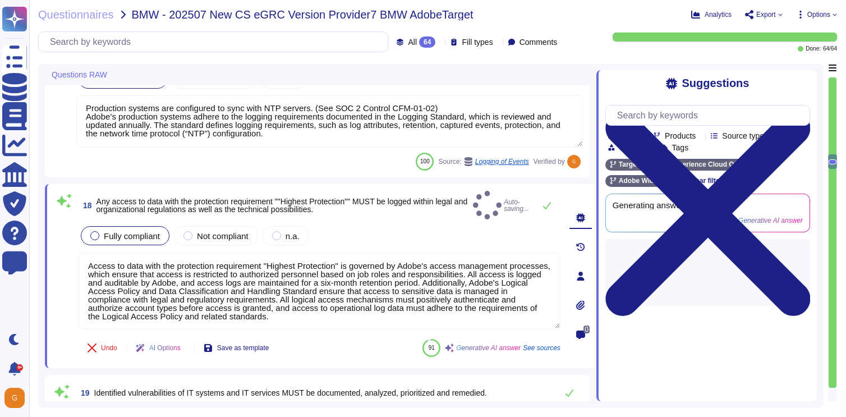
type textarea "Our IT systems and services are hardened according to industry-accepted securit…"
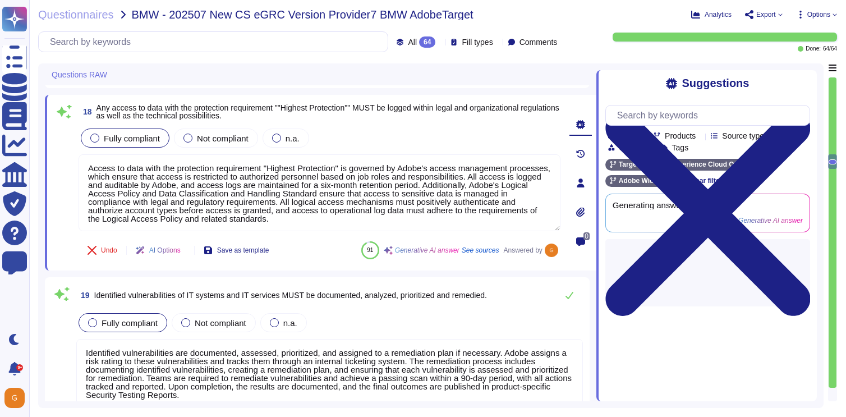
scroll to position [2830, 0]
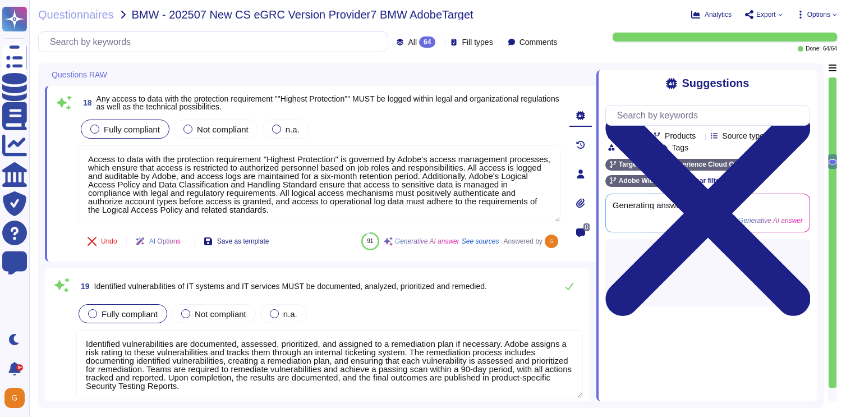
type textarea "Adobe's products and services' operation teams define and implement a set of av…"
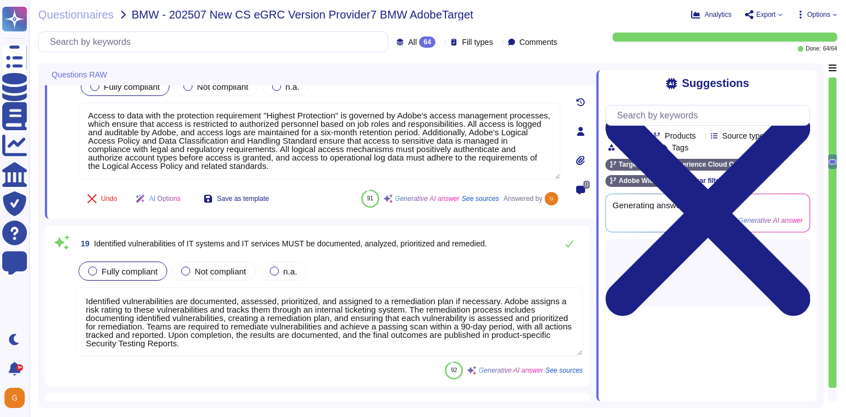
scroll to position [2913, 0]
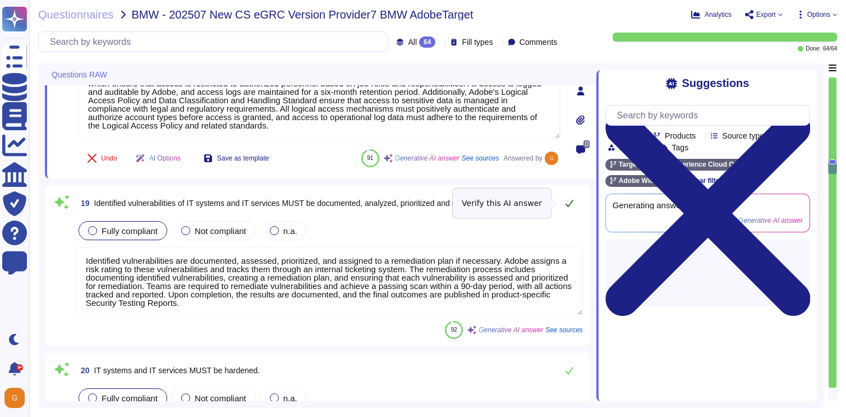
click at [572, 206] on icon at bounding box center [569, 203] width 9 height 9
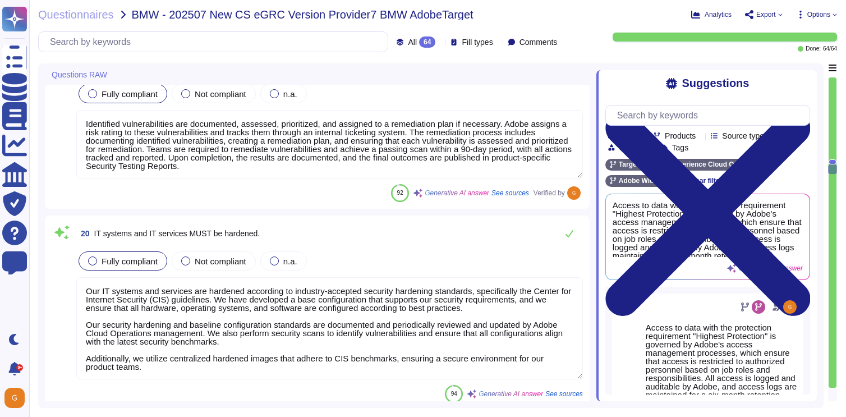
type textarea "Adobe maintains separate development, test, and production environments, ensuri…"
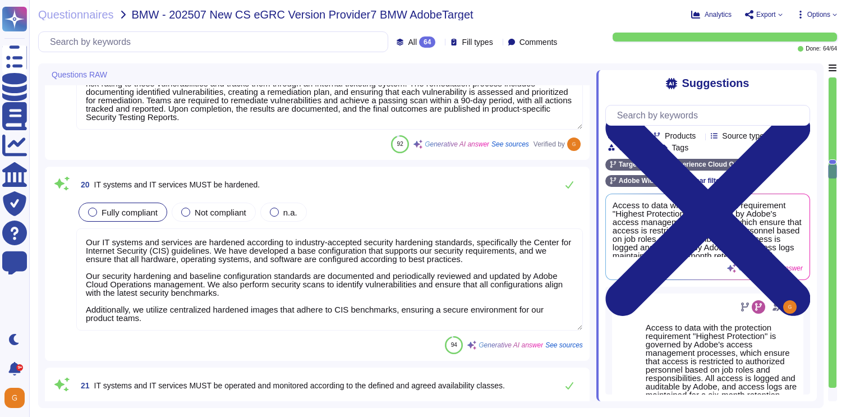
scroll to position [3091, 0]
click at [571, 185] on icon at bounding box center [569, 183] width 9 height 9
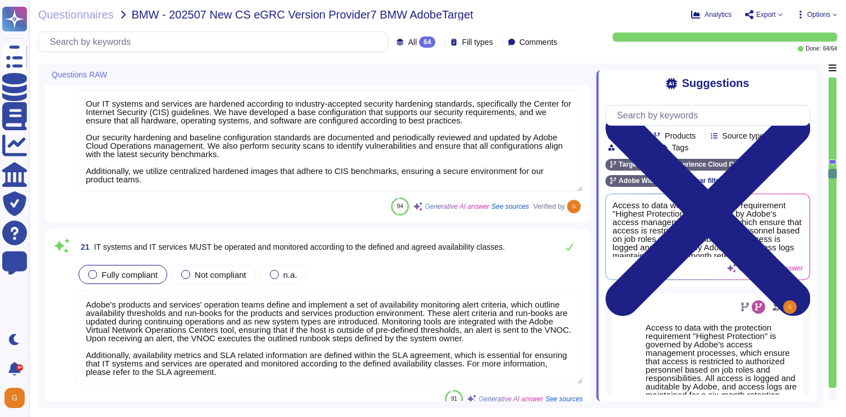
type textarea "Adobe strictly enforces the use of development software only within designated …"
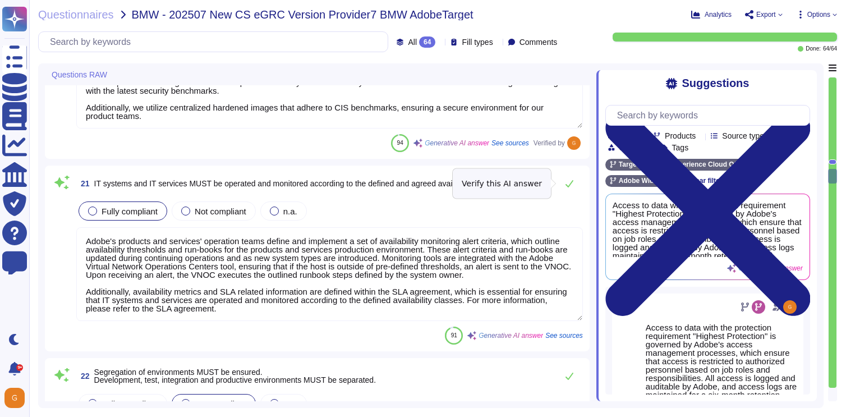
scroll to position [3284, 0]
click at [571, 185] on icon at bounding box center [569, 182] width 9 height 9
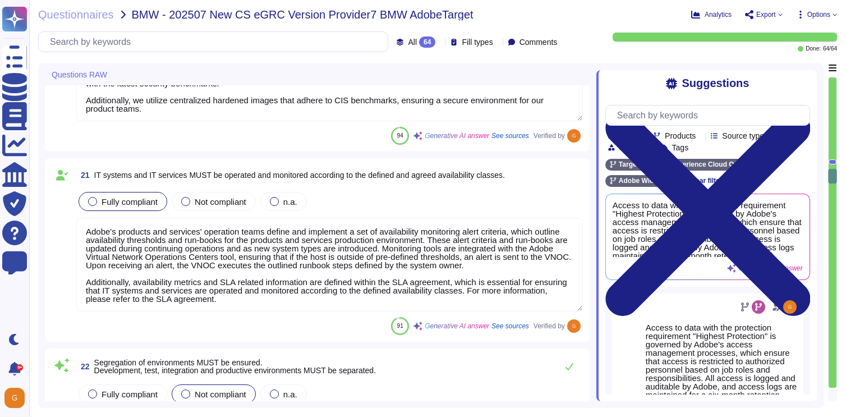
type textarea "Data classified as Restricted must be encrypted using approved encryption metho…"
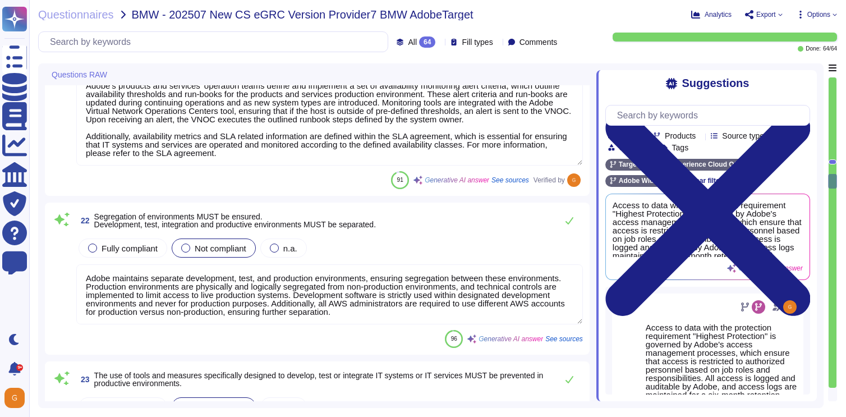
scroll to position [3436, 0]
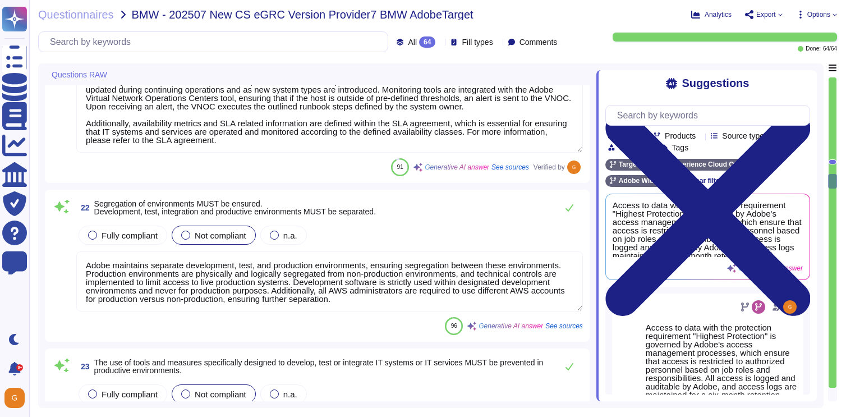
type textarea "Secure remote access to Adobe-operated networks uses 128-bit encryption or high…"
click at [142, 232] on span "Fully compliant" at bounding box center [130, 236] width 56 height 10
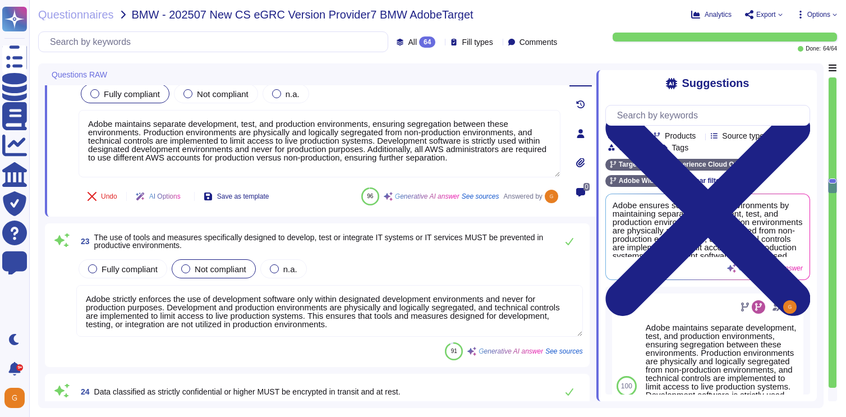
type textarea "Secure remote access to Adobe-operated networks uses 128-bit encryption or high…"
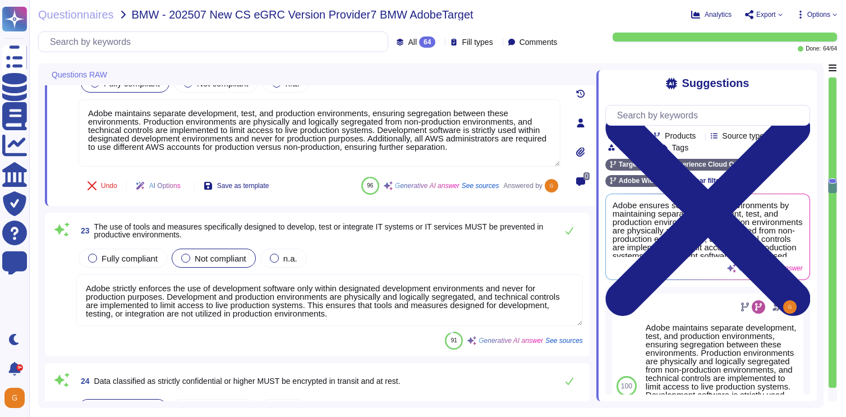
scroll to position [3583, 0]
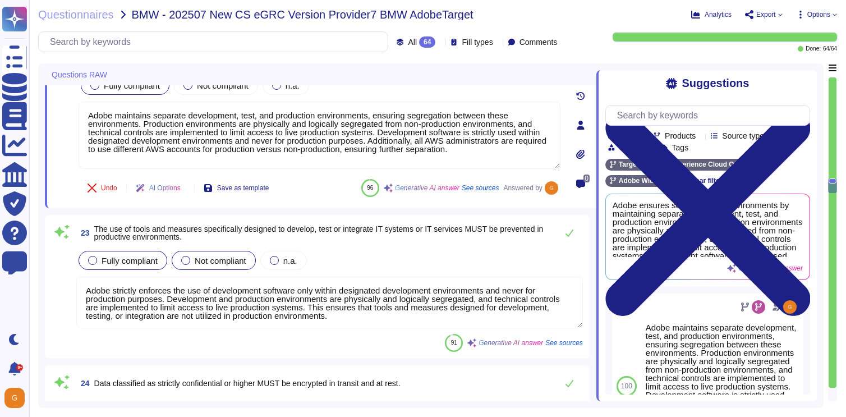
click at [105, 263] on span "Fully compliant" at bounding box center [130, 261] width 56 height 10
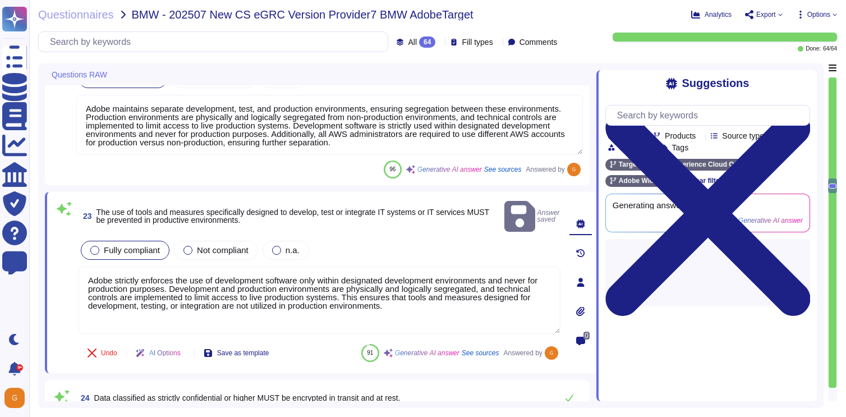
type textarea "Adobe implements strong tenant isolation security and control capabilities with…"
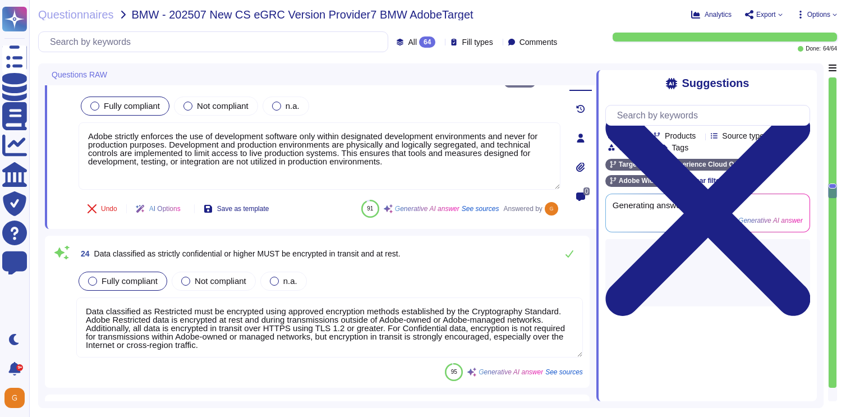
scroll to position [3725, 0]
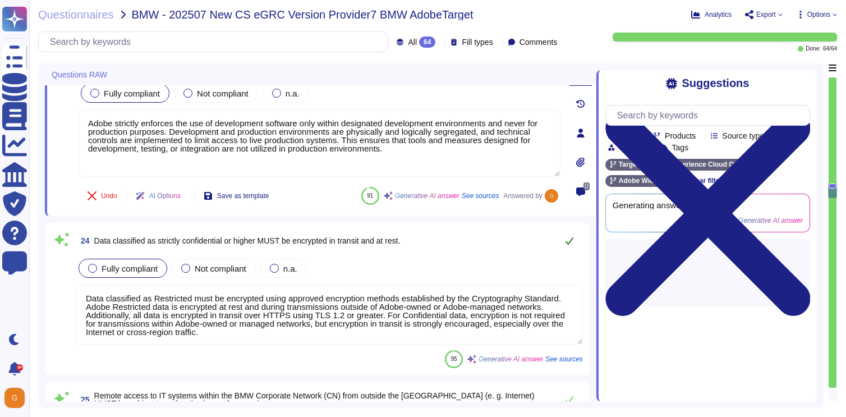
click at [567, 241] on icon at bounding box center [569, 240] width 9 height 9
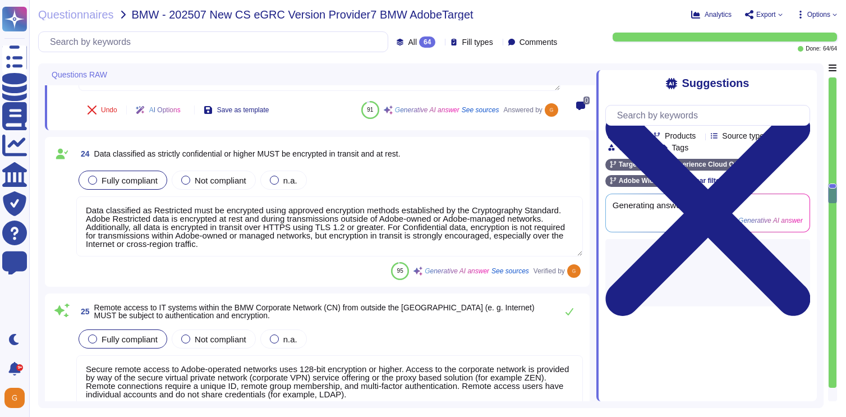
type textarea "All inbound emails go through spam, malware, phish, user impersonation, domain …"
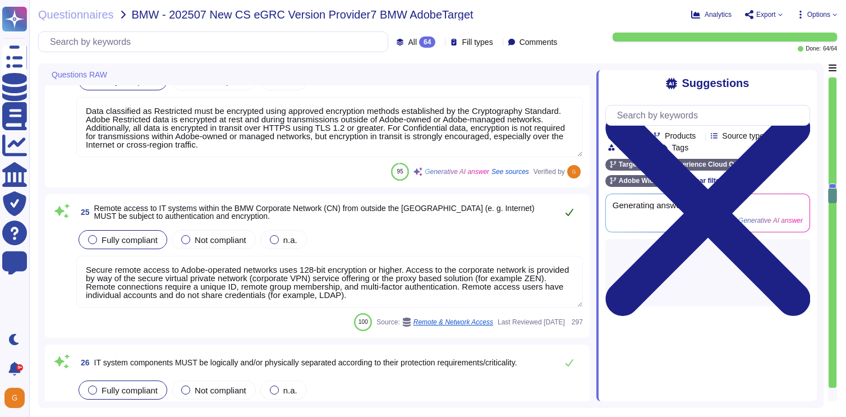
click at [570, 217] on button at bounding box center [569, 212] width 27 height 22
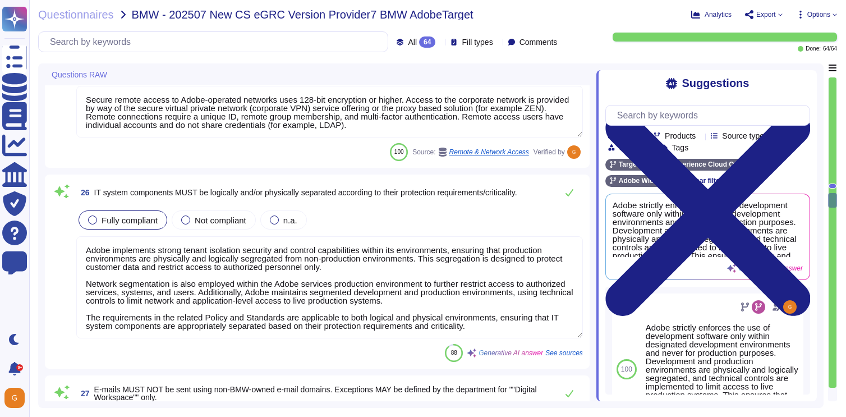
type textarea "All communication with the SaaS is via HTTPS with TLS 1.2 and above, ensuring t…"
type textarea "Application data at rest is encrypted using AES-256 encryption. This applies to…"
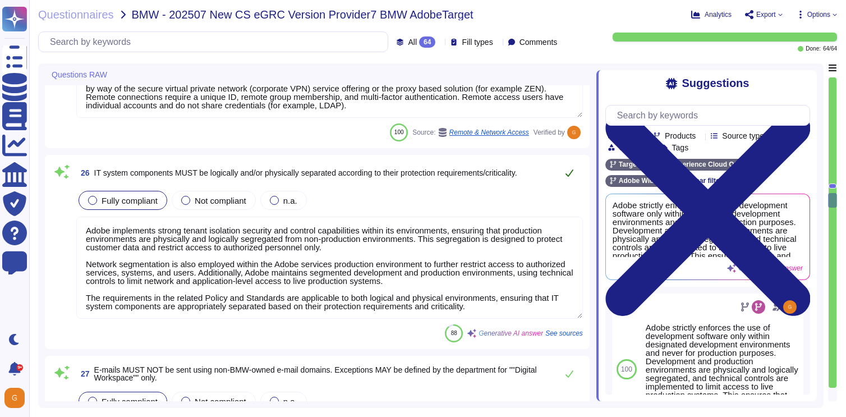
click at [565, 169] on icon at bounding box center [569, 172] width 9 height 9
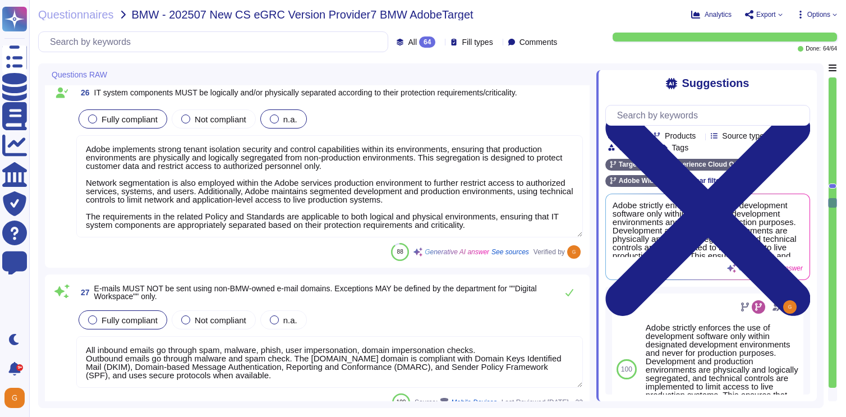
scroll to position [4227, 0]
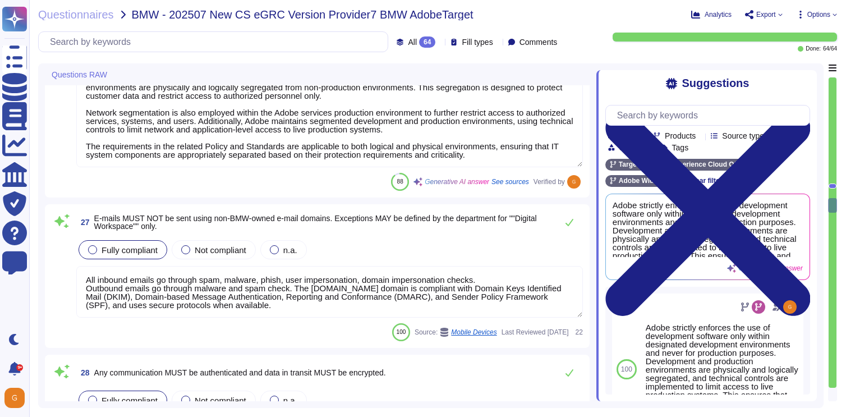
type textarea "Adobe employs a comprehensive Key Management Standard that governs the lifecycl…"
click at [564, 218] on button at bounding box center [569, 222] width 27 height 22
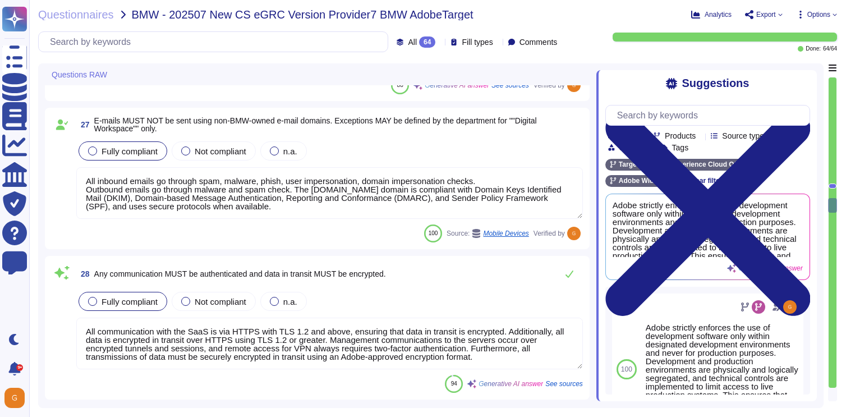
scroll to position [4325, 0]
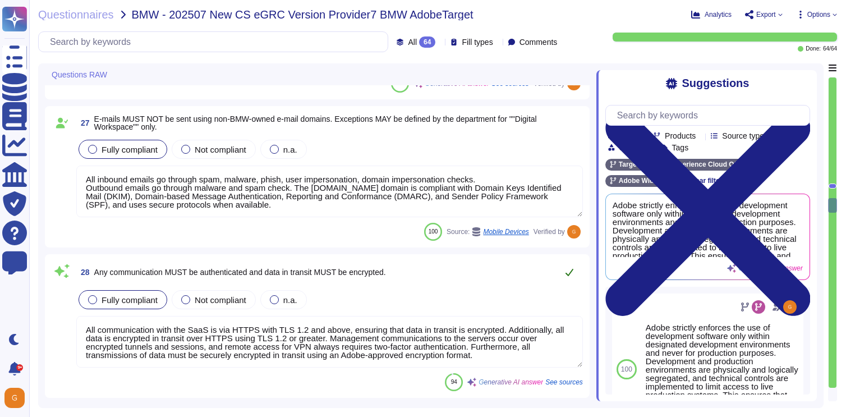
click at [573, 273] on button at bounding box center [569, 272] width 27 height 22
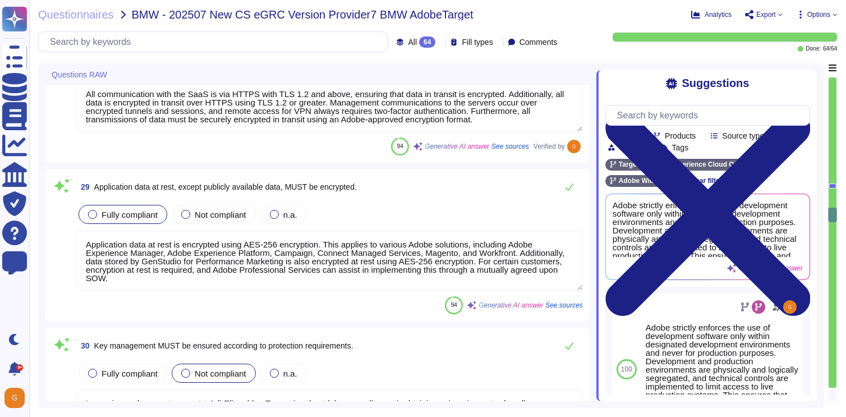
type textarea "Lorem ipsumdolors am consec adipisc elitseddo eius tempo, incidid, utl etdolore…"
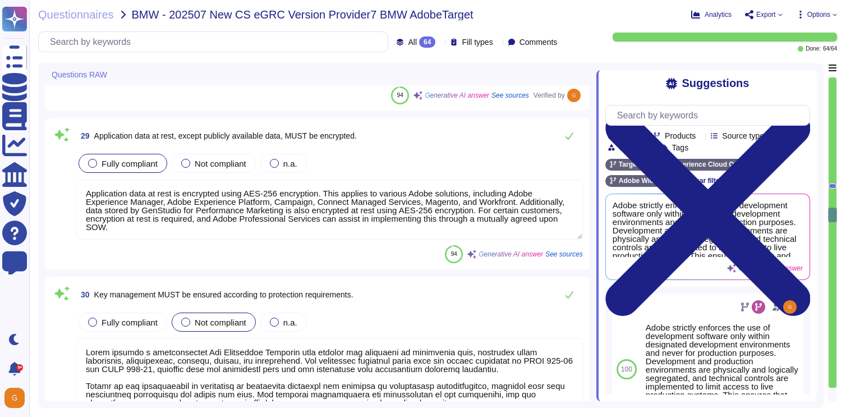
scroll to position [4596, 0]
click at [569, 139] on icon at bounding box center [569, 135] width 9 height 9
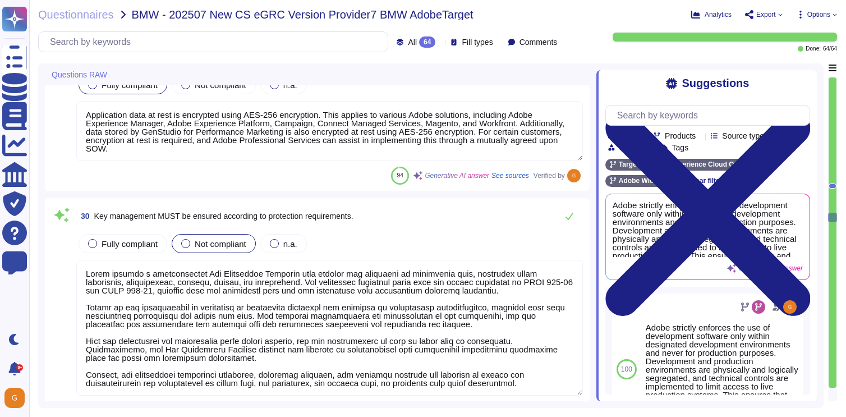
scroll to position [4681, 0]
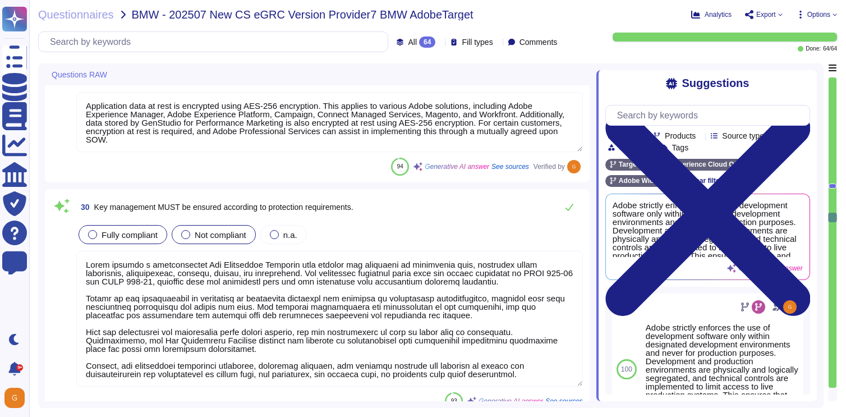
click at [127, 238] on span "Fully compliant" at bounding box center [130, 235] width 56 height 10
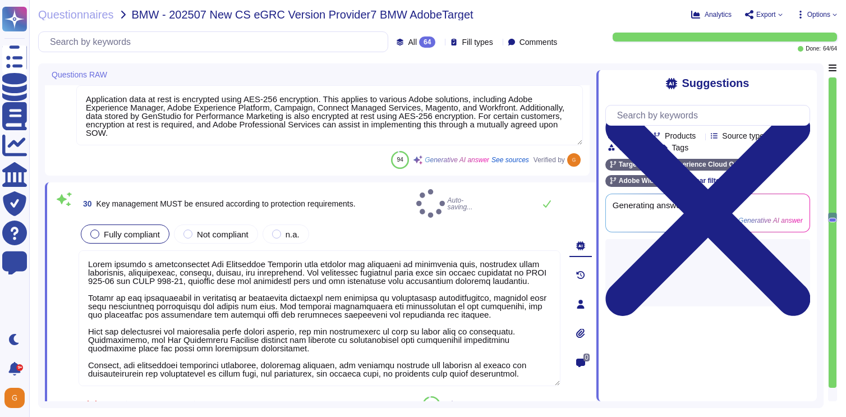
type textarea "Lorem ipsumdolors am consec adipisc elitseddo eius tempo, incidid, utl etdolore…"
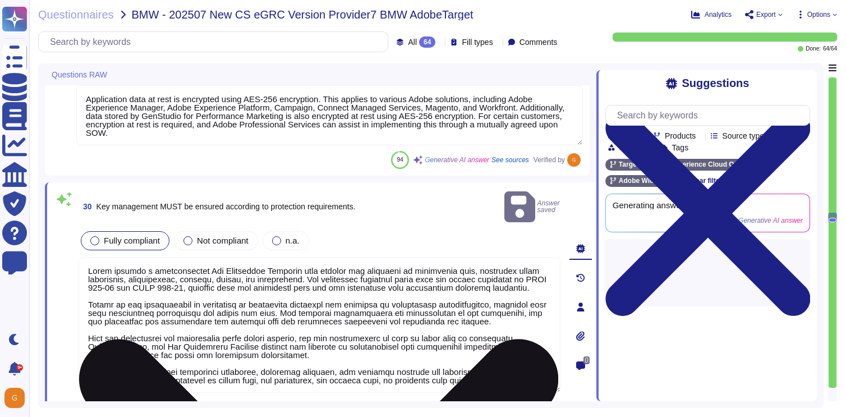
scroll to position [10, 0]
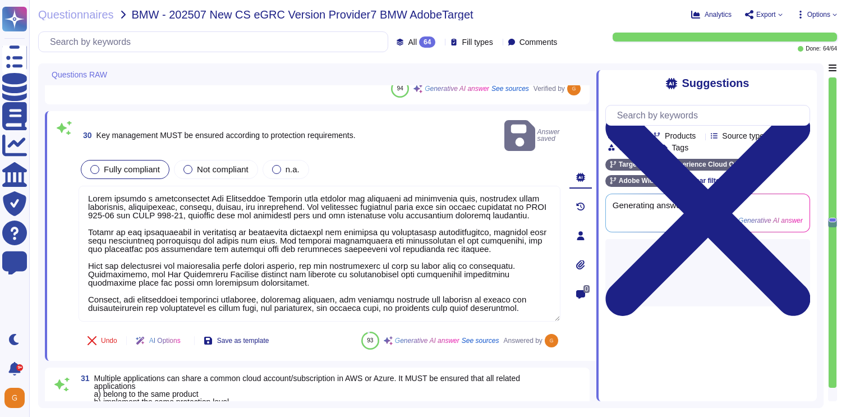
type textarea "Adobe's Service Life Cycle (SLC) includes a mature Secure Product Lifecycle (SP…"
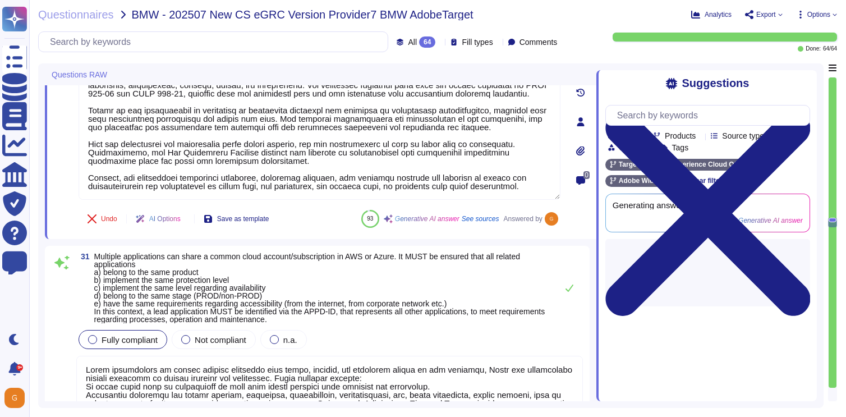
scroll to position [4914, 0]
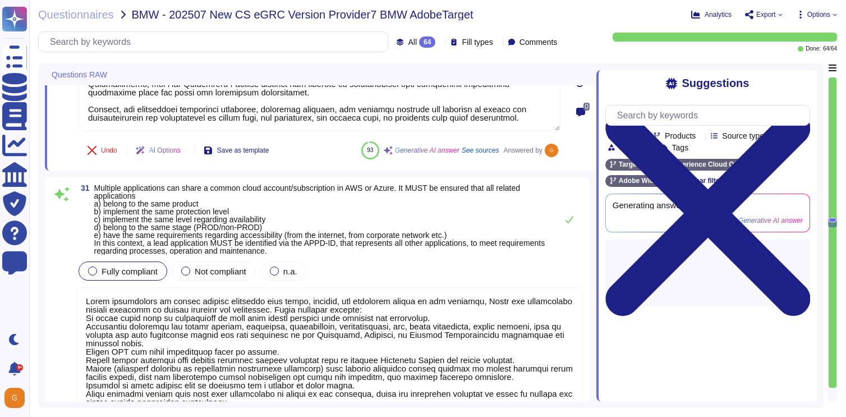
type textarea "All source code is managed with Adobe-approved version control mechanisms, ensu…"
click at [568, 222] on icon at bounding box center [569, 219] width 8 height 7
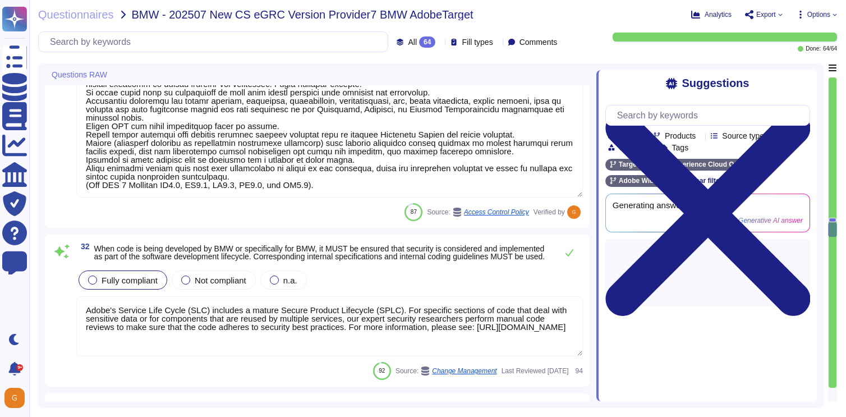
type textarea "All access to application source libraries is logged, and access to the product…"
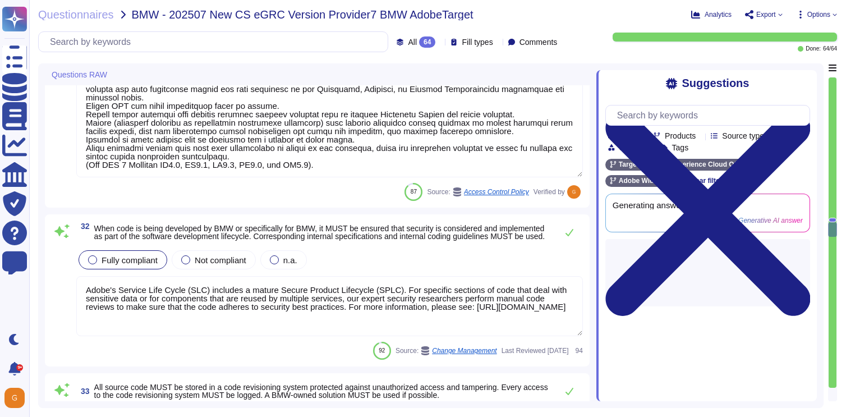
scroll to position [5142, 0]
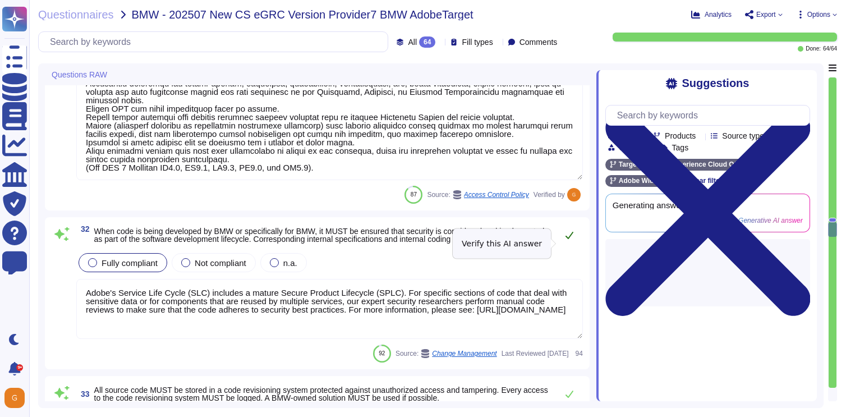
click at [572, 240] on icon at bounding box center [569, 235] width 9 height 9
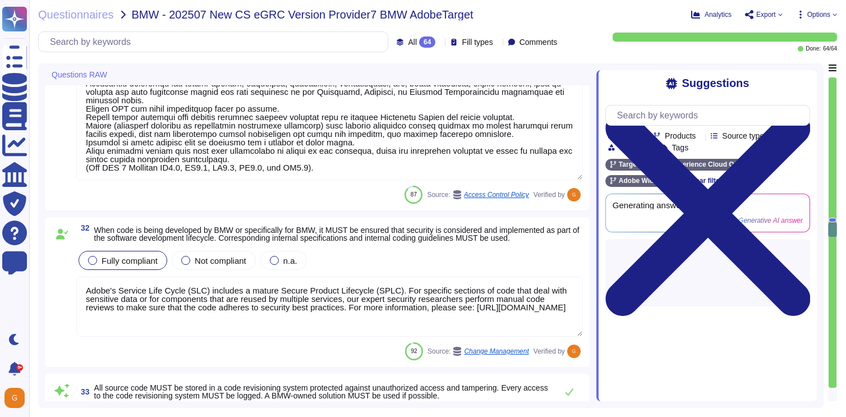
type textarea "The administration of IT systems and IT services is conducted through encrypted…"
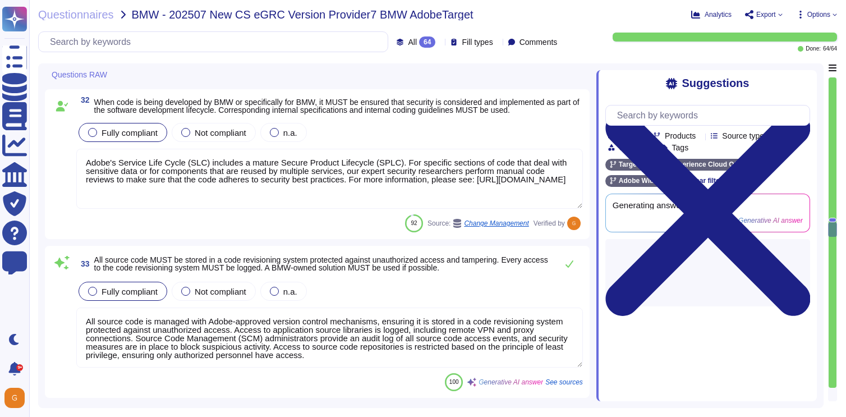
scroll to position [5269, 0]
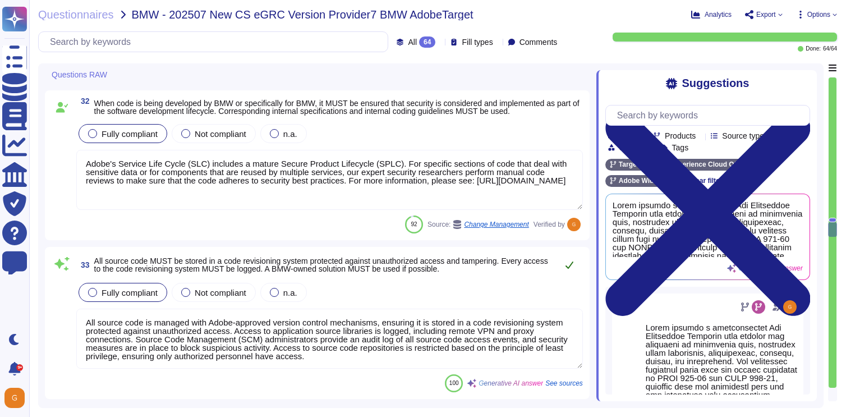
click at [570, 269] on icon at bounding box center [569, 264] width 9 height 9
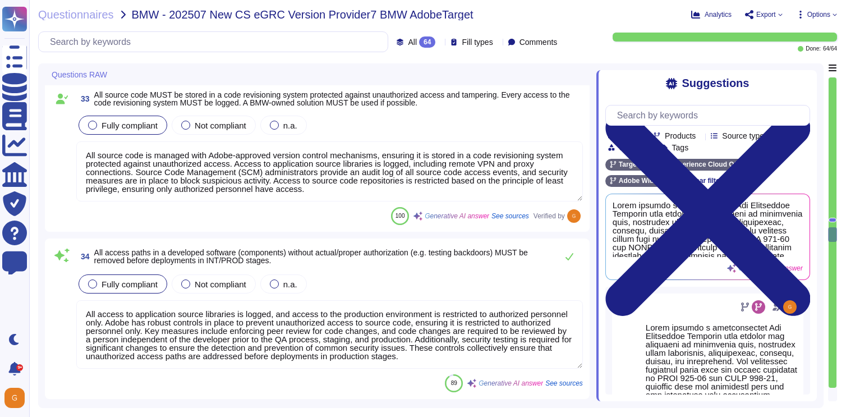
type textarea "Interactive logons to server systems on the operating system level are allowed …"
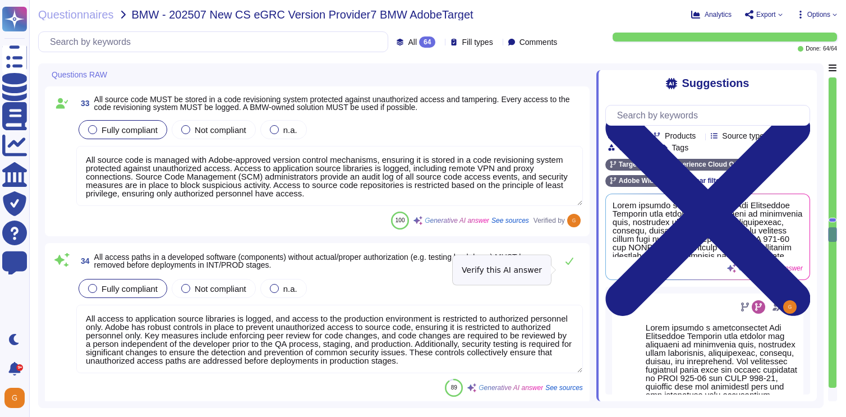
scroll to position [5421, 0]
click at [570, 266] on icon at bounding box center [569, 261] width 9 height 9
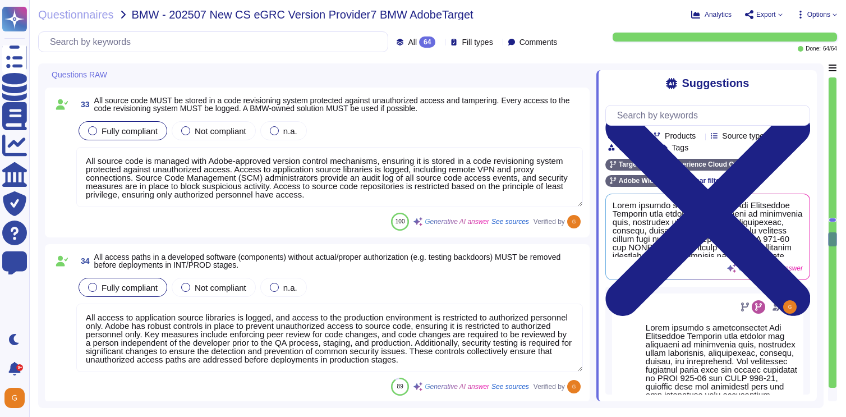
type textarea "Adobe ensures the use of up-to-date and trusted third-party software components…"
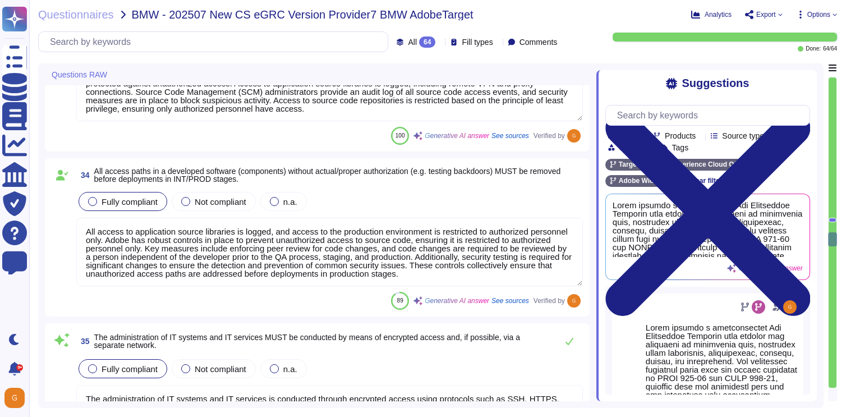
scroll to position [5637, 0]
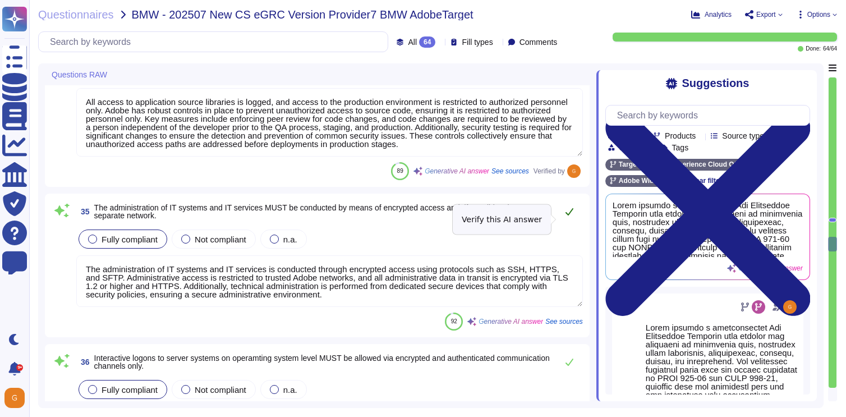
click at [570, 216] on icon at bounding box center [569, 211] width 9 height 9
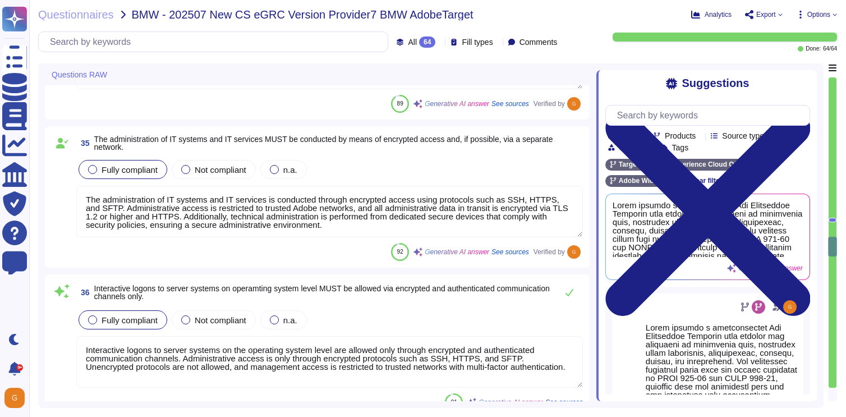
type textarea "Some Adobe products and services offer customers testing environments that are …"
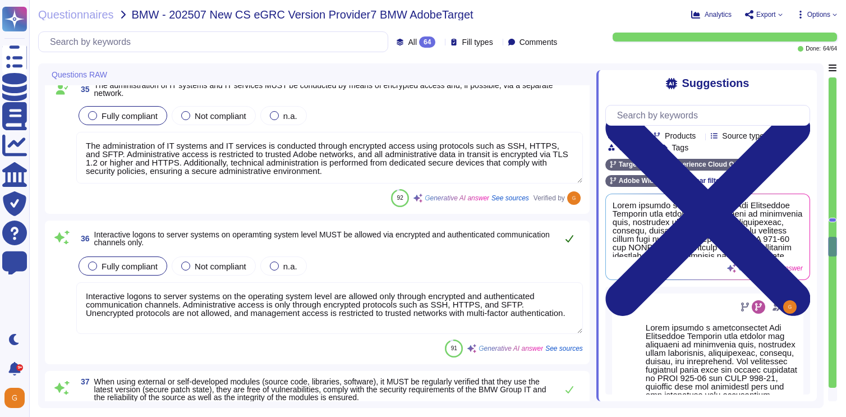
click at [568, 241] on icon at bounding box center [569, 238] width 8 height 7
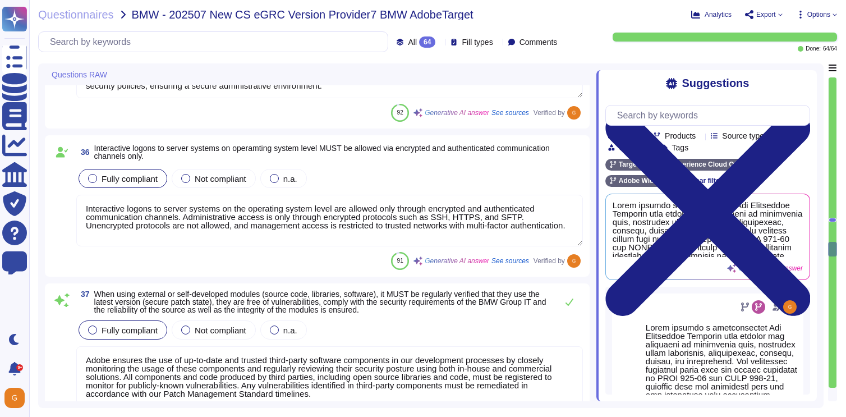
type textarea "Manual source-code analysis is used to detect security defects in code prior to…"
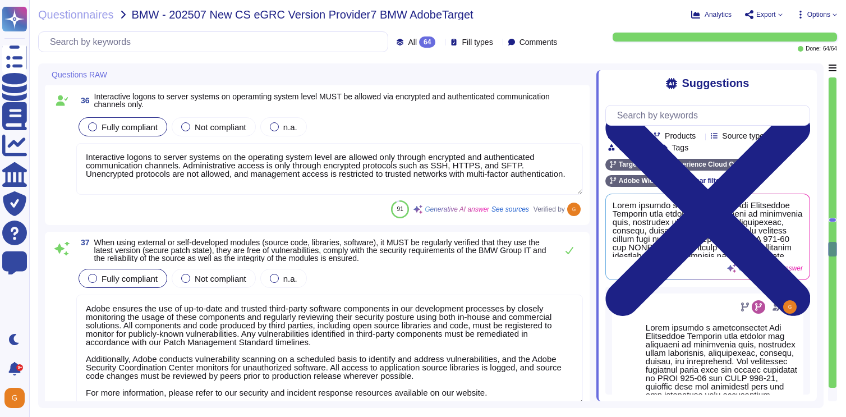
scroll to position [5881, 0]
click at [568, 252] on icon at bounding box center [569, 251] width 9 height 9
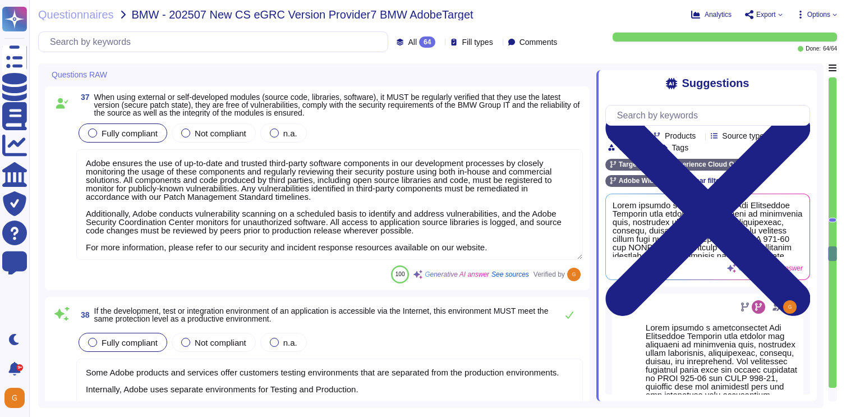
scroll to position [6022, 0]
type textarea "Adobe maintains strict procedures to ensure that production data is not replica…"
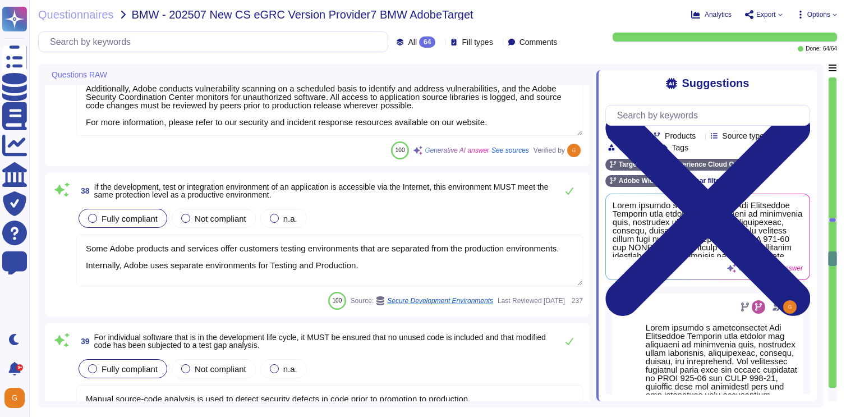
scroll to position [6148, 0]
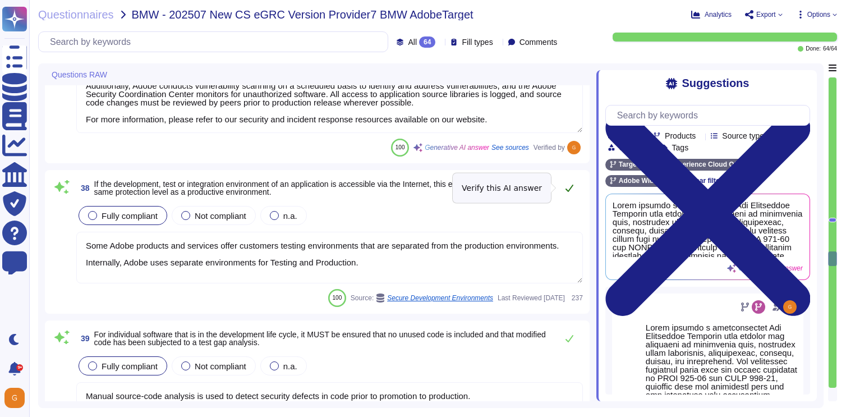
click at [574, 187] on button at bounding box center [569, 188] width 27 height 22
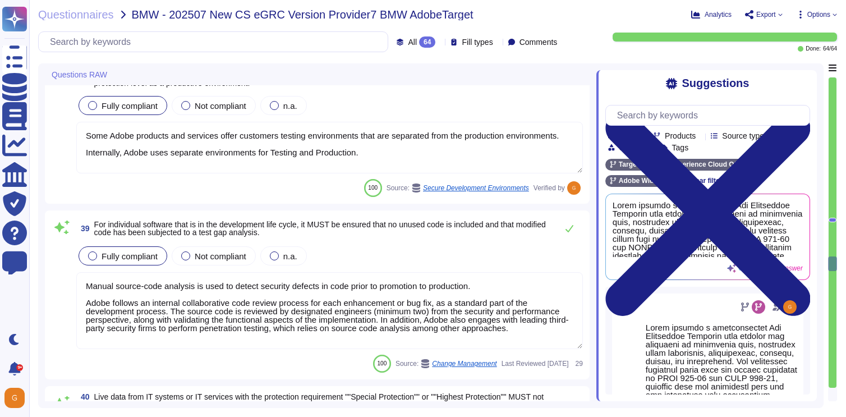
type textarea "The responsibility for a deployed container is handled by each product team, wh…"
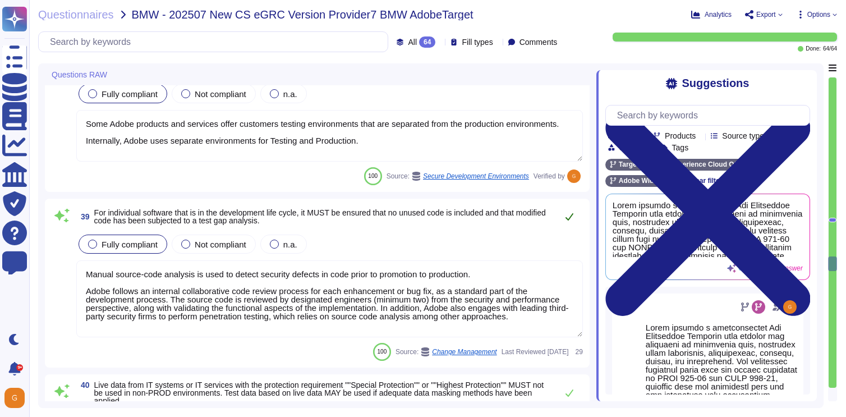
click at [566, 218] on icon at bounding box center [569, 216] width 8 height 7
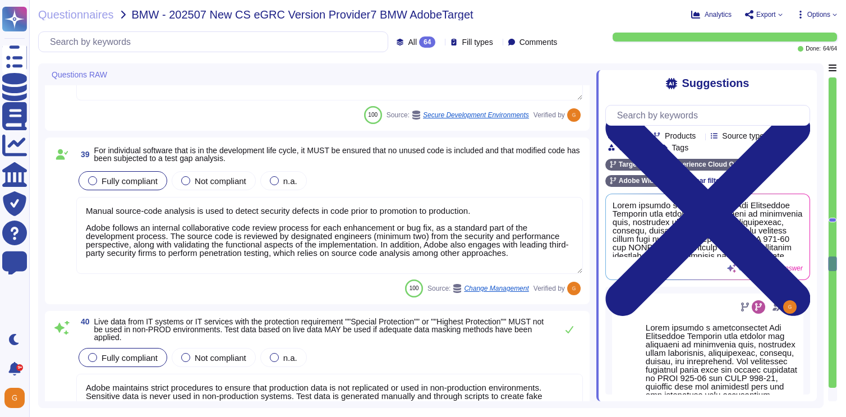
scroll to position [6384, 0]
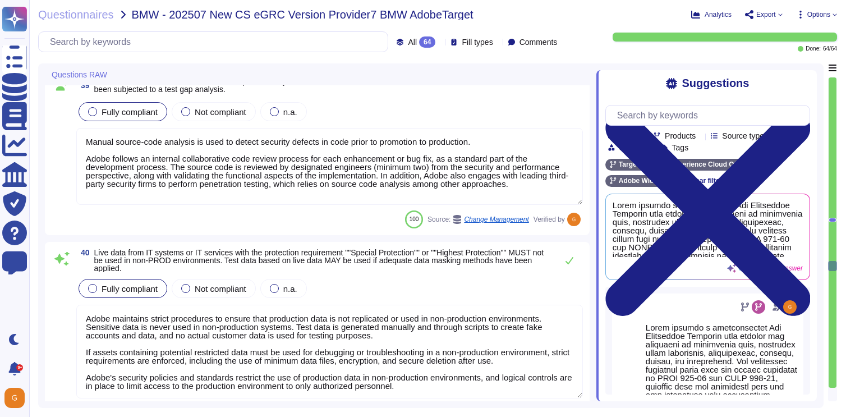
type textarea "Adobe implements strong tenant isolation security and control capabilities with…"
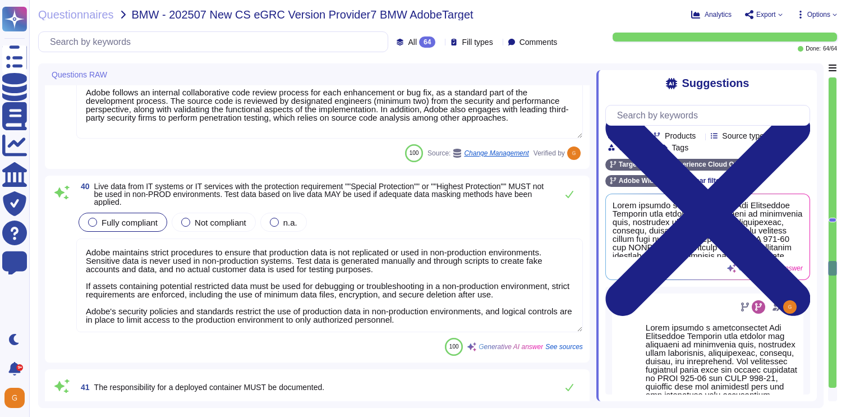
scroll to position [6451, 0]
click at [570, 199] on button at bounding box center [569, 193] width 27 height 22
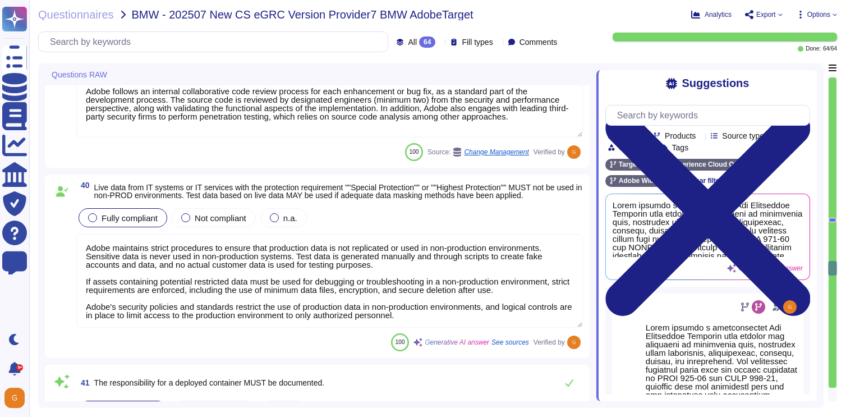
scroll to position [1, 0]
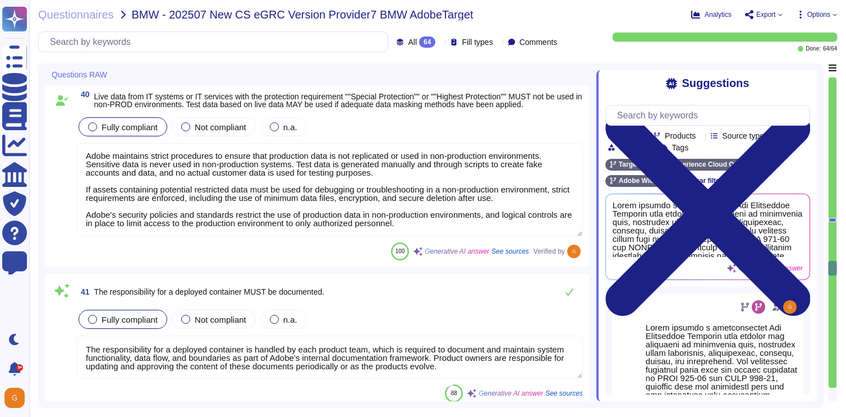
type textarea "Containers and their corresponding images are hardened to industry standards, s…"
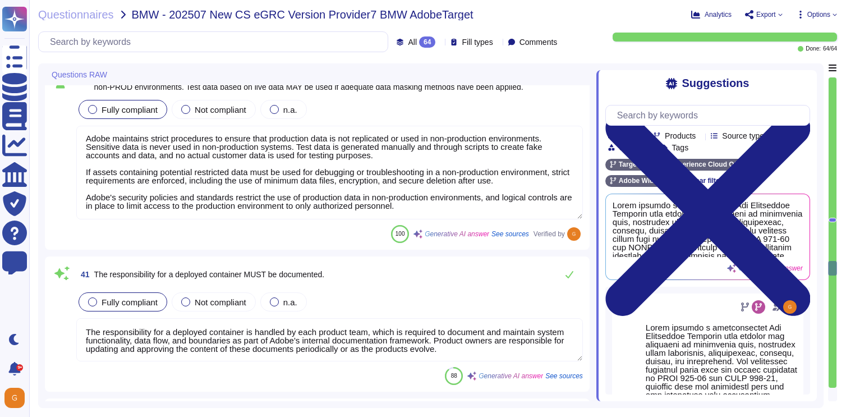
scroll to position [6554, 0]
click at [571, 278] on icon at bounding box center [569, 273] width 9 height 9
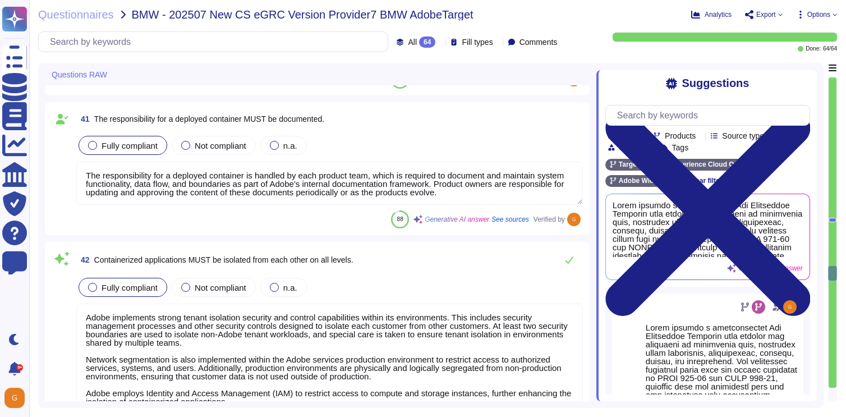
scroll to position [6712, 0]
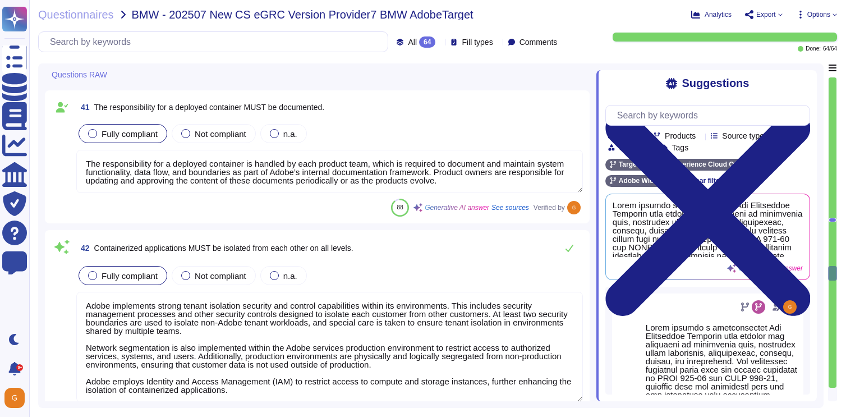
type textarea "On an annual basis, management performs a risk assessment of Adobe’s critical b…"
click at [571, 252] on icon at bounding box center [569, 247] width 9 height 9
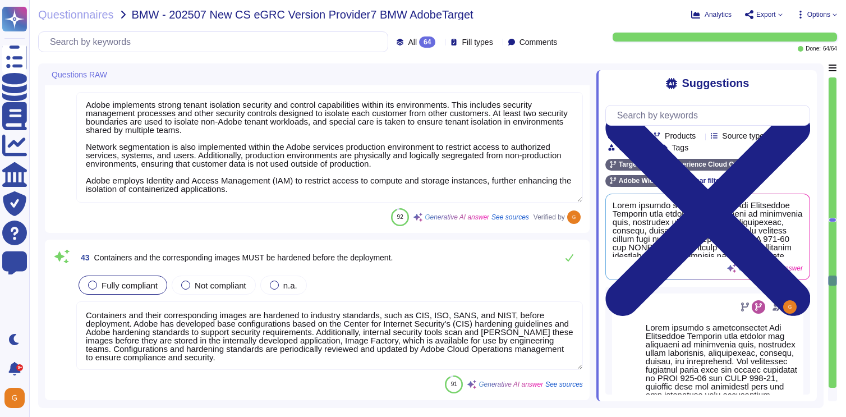
scroll to position [6907, 0]
type textarea "LO ipsumdol si ametconsectet adipiscinge sed doeiusm tempori utlabor etdolore: …"
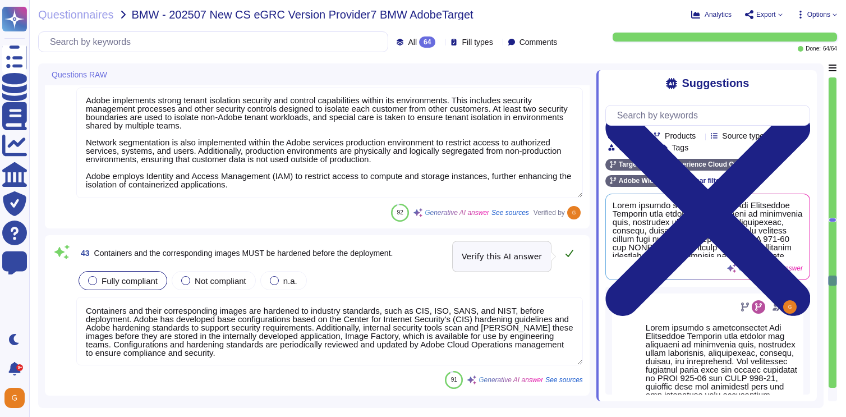
click at [569, 253] on icon at bounding box center [569, 252] width 9 height 9
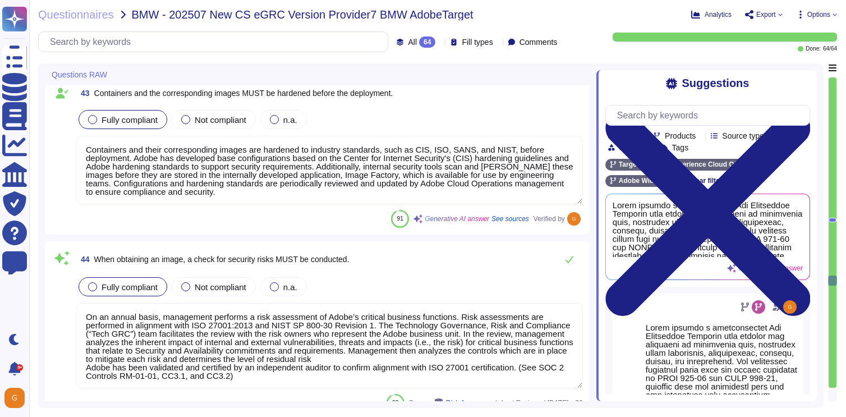
scroll to position [7092, 0]
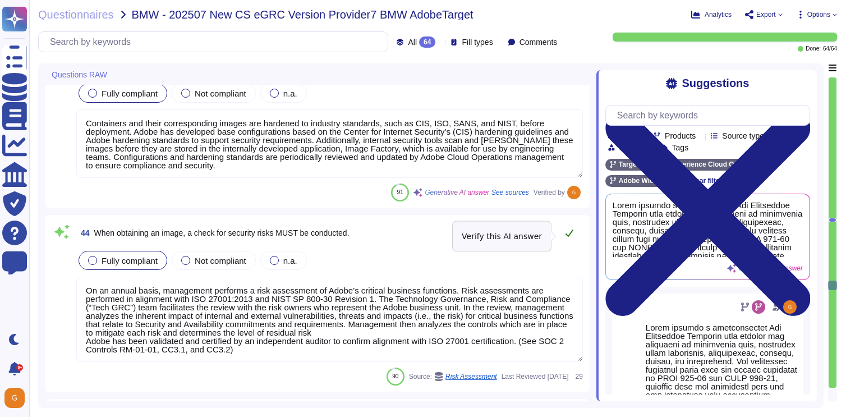
click at [571, 236] on icon at bounding box center [569, 232] width 9 height 9
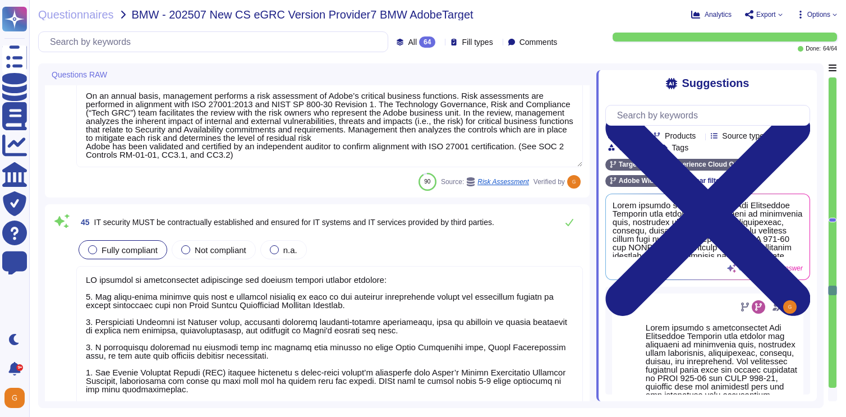
type textarea "Third-party agreements are reviewed by Adobe's Legal team. Provision for the se…"
type textarea "Yes, Adobe has established information security policies that ensure IAM princi…"
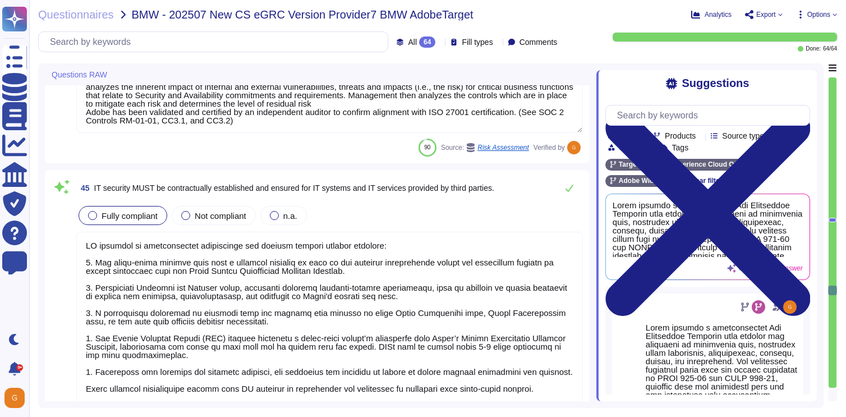
scroll to position [7313, 0]
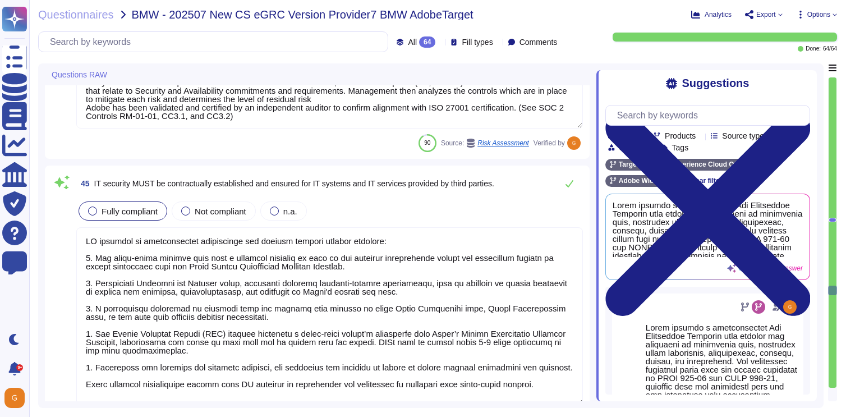
click at [570, 172] on div "45 IT security MUST be contractually established and ensured for IT systems and…" at bounding box center [317, 300] width 545 height 270
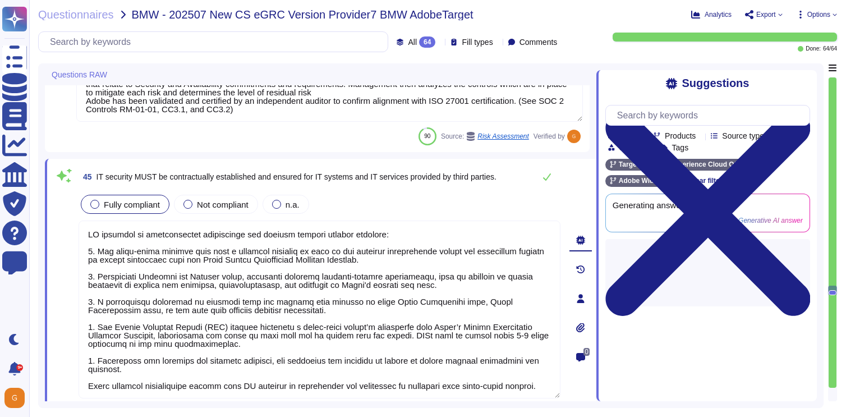
type textarea "Yes, Adobe has established information security policies that ensure IAM princi…"
click at [553, 172] on button at bounding box center [546, 176] width 27 height 22
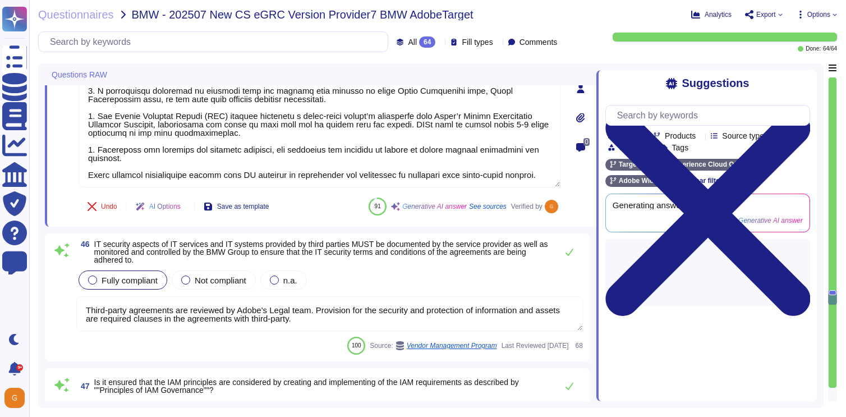
type textarea "Yes, safeguards in IAM processes are ensured to prevent individuals from underm…"
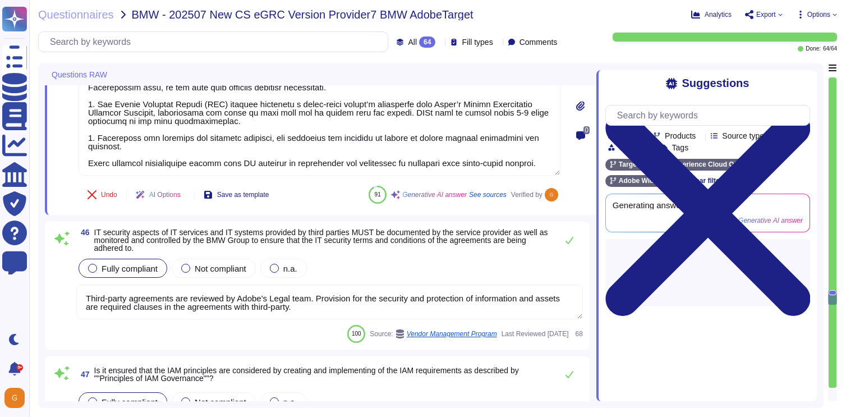
scroll to position [7533, 0]
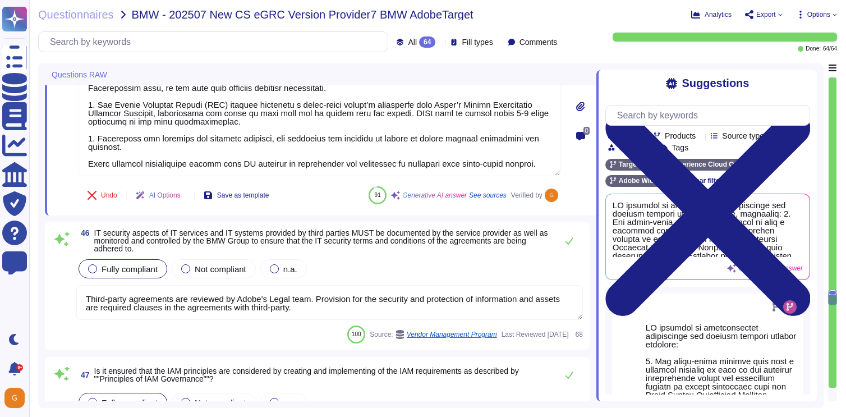
click at [409, 311] on textarea "Third-party agreements are reviewed by Adobe's Legal team. Provision for the se…" at bounding box center [329, 302] width 507 height 35
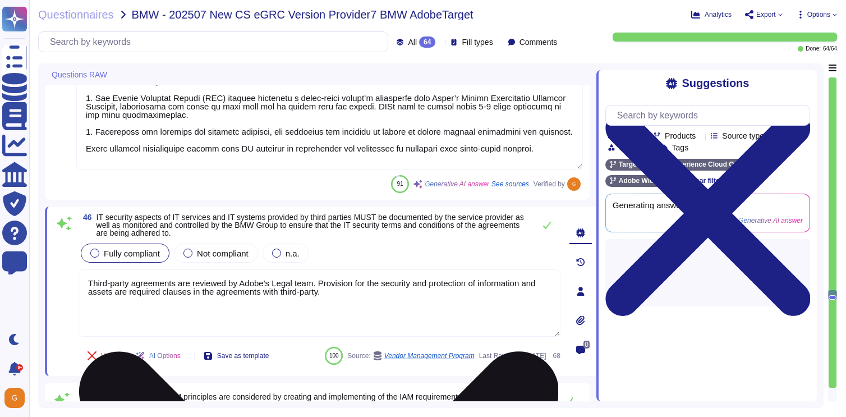
type textarea "Yes, safeguards in IAM processes are ensured to prevent individuals from underm…"
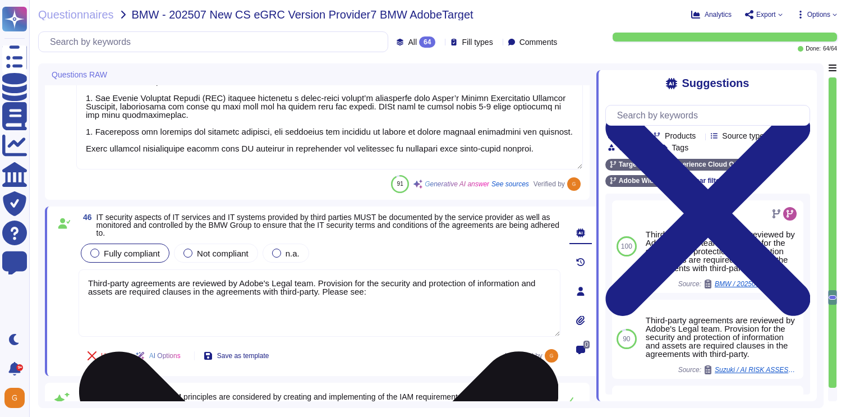
click at [419, 301] on textarea "Third-party agreements are reviewed by Adobe's Legal team. Provision for the se…" at bounding box center [320, 302] width 482 height 67
paste textarea "[URL][DOMAIN_NAME]"
type textarea "Third-party agreements are reviewed by Adobe's Legal team. Provision for the se…"
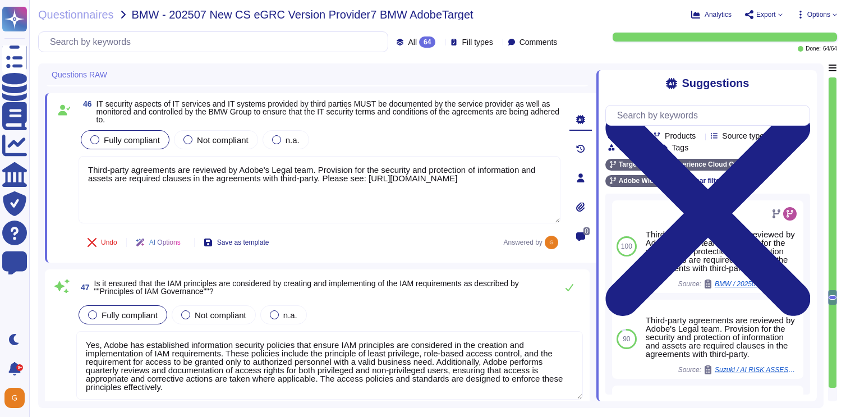
type textarea "Yes, all employee lifecycle changes that require IAM actions are managed accord…"
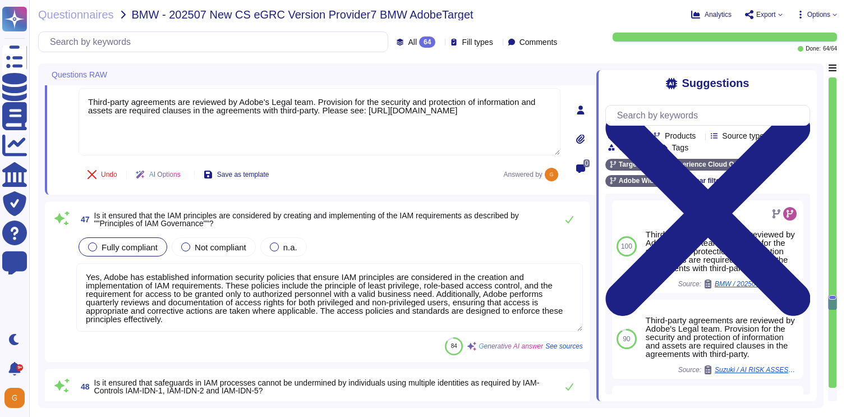
scroll to position [7724, 0]
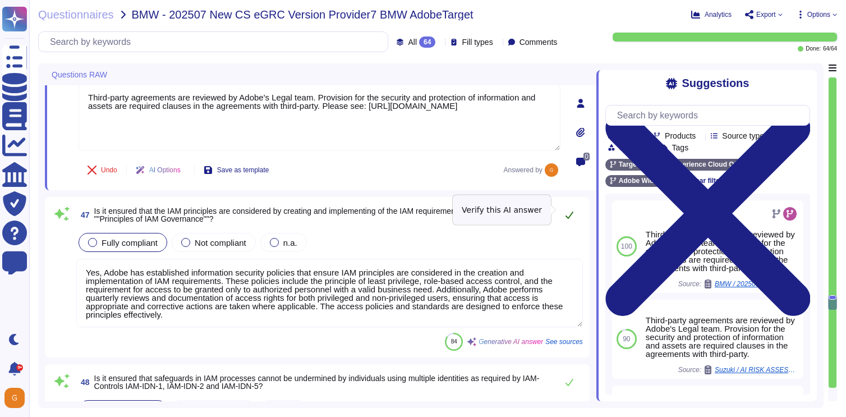
type textarea "Third-party agreements are reviewed by Adobe's Legal team. Provision for the se…"
click at [568, 211] on icon at bounding box center [569, 214] width 9 height 9
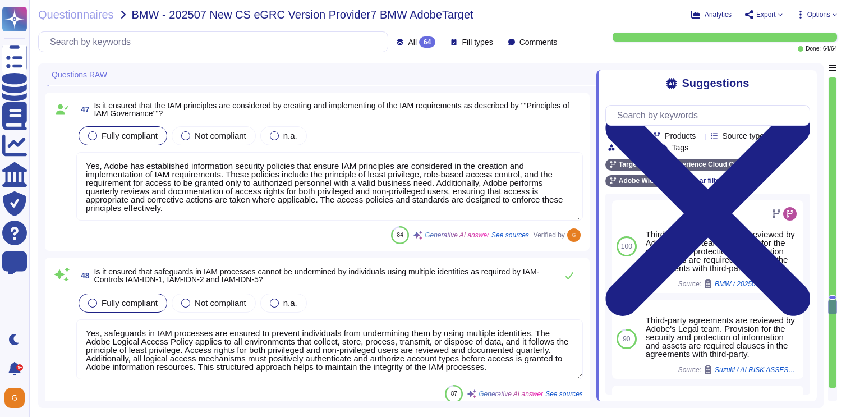
type textarea "Access for external workers is managed through a process that requires Adobe in…"
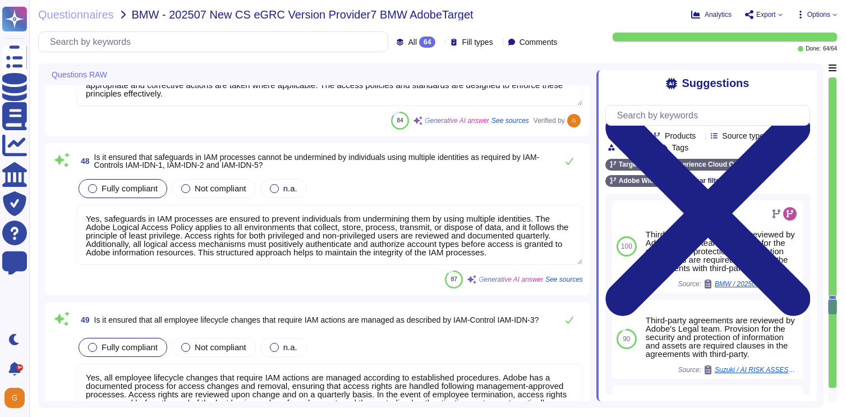
type textarea "Access to IT systems is ensured to be granted only to verified entities through…"
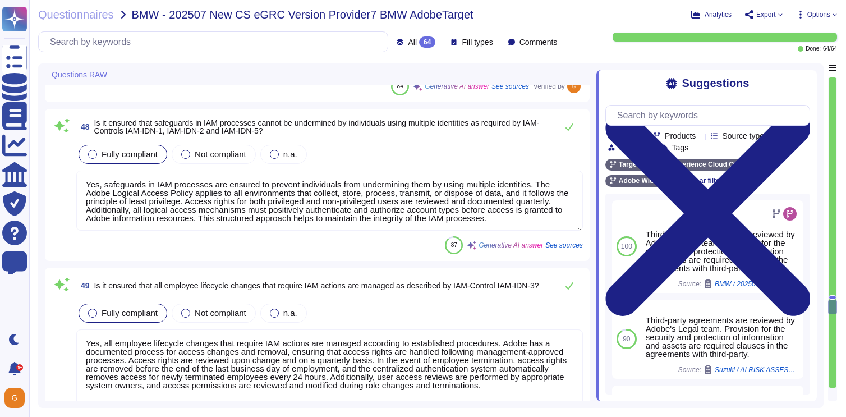
scroll to position [7971, 0]
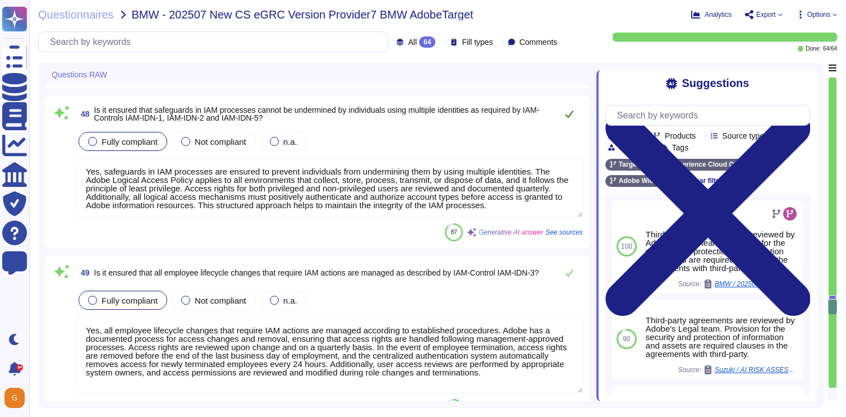
click at [568, 119] on button at bounding box center [569, 114] width 27 height 22
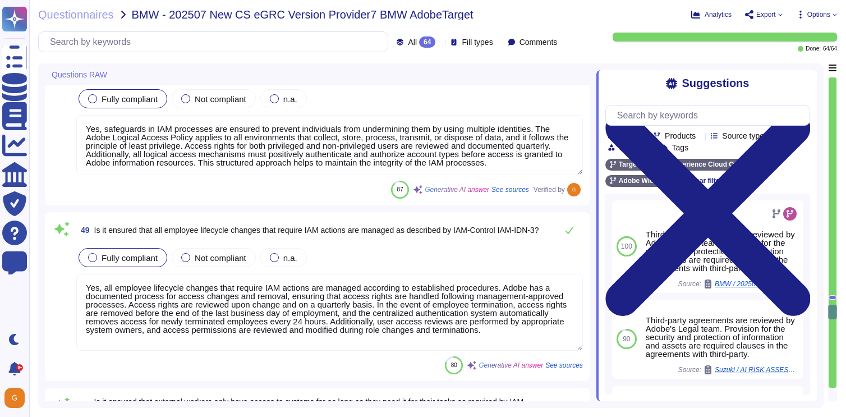
type textarea "Authentication procedures are ensured to be secure through the implementation o…"
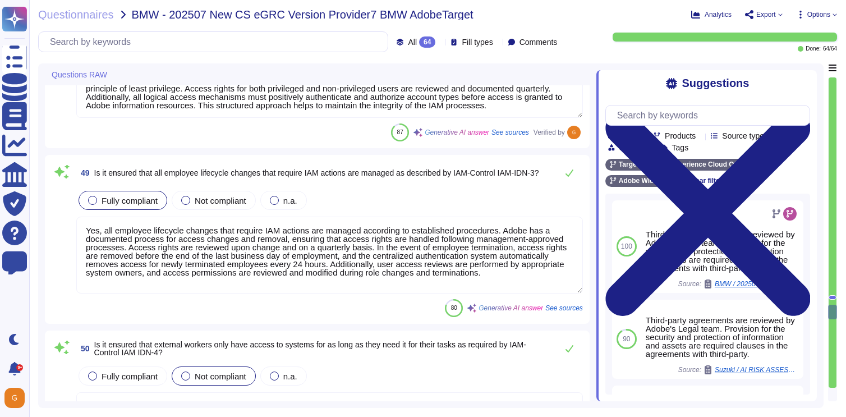
scroll to position [8068, 0]
click at [565, 179] on button at bounding box center [569, 174] width 27 height 22
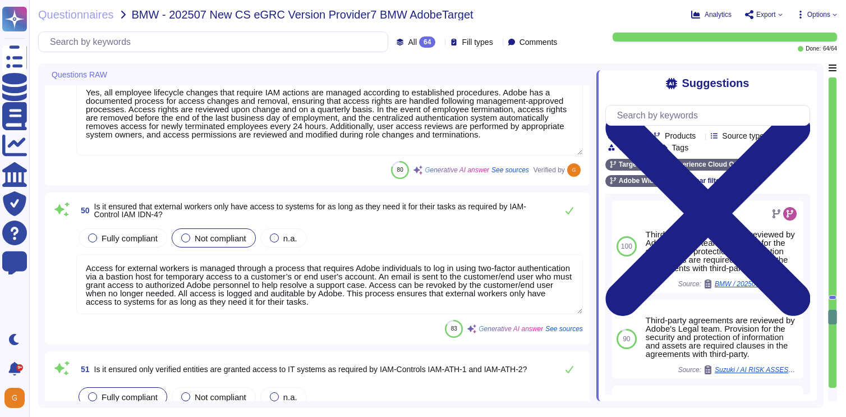
scroll to position [8207, 0]
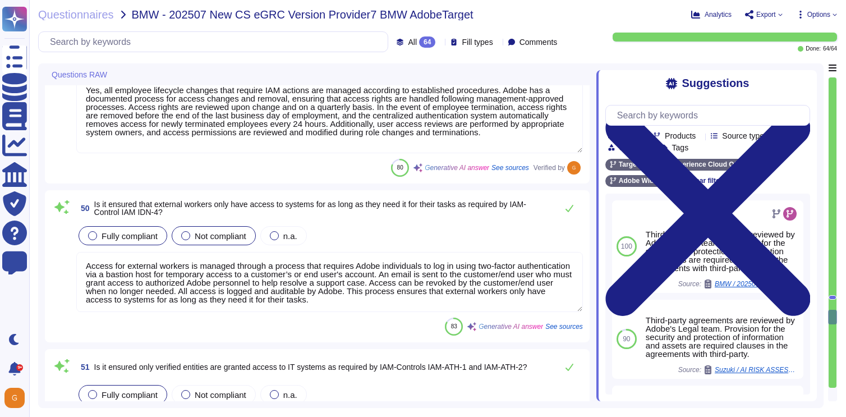
click at [122, 240] on span "Fully compliant" at bounding box center [130, 236] width 56 height 10
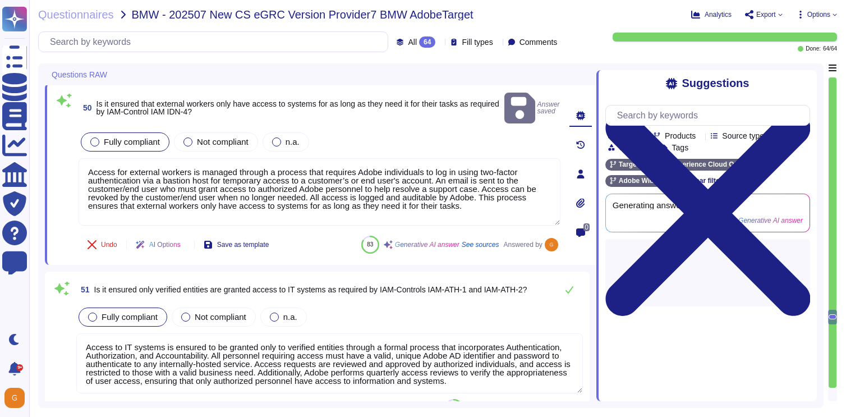
scroll to position [8295, 0]
type textarea "Yes, Adobe has established a formal process that incorporates the rules of Auth…"
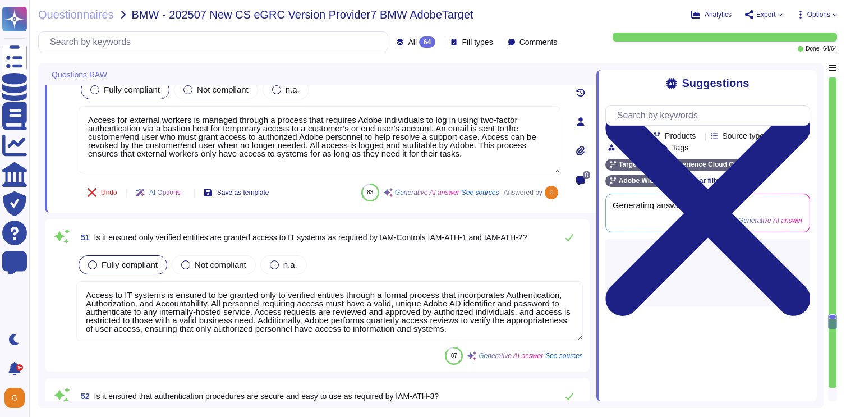
scroll to position [8344, 0]
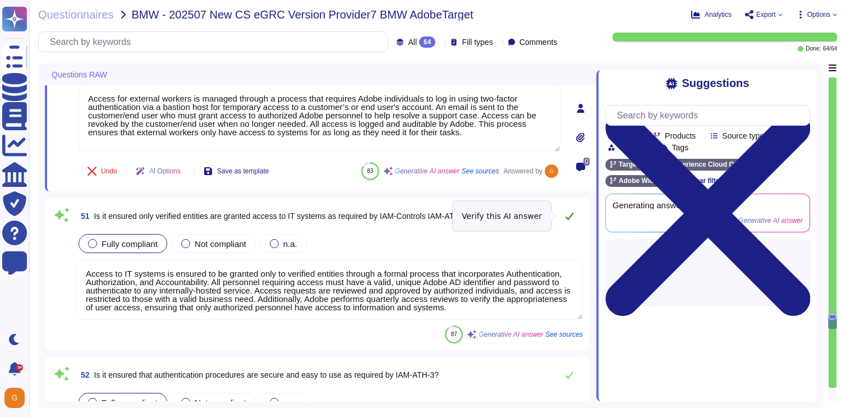
click at [563, 214] on button at bounding box center [569, 216] width 27 height 22
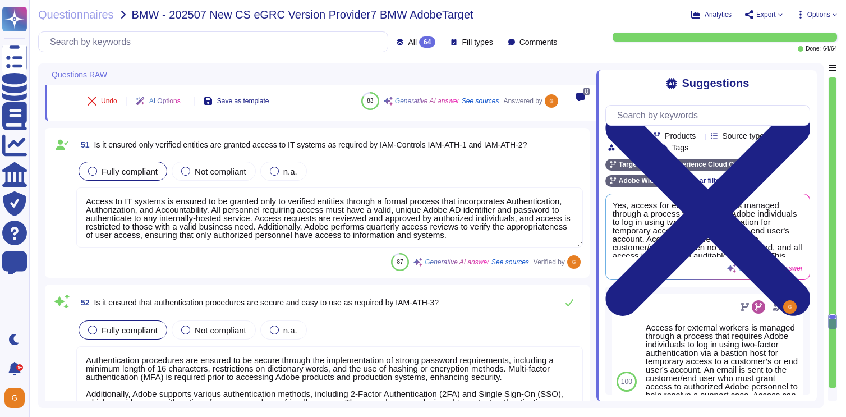
type textarea "Access rights and authorizations are managed according to the principle of leas…"
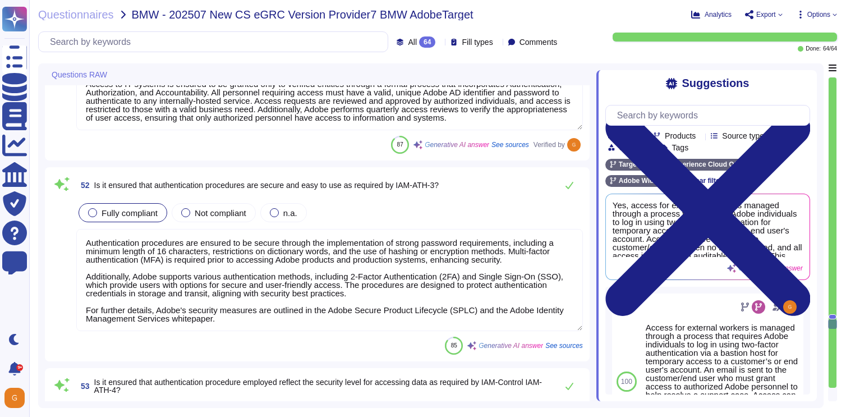
scroll to position [8525, 0]
click at [569, 186] on icon at bounding box center [569, 184] width 8 height 7
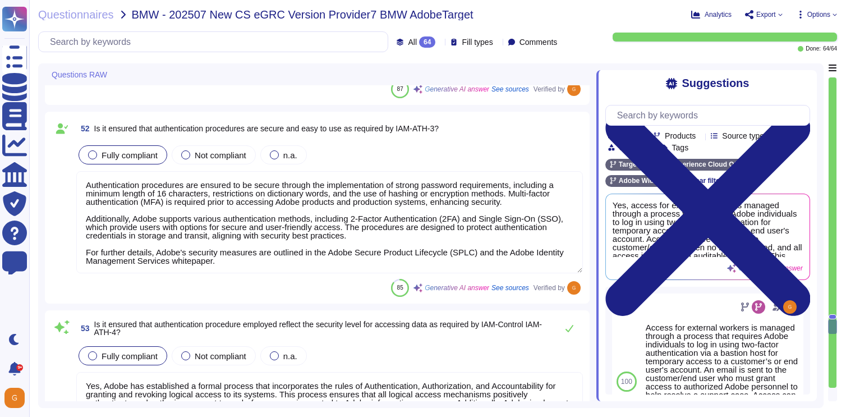
type textarea "Loremipsumdo sitametco adipis elitse doe temporincididu ut laboree dolorem aliq…"
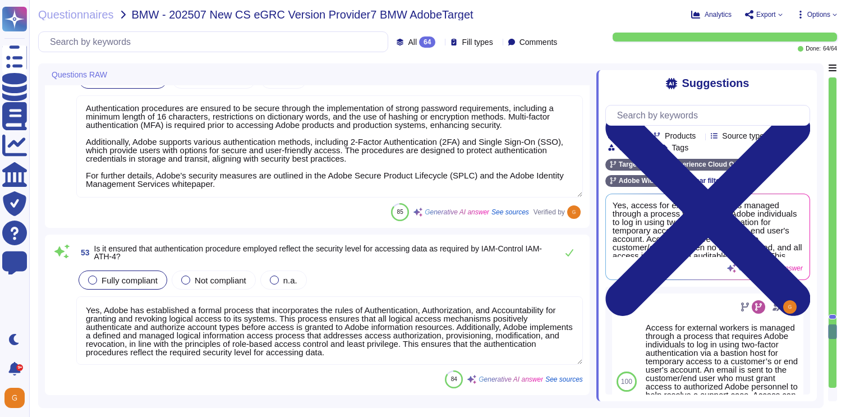
scroll to position [8678, 0]
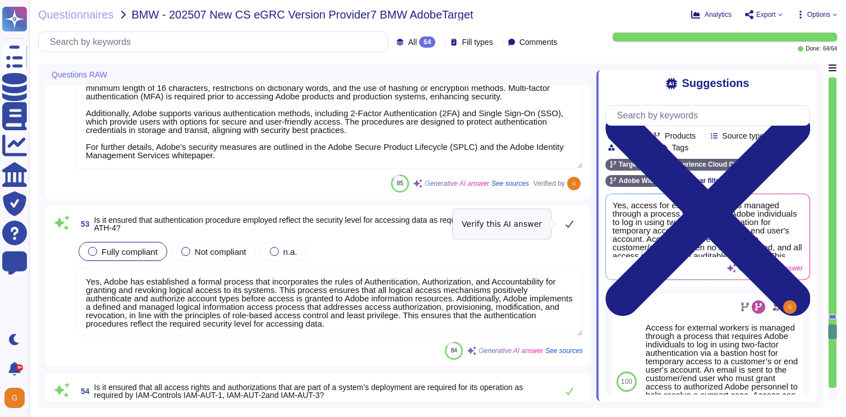
click at [570, 221] on icon at bounding box center [569, 223] width 9 height 9
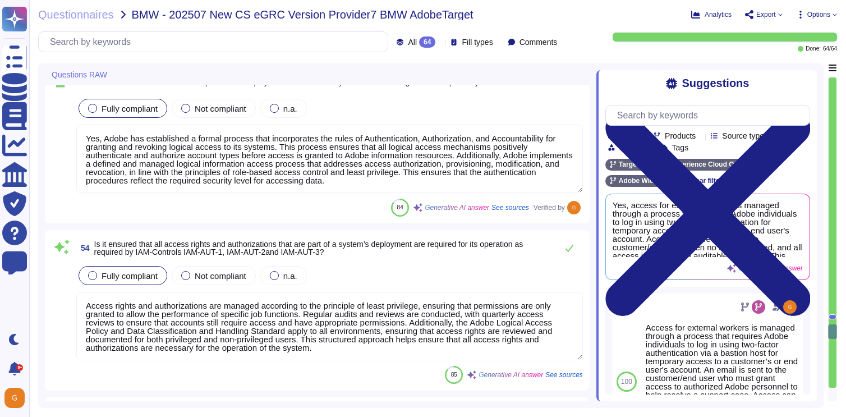
scroll to position [8821, 0]
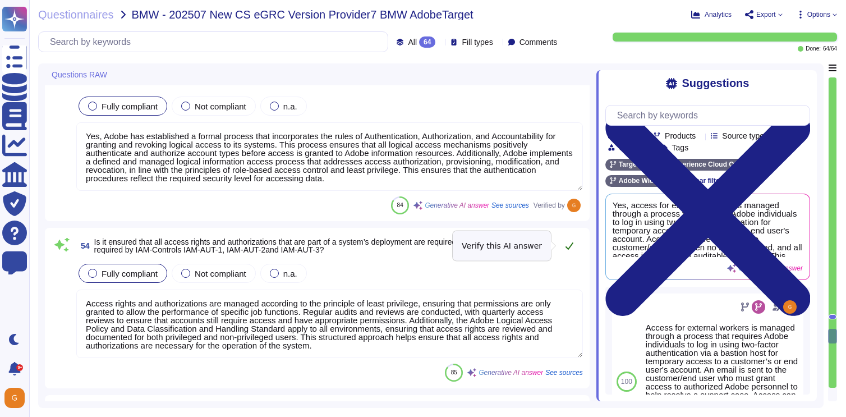
click at [568, 244] on icon at bounding box center [569, 245] width 9 height 9
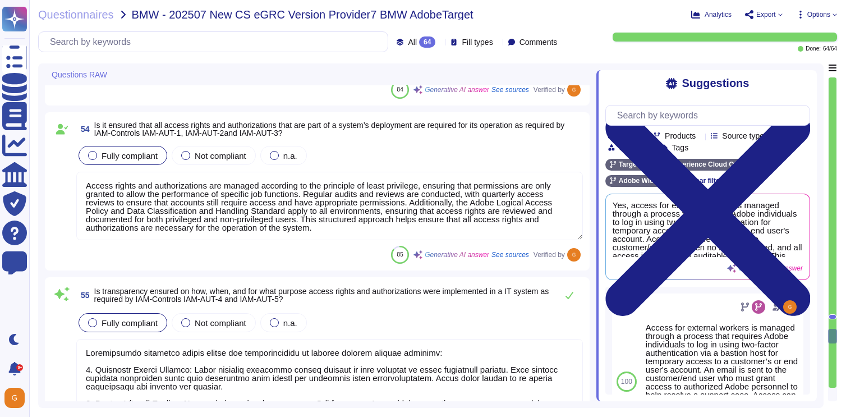
type textarea "No humans are permitted to have IAM users."
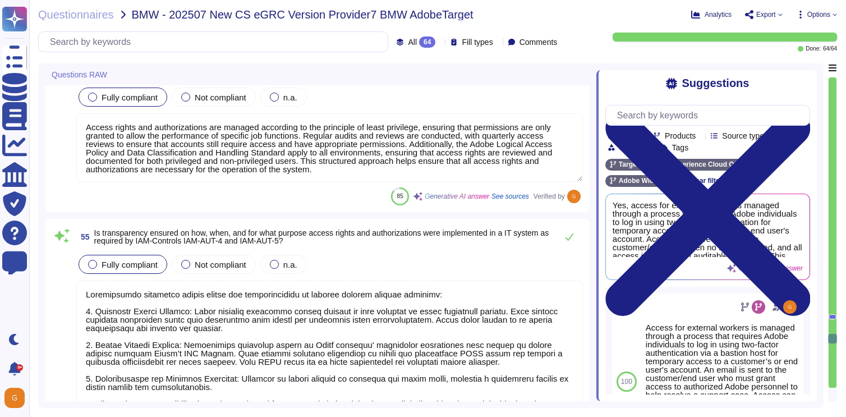
scroll to position [8988, 0]
type textarea "Access requests are ensured to be based on the actual business need through the…"
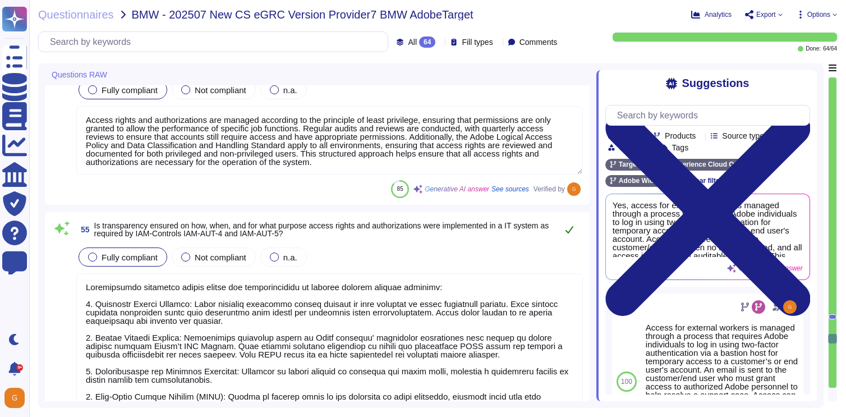
click at [573, 225] on icon at bounding box center [569, 229] width 9 height 9
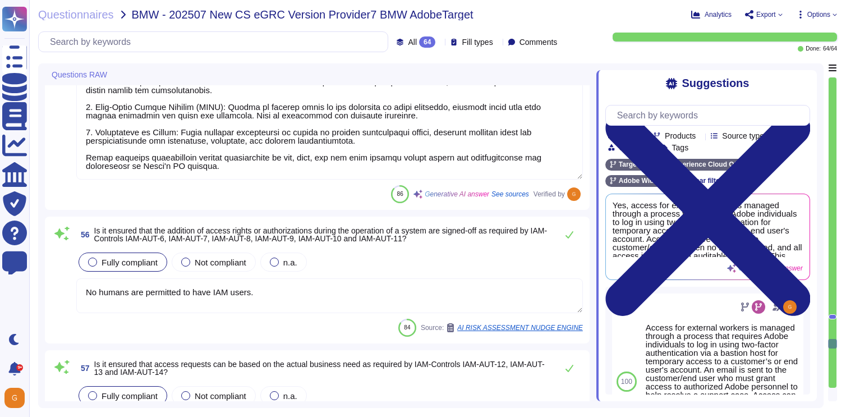
scroll to position [9286, 0]
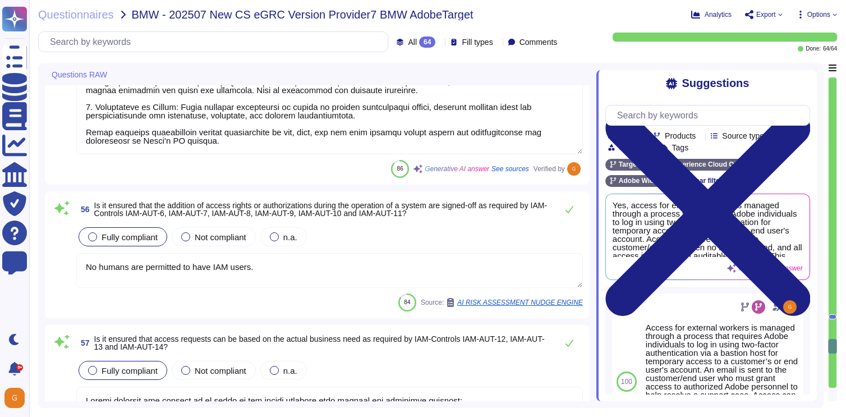
type textarea "Access rights and authorizations in our IT systems are reviewed on a quarterly …"
click at [271, 273] on textarea "No humans are permitted to have IAM users." at bounding box center [329, 270] width 507 height 35
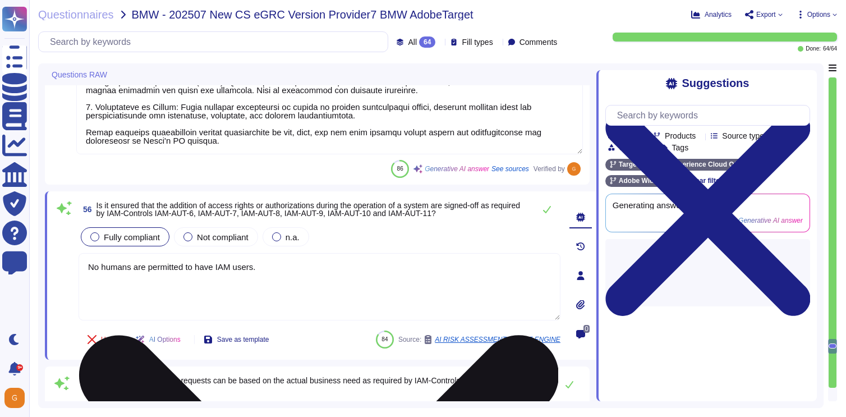
type textarea "Access rights and authorizations in our IT systems are reviewed on a quarterly …"
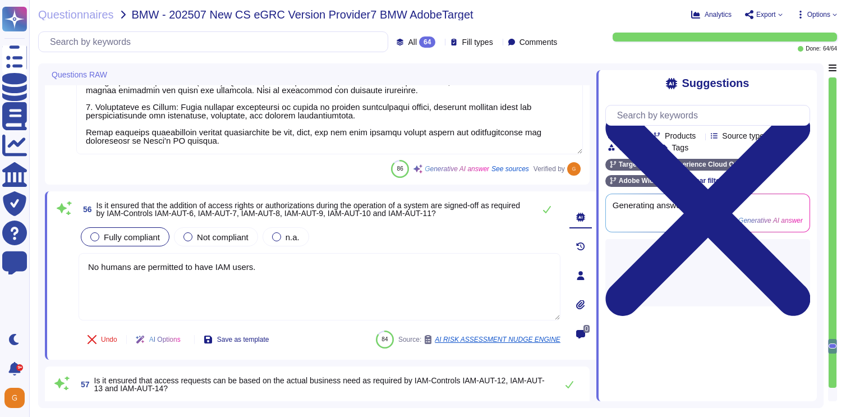
drag, startPoint x: 267, startPoint y: 266, endPoint x: 71, endPoint y: 264, distance: 196.3
click at [71, 264] on div "56 Is it ensured that the addition of access rights or authorizations during th…" at bounding box center [307, 275] width 507 height 155
click at [548, 208] on icon at bounding box center [546, 209] width 9 height 9
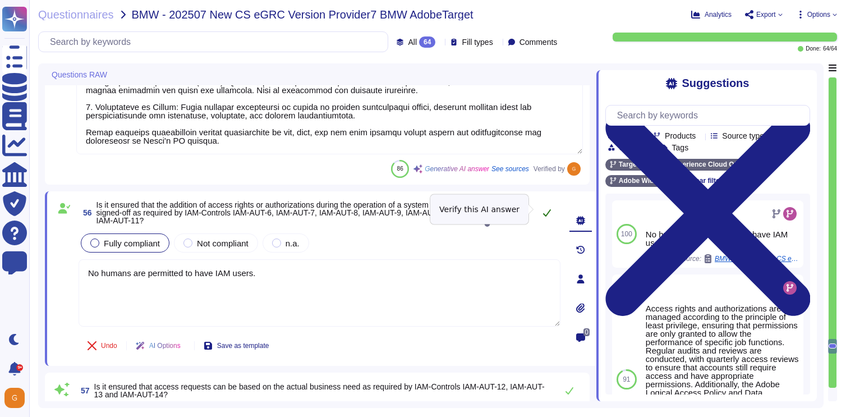
type textarea "Compliant."
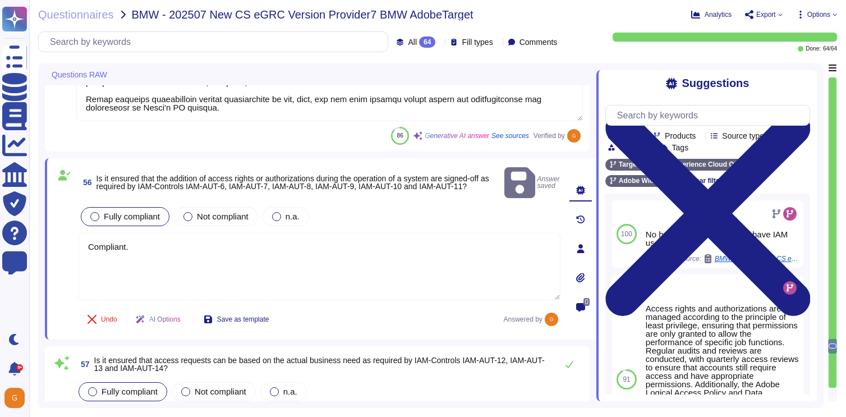
scroll to position [9351, 0]
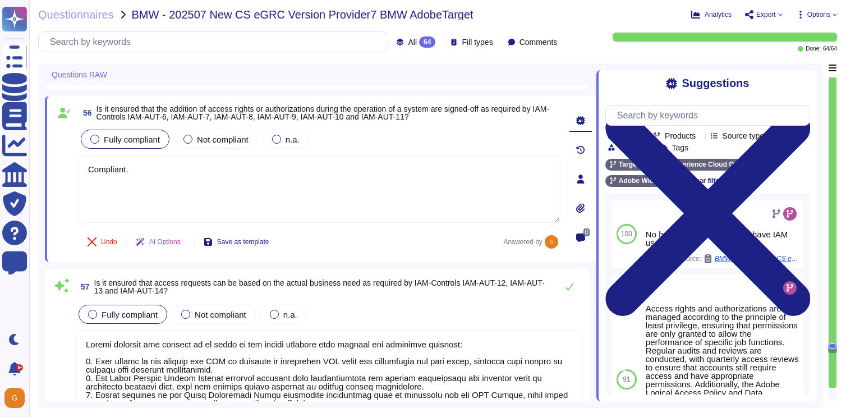
type textarea "Yes, Adobe maintains documentation of entitlements review, which is available f…"
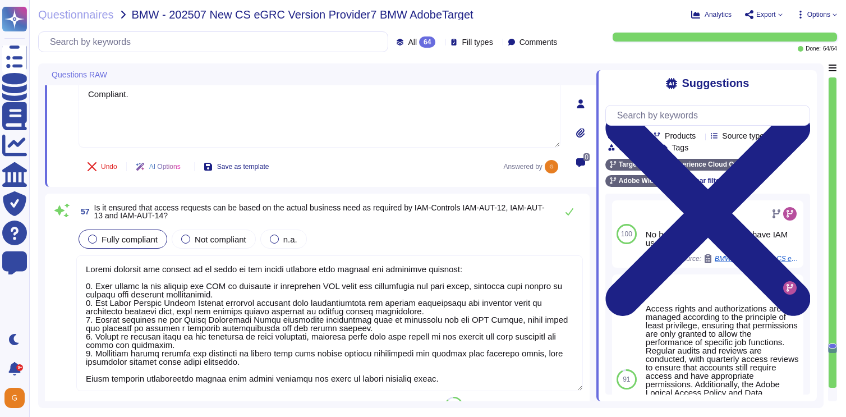
scroll to position [9462, 0]
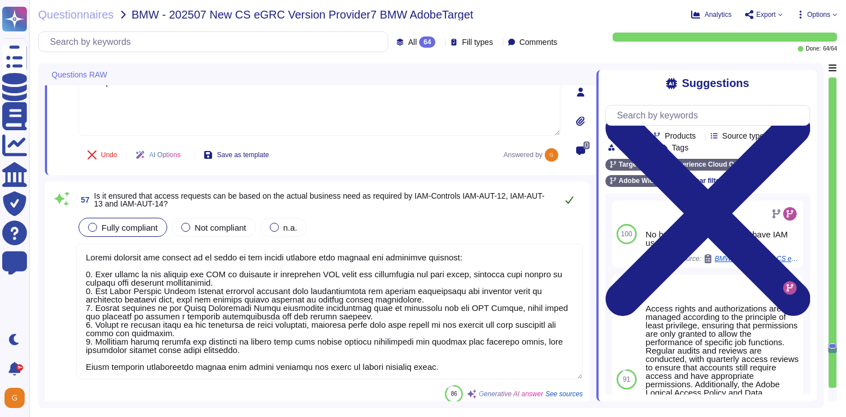
click at [570, 200] on icon at bounding box center [569, 199] width 8 height 7
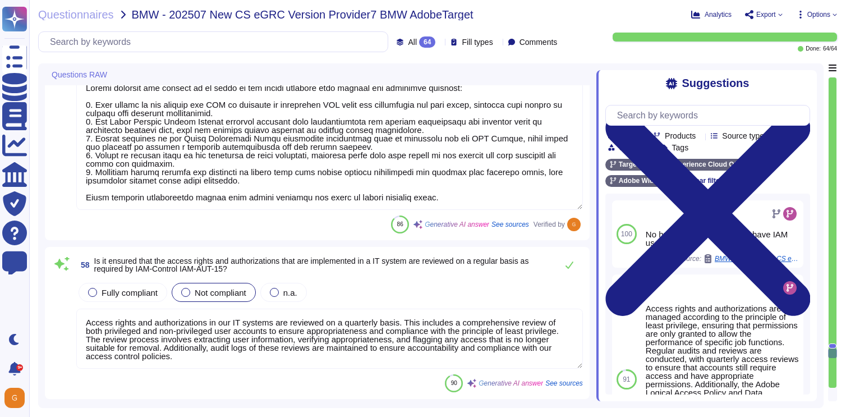
type textarea "Yes, unauthorized or improper access to IT systems is traceable. Adobe captures…"
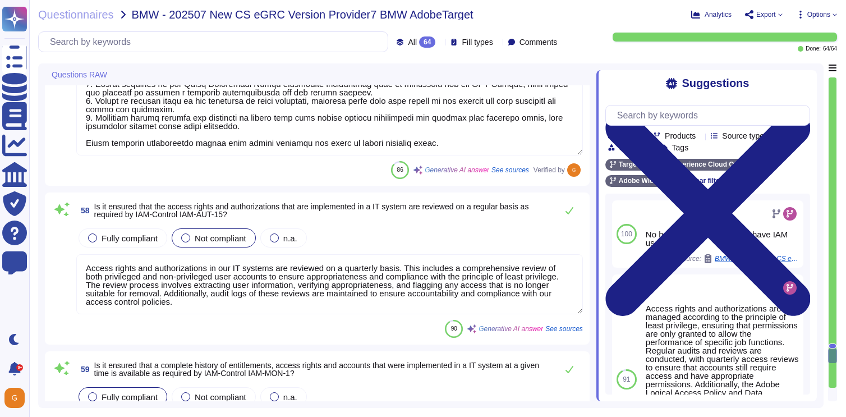
scroll to position [9697, 0]
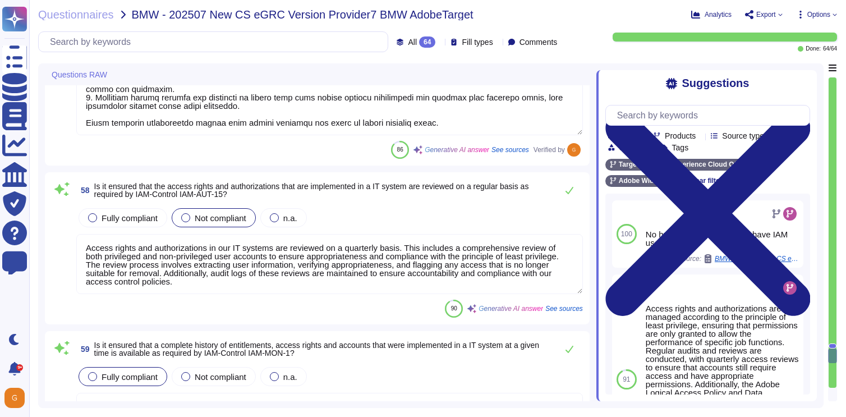
type textarea "Yes, privileged access to information security management systems is monitored …"
click at [568, 195] on button at bounding box center [569, 190] width 27 height 22
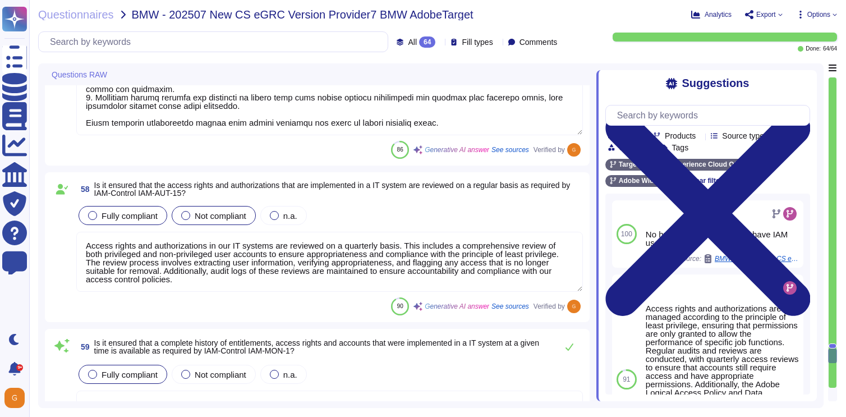
click at [119, 213] on span "Fully compliant" at bounding box center [130, 216] width 56 height 10
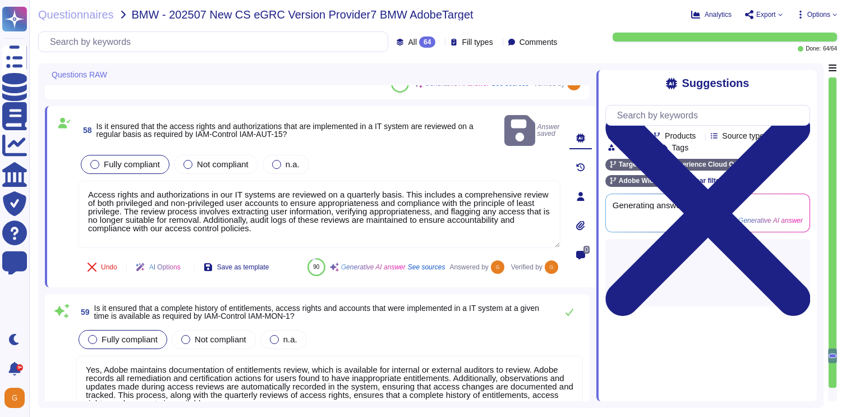
type textarea "Yes, privileged access to information security management systems is monitored …"
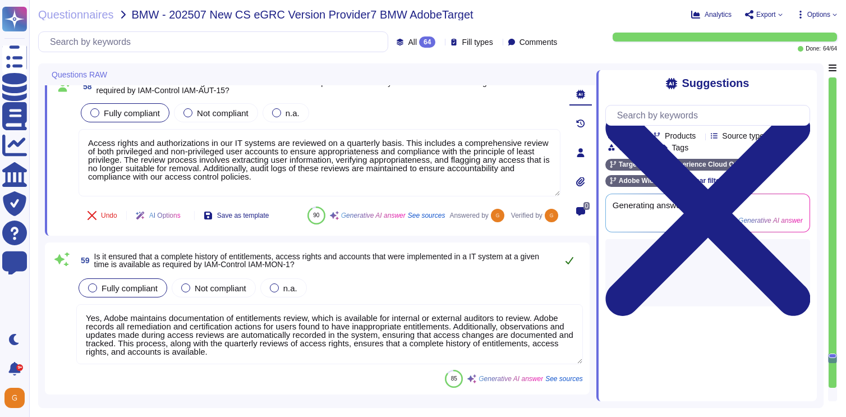
click at [574, 271] on button at bounding box center [569, 260] width 27 height 22
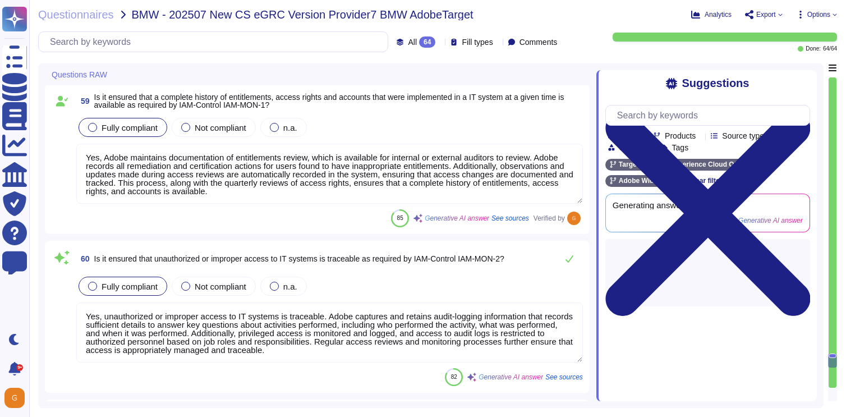
scroll to position [9937, 0]
type textarea "User access to the console and API is provided by KLAM which has predefined IAM…"
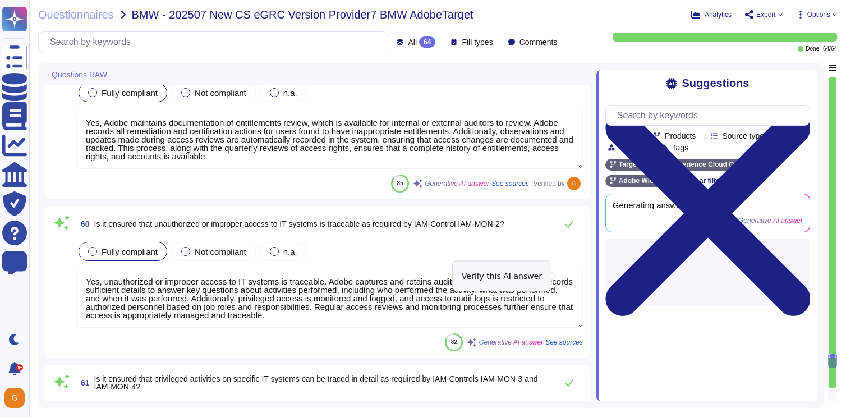
scroll to position [9973, 0]
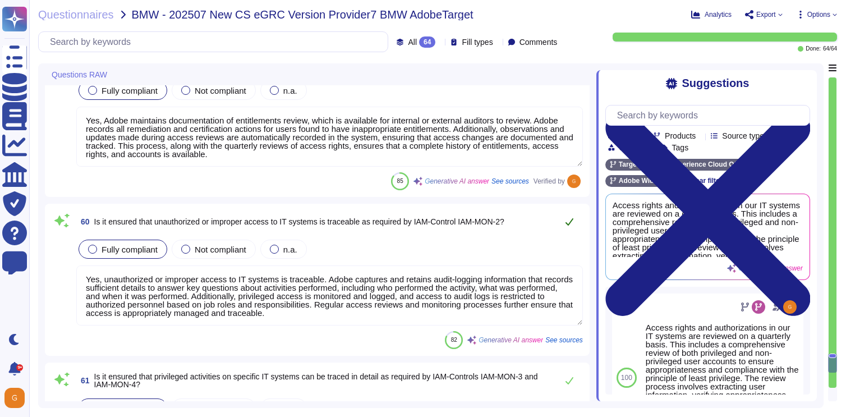
click at [565, 226] on icon at bounding box center [569, 221] width 9 height 9
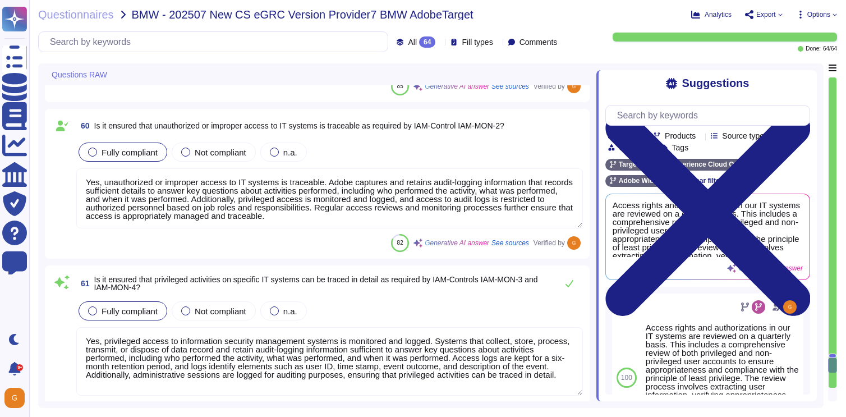
type textarea "Adobe has developed formal policies and standards governing the change manageme…"
click at [569, 289] on icon at bounding box center [569, 284] width 9 height 9
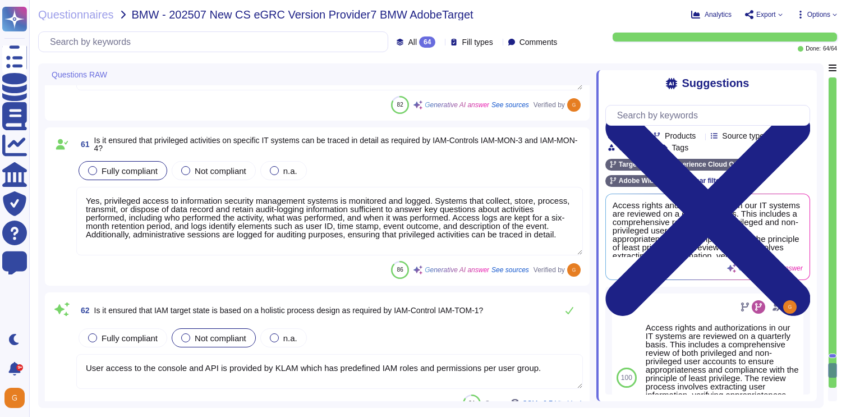
type textarea "Adobe has developed formal policies and standards governing the change manageme…"
click at [572, 314] on icon at bounding box center [569, 311] width 9 height 9
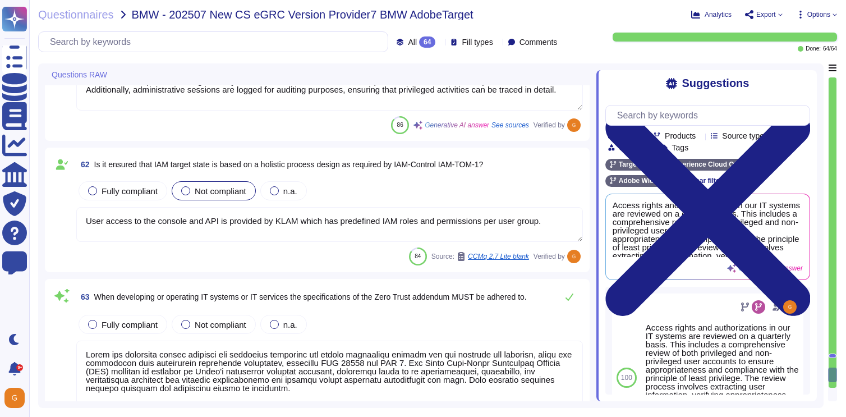
scroll to position [10364, 0]
click at [112, 329] on span "Fully compliant" at bounding box center [130, 325] width 56 height 10
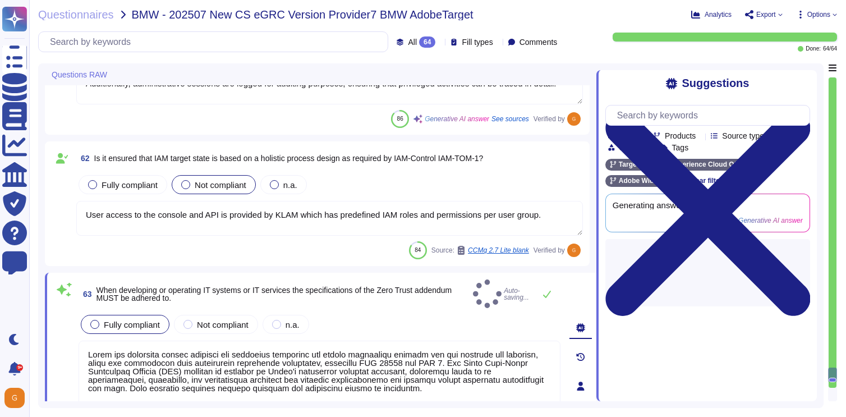
type textarea "Adobe has developed formal policies and standards governing the change manageme…"
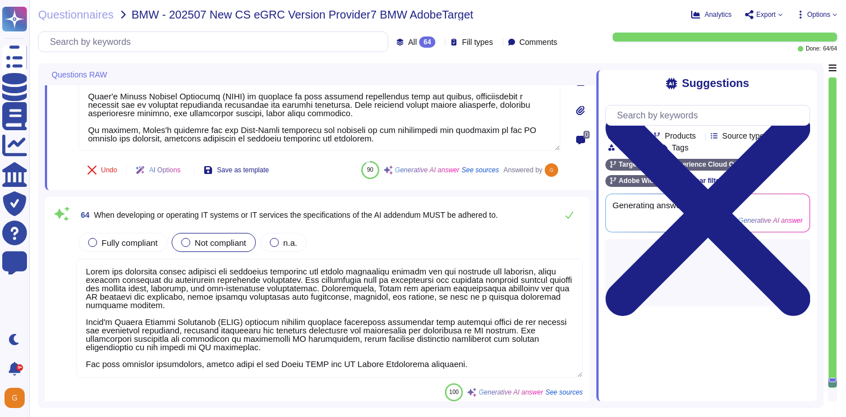
scroll to position [10630, 0]
type textarea "Yes, privileged access to information security management systems is monitored …"
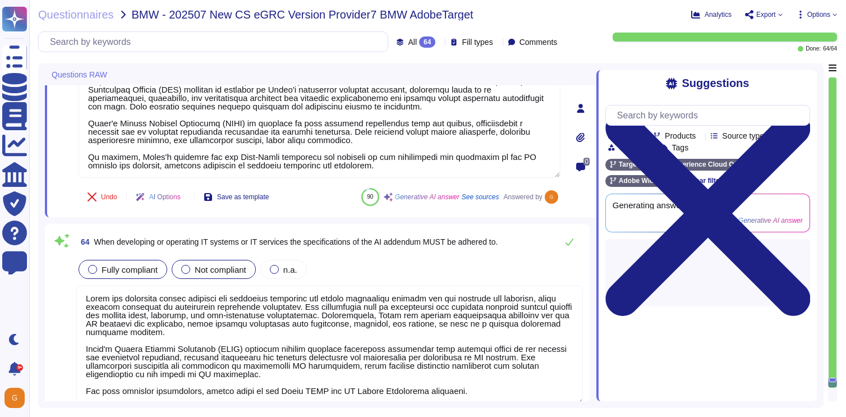
click at [102, 278] on div "Fully compliant" at bounding box center [123, 269] width 89 height 19
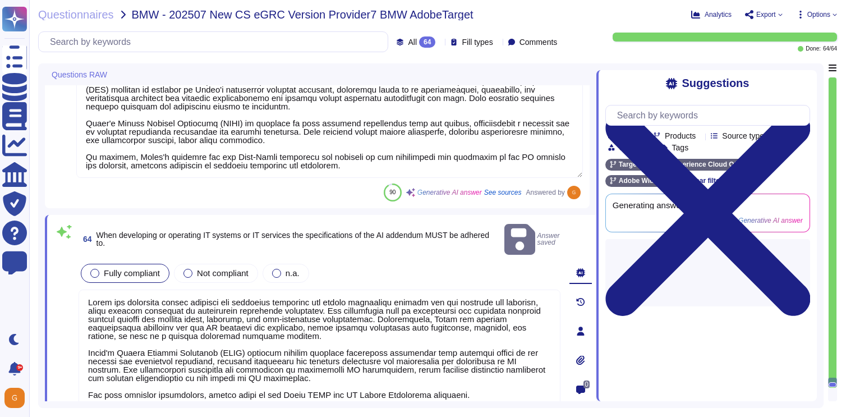
scroll to position [10655, 0]
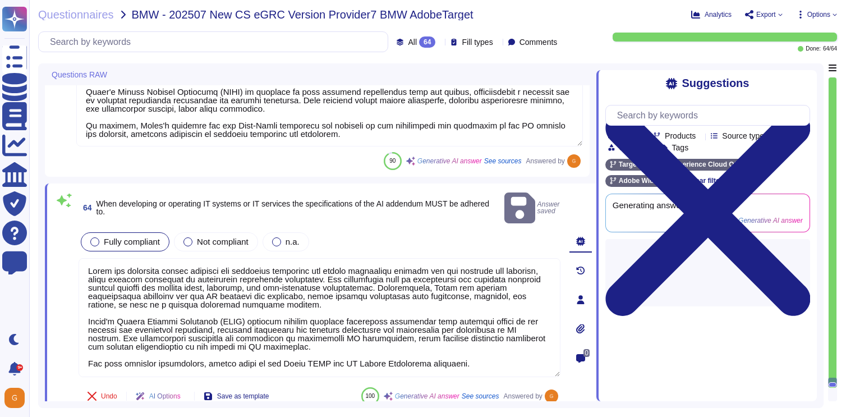
click at [798, 12] on icon at bounding box center [800, 14] width 9 height 9
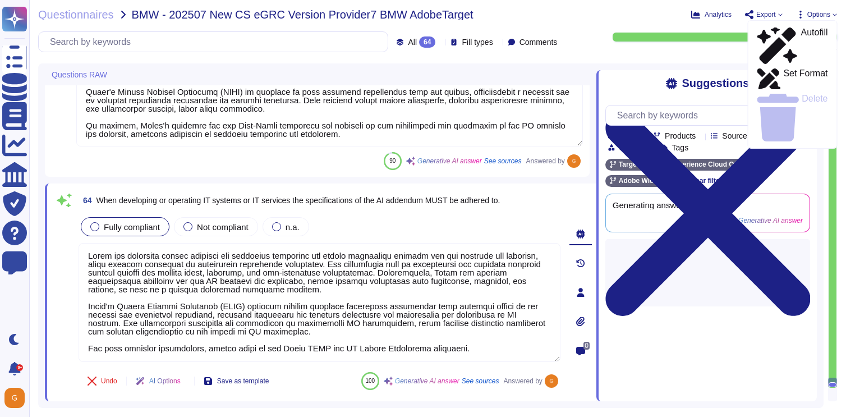
click at [778, 12] on icon at bounding box center [780, 14] width 4 height 4
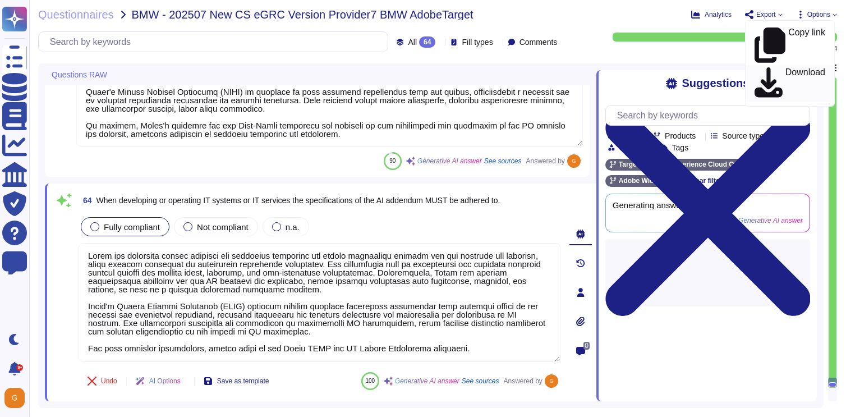
click at [785, 68] on p "Download" at bounding box center [805, 83] width 40 height 31
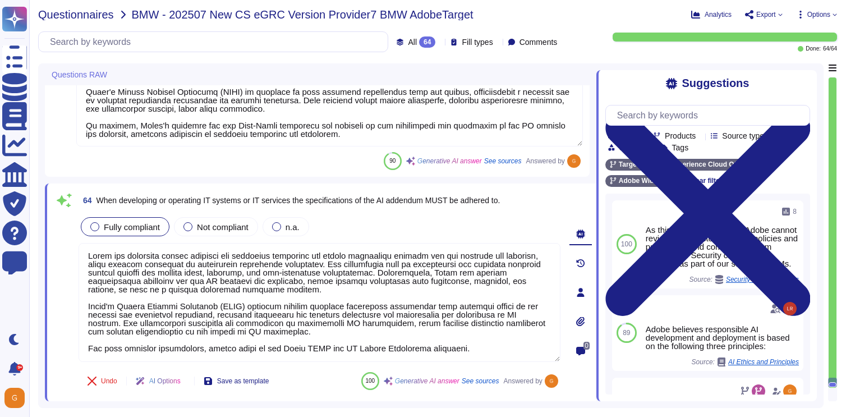
click at [81, 19] on span "Questionnaires" at bounding box center [76, 14] width 76 height 11
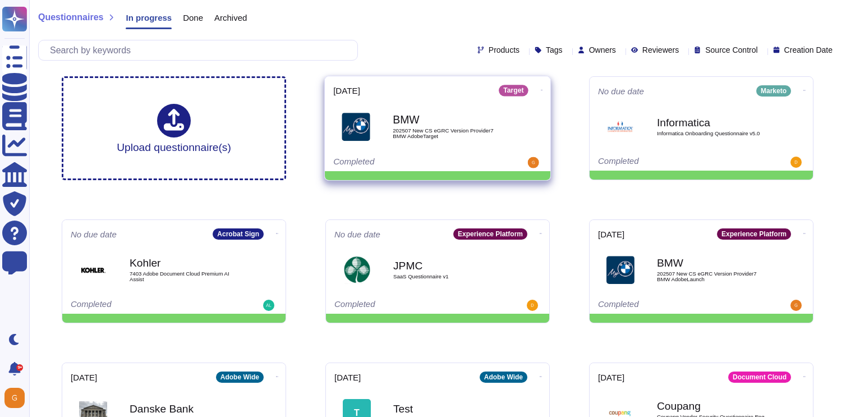
click at [541, 89] on icon at bounding box center [542, 90] width 2 height 3
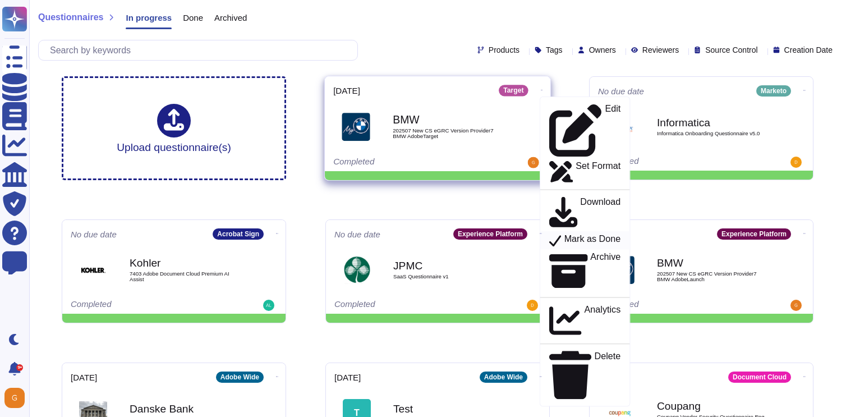
click at [573, 234] on p "Mark as Done" at bounding box center [592, 240] width 57 height 13
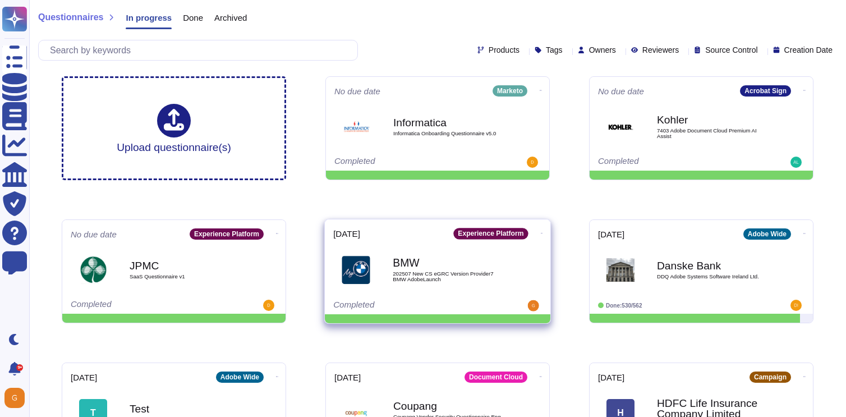
click at [541, 234] on icon at bounding box center [542, 233] width 2 height 3
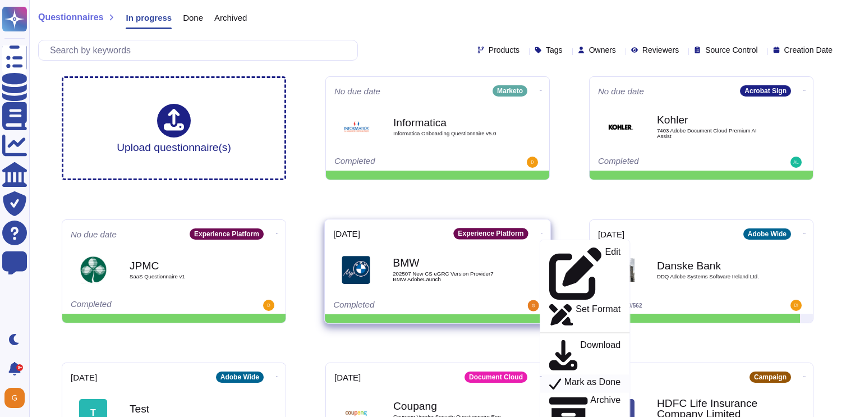
click at [564, 377] on p "Mark as Done" at bounding box center [592, 383] width 57 height 13
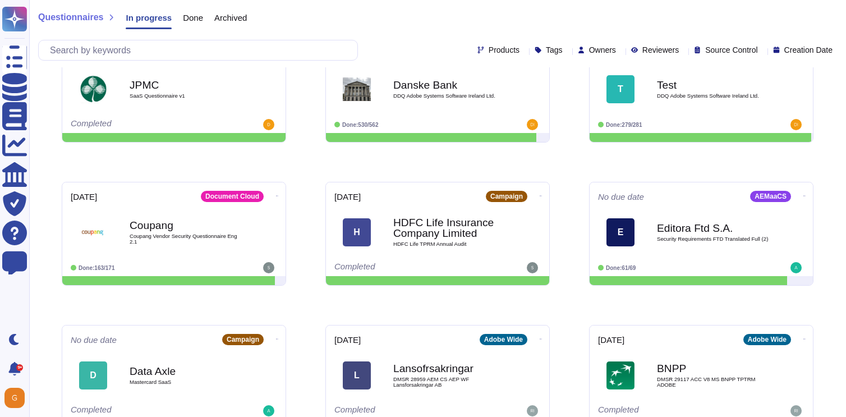
scroll to position [227, 0]
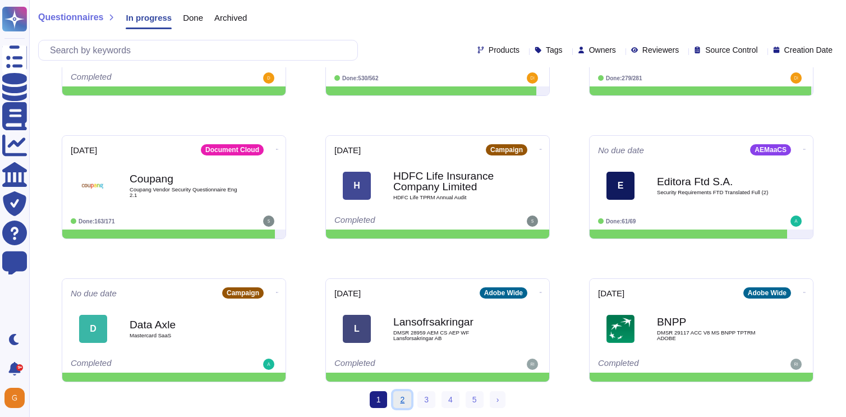
click at [393, 402] on link "2" at bounding box center [402, 399] width 18 height 17
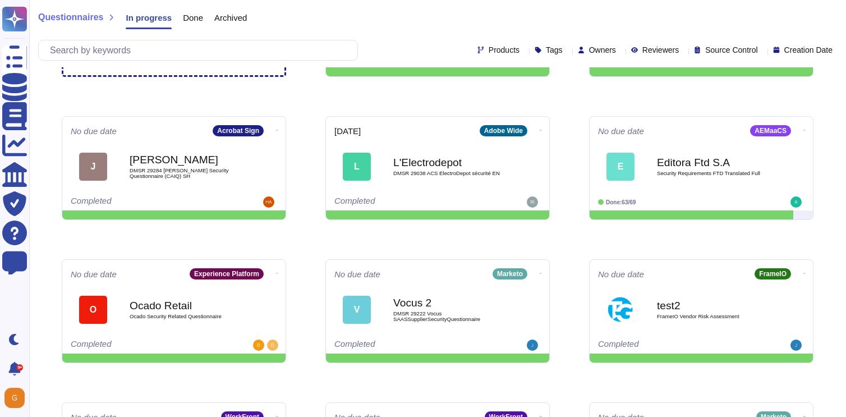
scroll to position [227, 0]
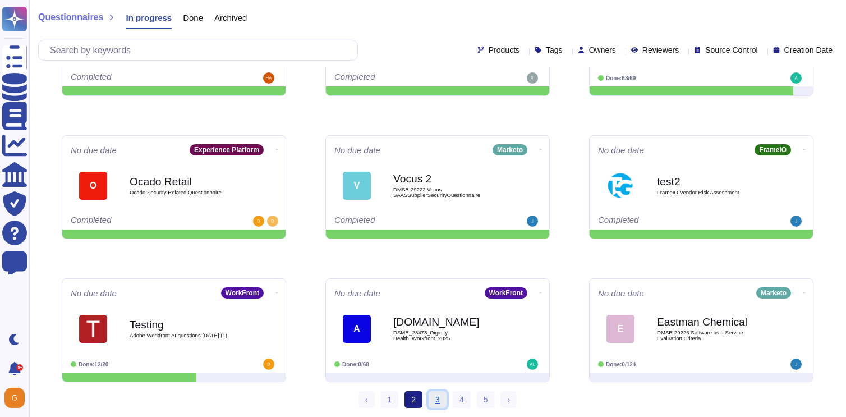
click at [432, 397] on link "3" at bounding box center [438, 399] width 18 height 17
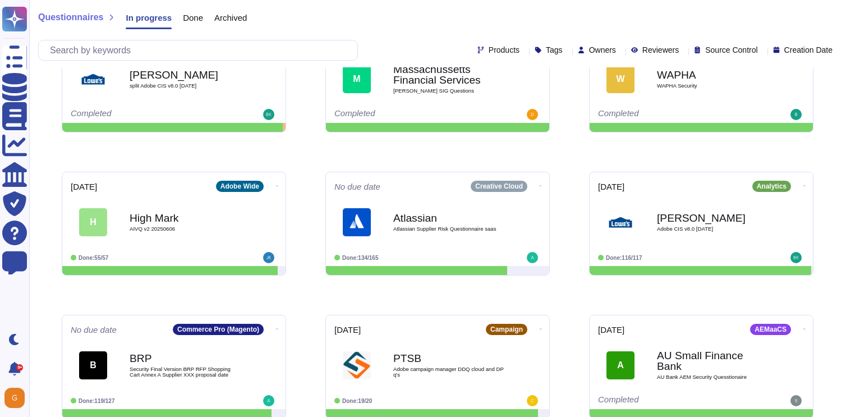
scroll to position [227, 0]
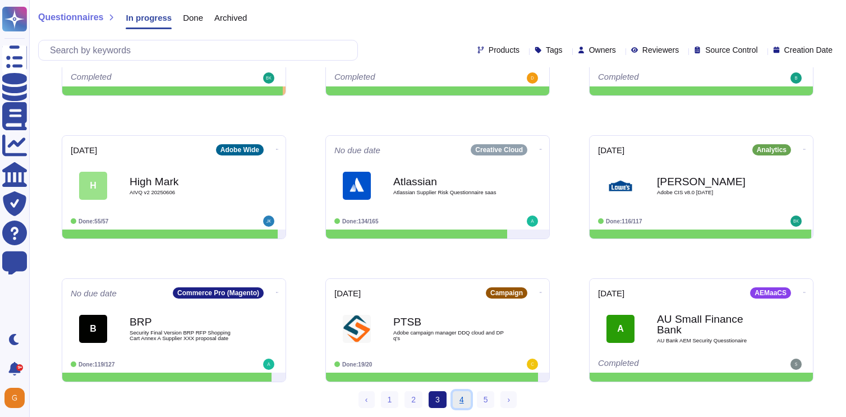
click at [462, 398] on link "4" at bounding box center [462, 399] width 18 height 17
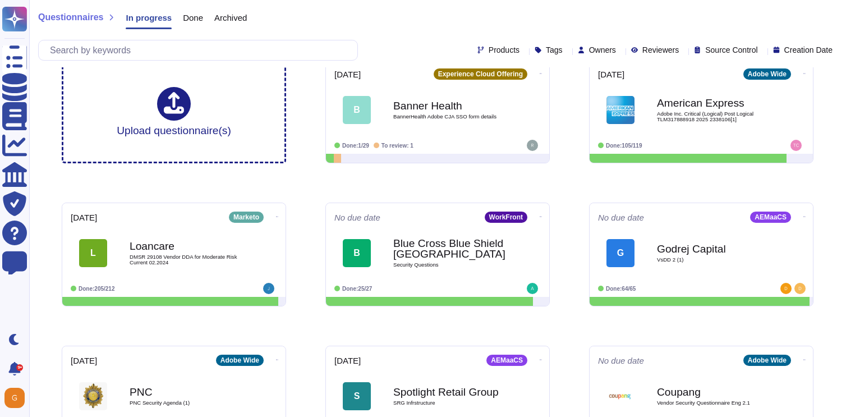
scroll to position [227, 0]
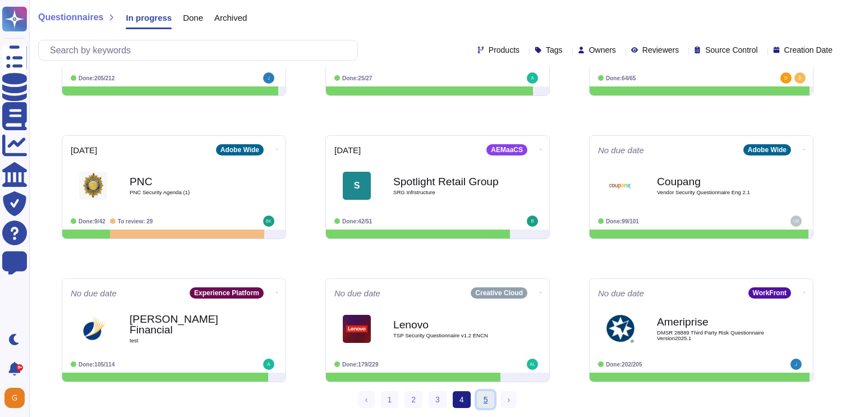
click at [488, 402] on link "5" at bounding box center [486, 399] width 18 height 17
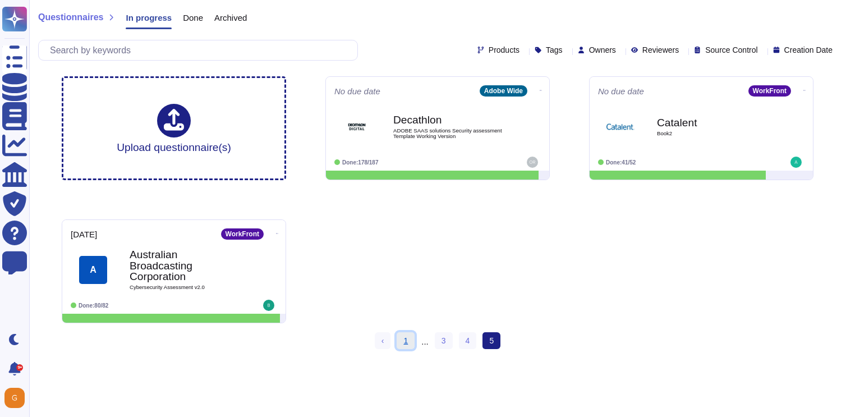
click at [407, 338] on link "1" at bounding box center [406, 340] width 18 height 17
